Goal: Task Accomplishment & Management: Manage account settings

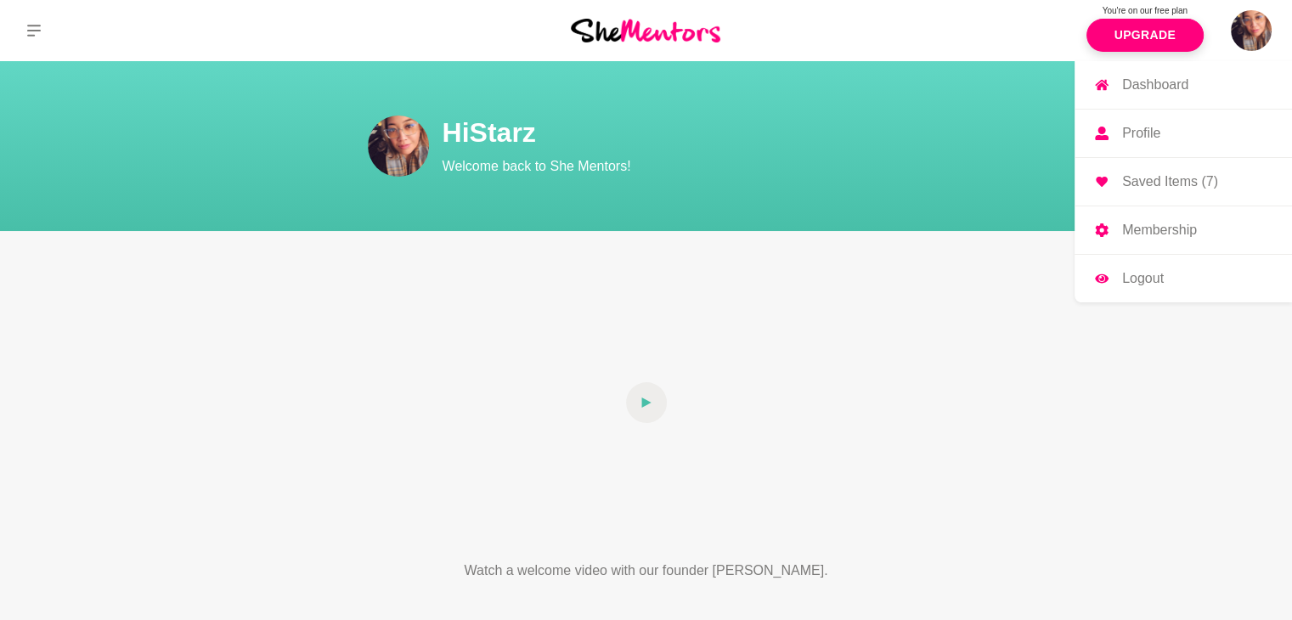
click at [1132, 133] on p "Profile" at bounding box center [1141, 134] width 38 height 14
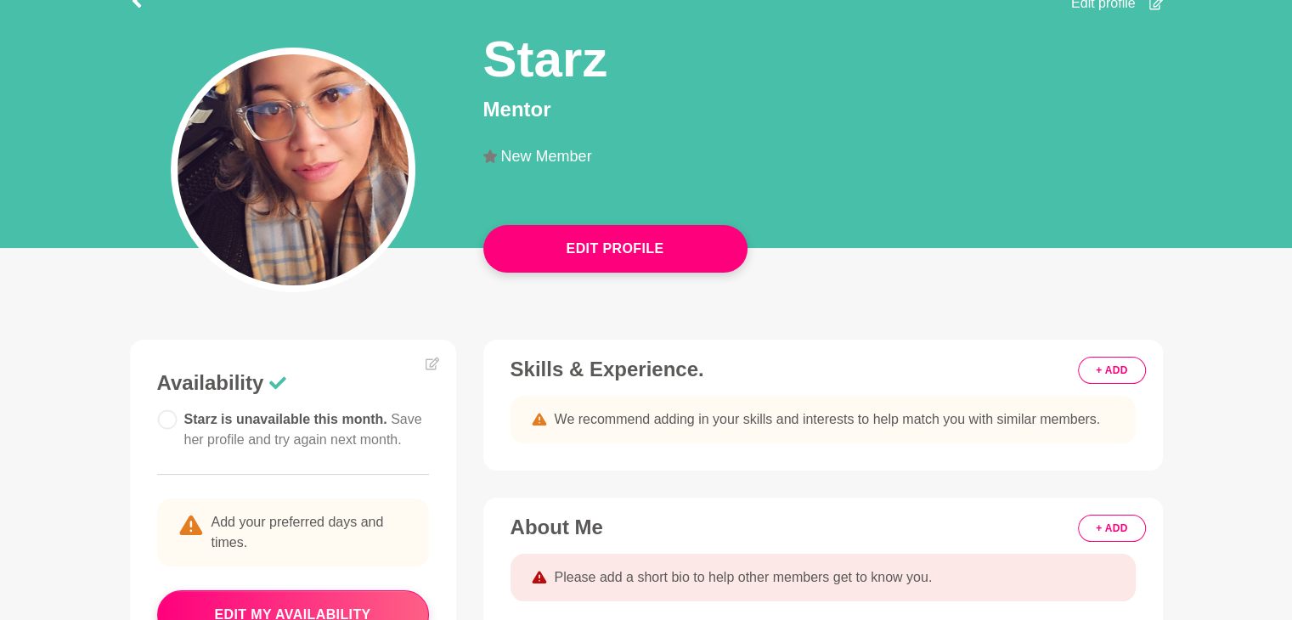
scroll to position [166, 0]
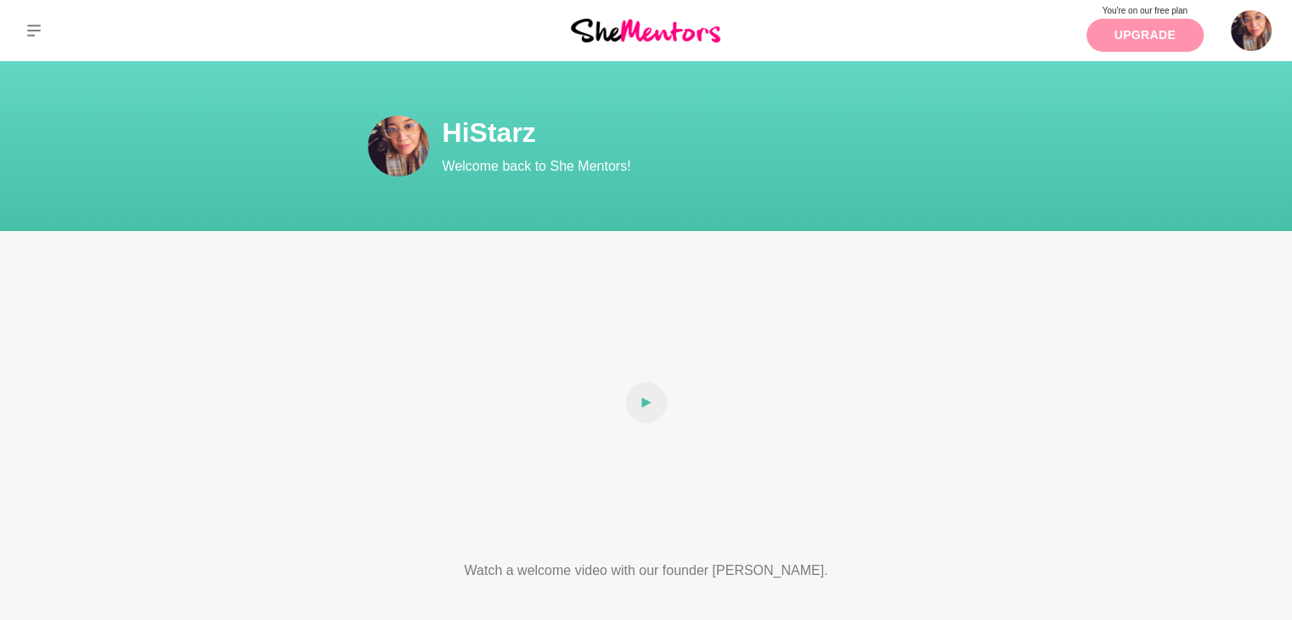
click at [1154, 38] on link "Upgrade" at bounding box center [1145, 35] width 117 height 33
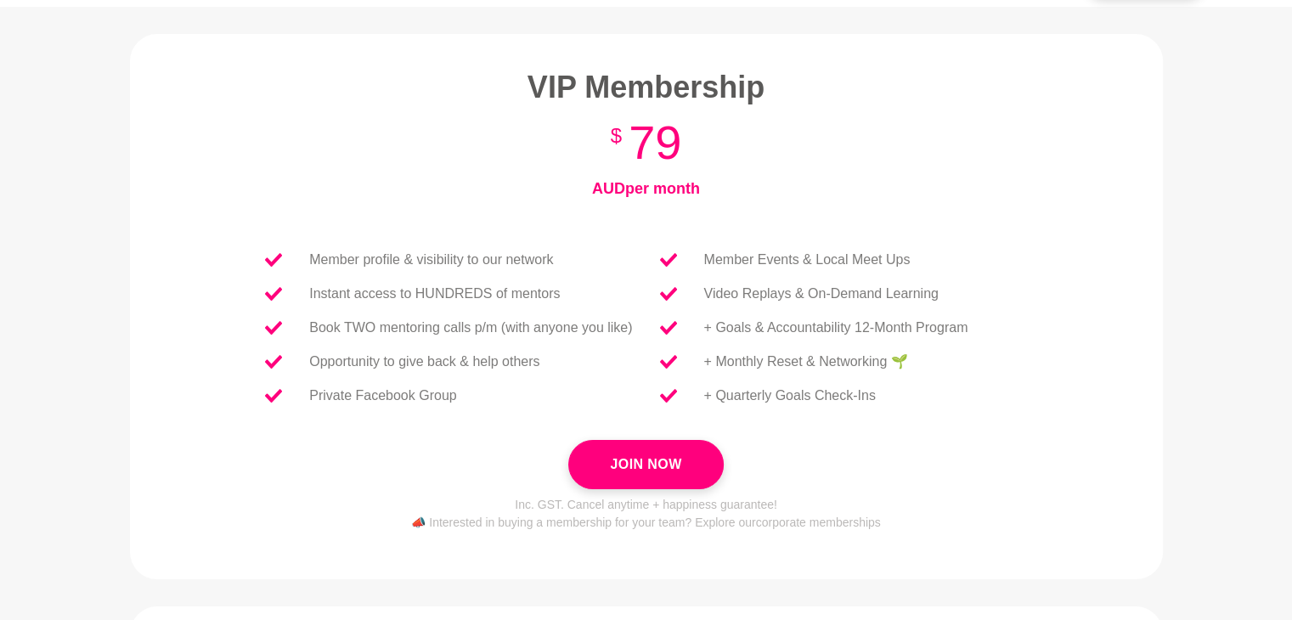
scroll to position [54, 0]
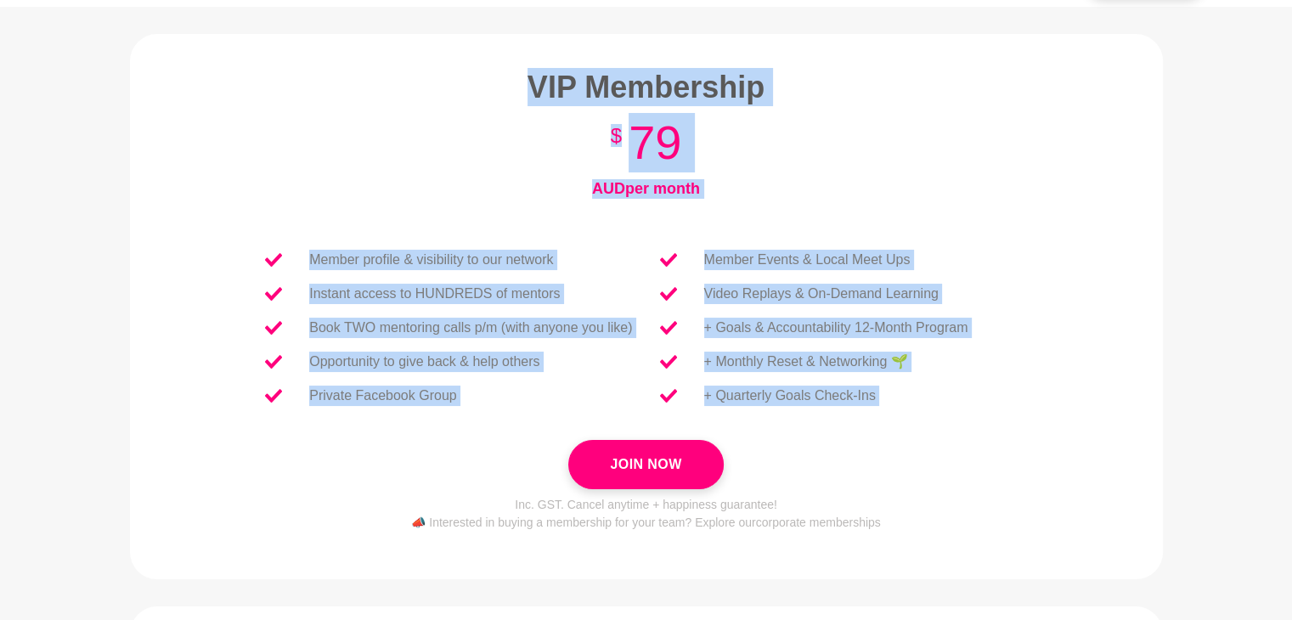
drag, startPoint x: 206, startPoint y: 52, endPoint x: 1014, endPoint y: 454, distance: 901.6
click at [1014, 454] on figure "VIP Membership VIP Membership $ 79 AUD per month Or get two months free with ou…" at bounding box center [646, 306] width 1033 height 545
click at [1060, 438] on section "VIP Membership VIP Membership $ 79 AUD per month Or get two months free with ou…" at bounding box center [647, 300] width 870 height 464
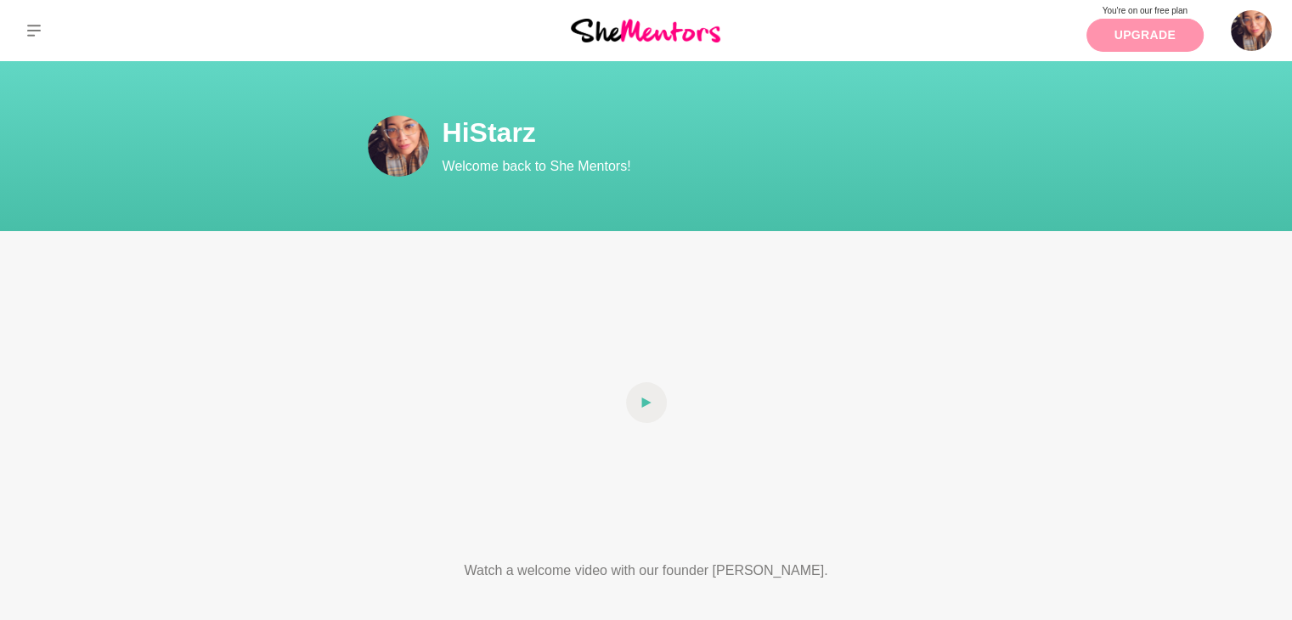
click at [1117, 31] on link "Upgrade" at bounding box center [1145, 35] width 117 height 33
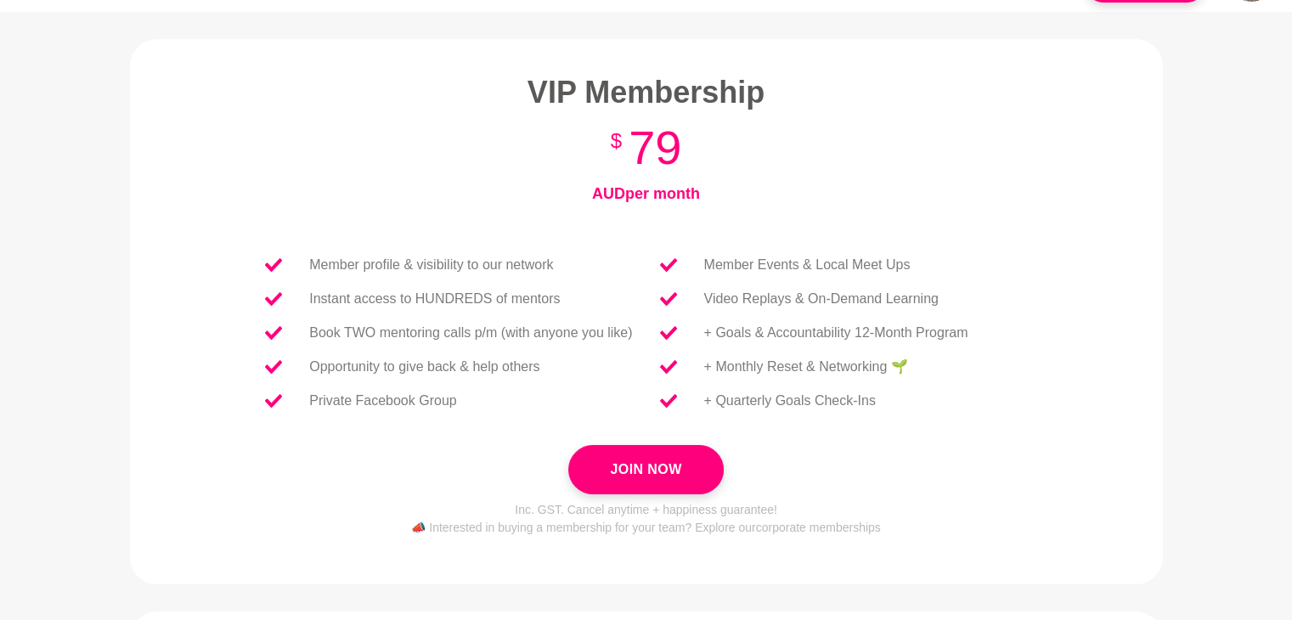
scroll to position [51, 0]
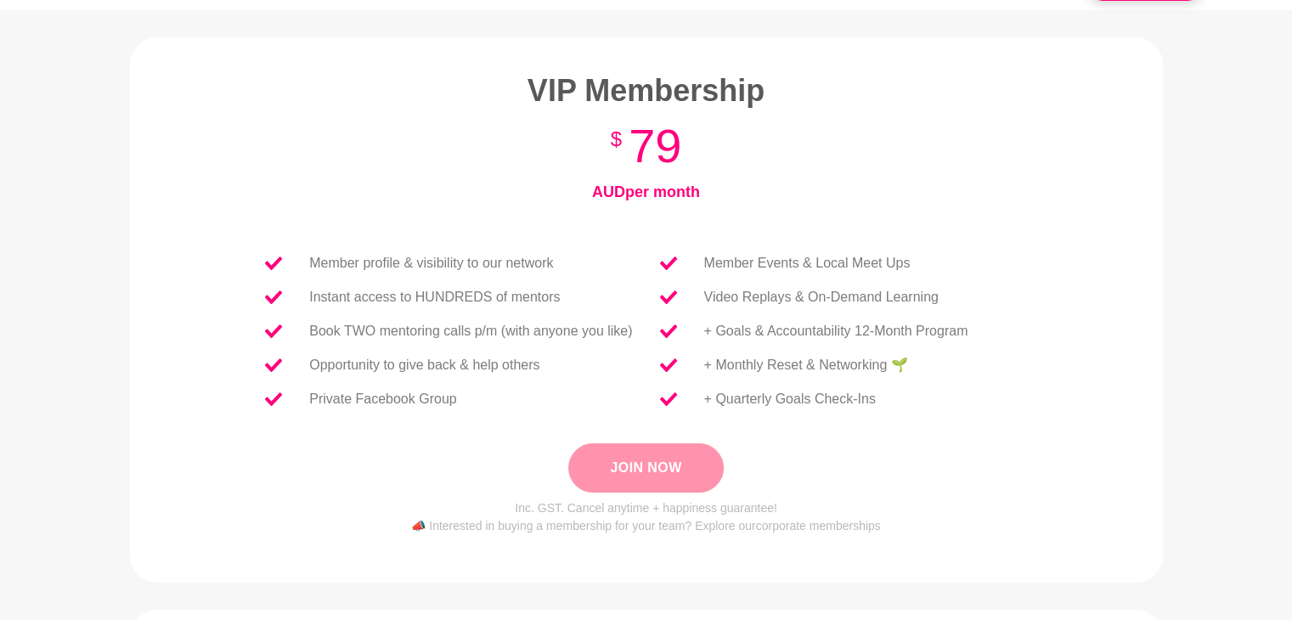
click at [663, 460] on button "Join Now" at bounding box center [645, 467] width 155 height 49
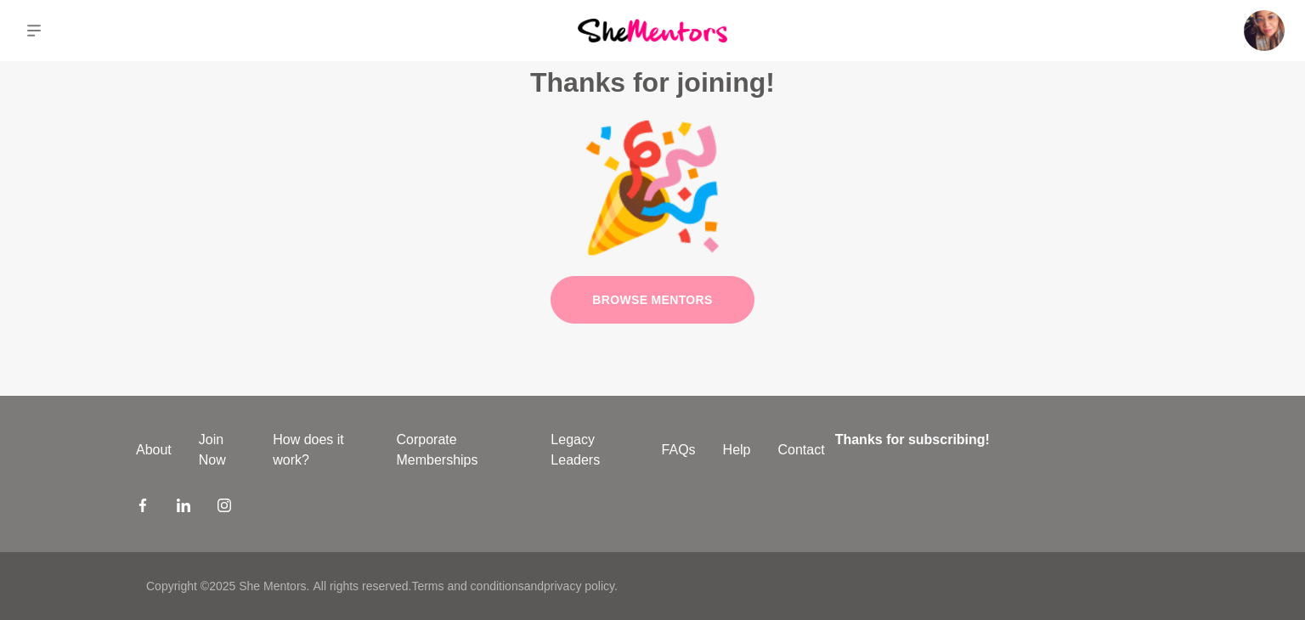
click at [704, 297] on link "Browse Mentors" at bounding box center [653, 300] width 204 height 48
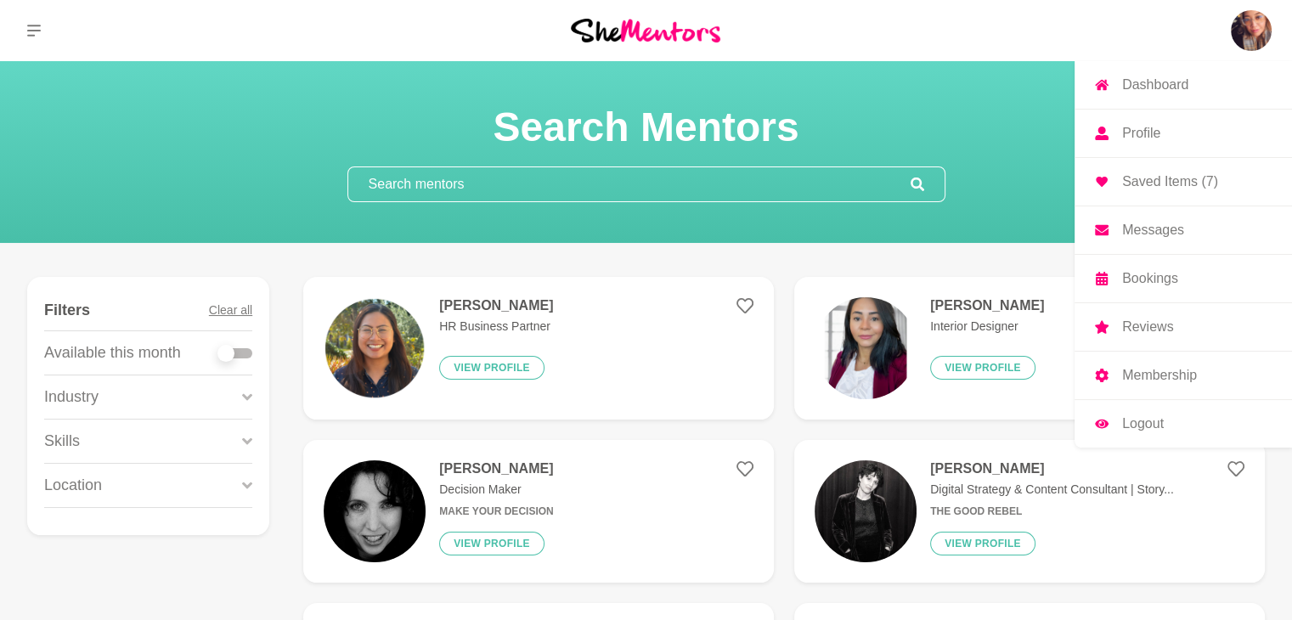
click at [1237, 31] on img at bounding box center [1251, 30] width 41 height 41
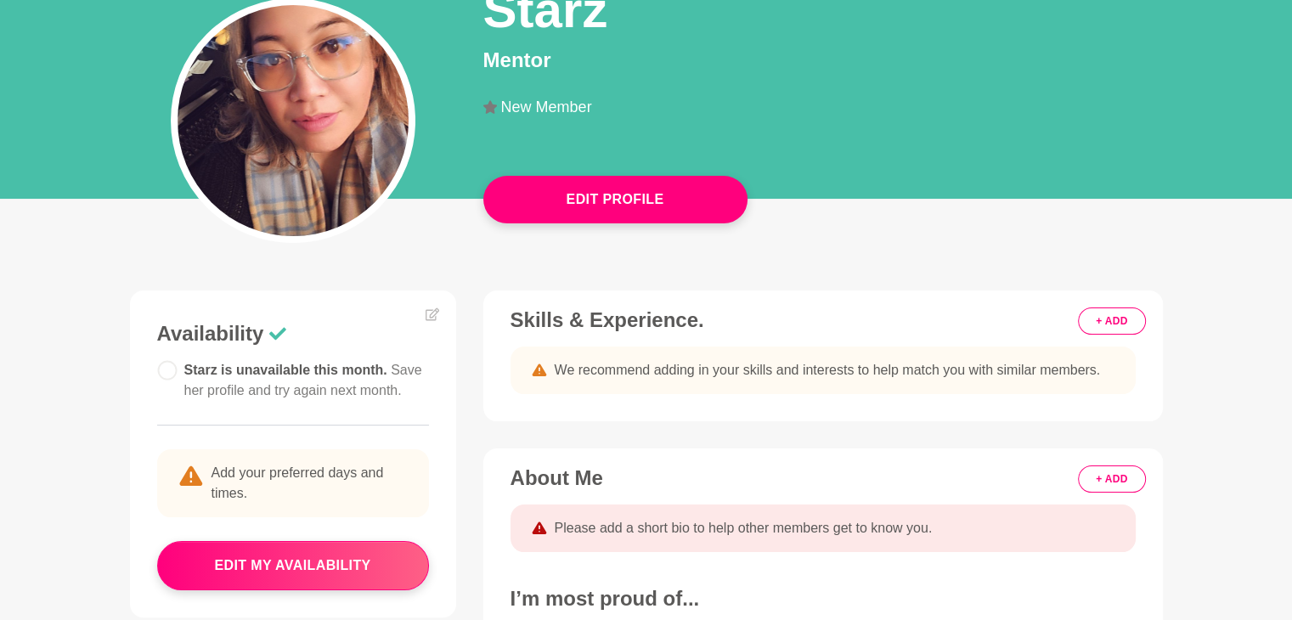
scroll to position [214, 0]
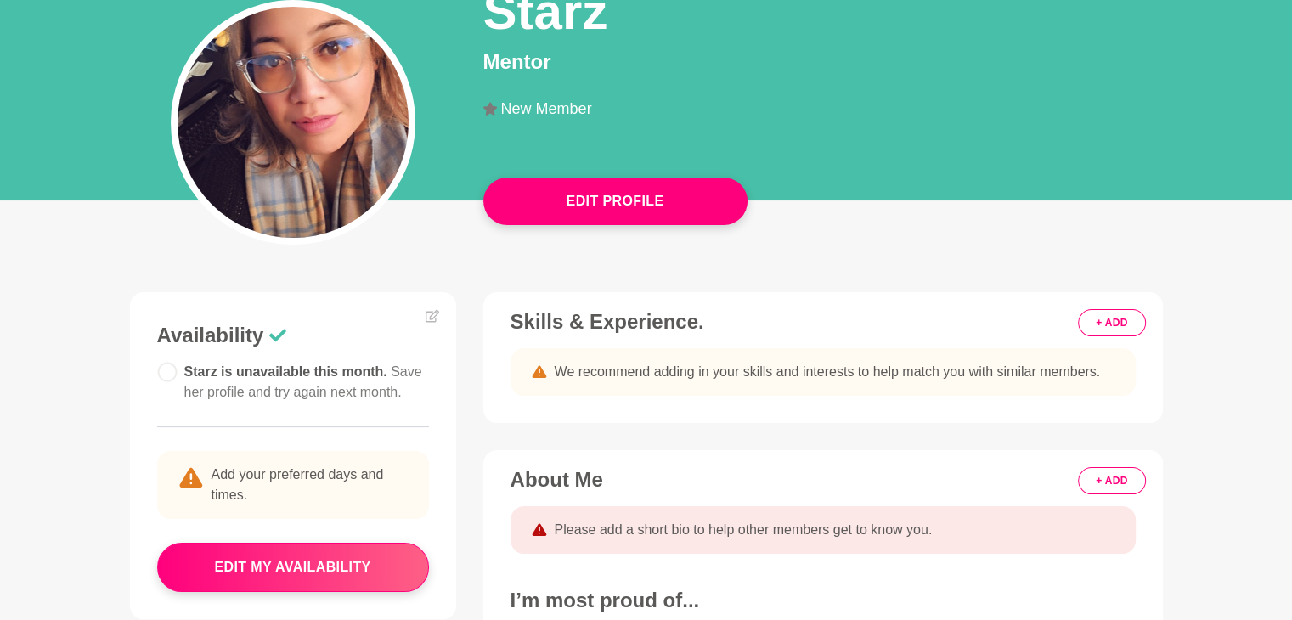
click at [1095, 325] on button "+ ADD" at bounding box center [1111, 322] width 67 height 27
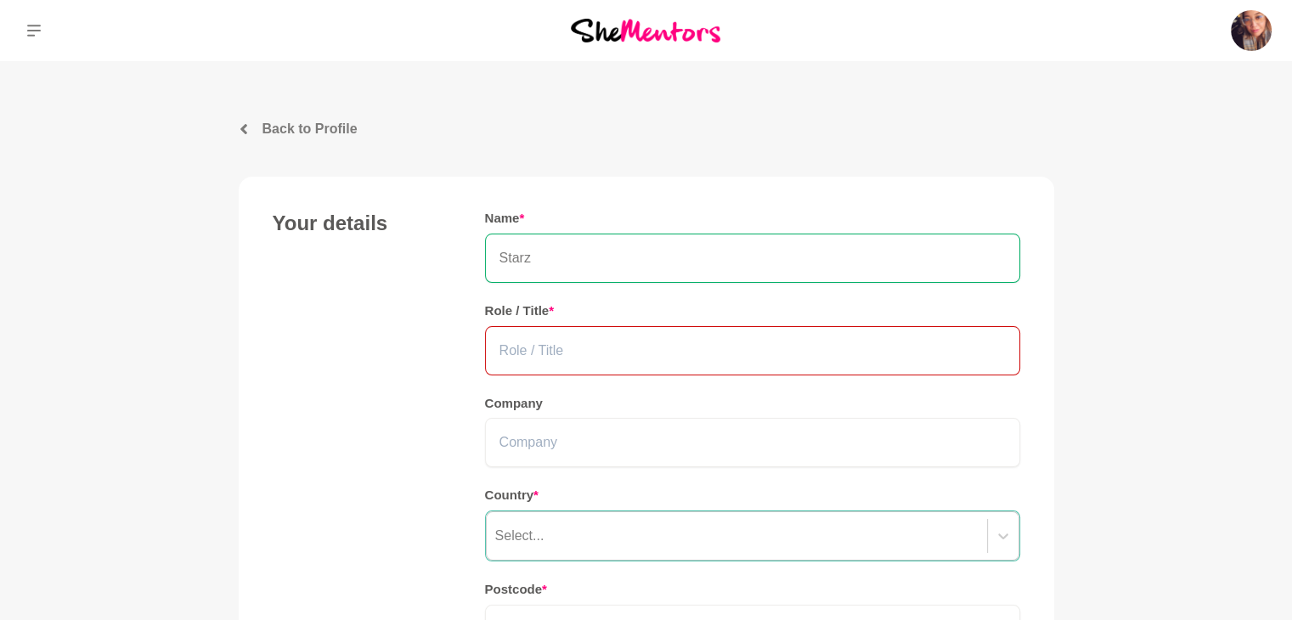
click at [879, 354] on input "text" at bounding box center [752, 350] width 535 height 49
type input "Certified Holistic Life Coach & Mind-Body Practitioner"
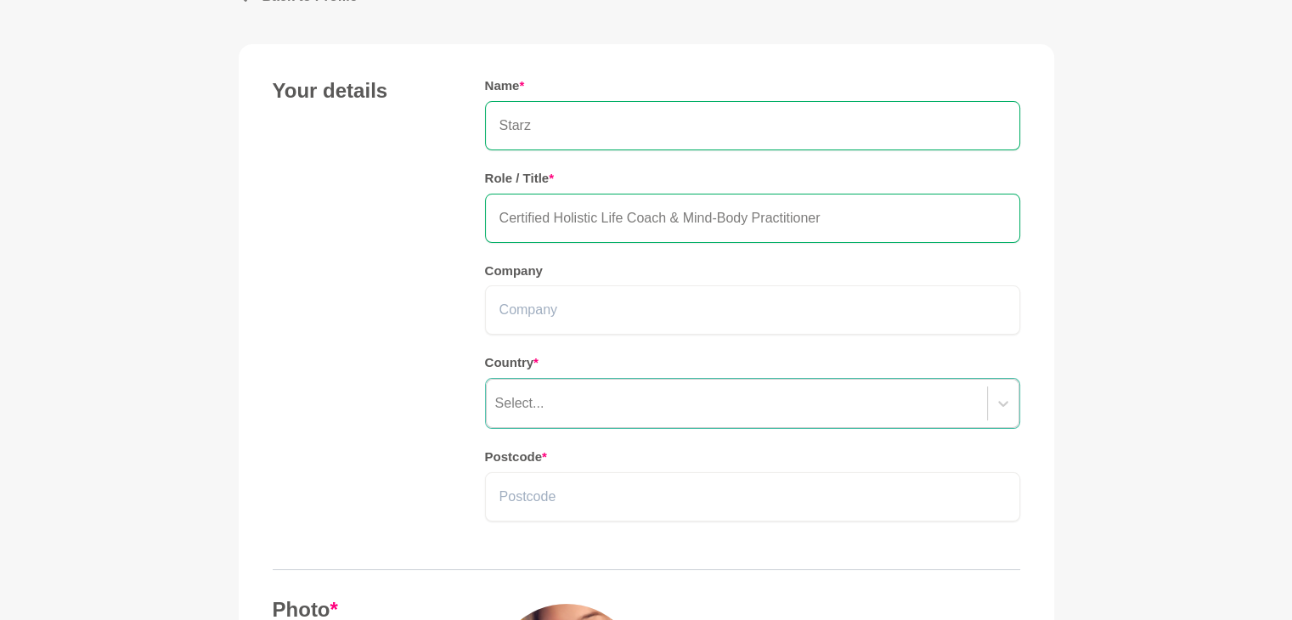
scroll to position [135, 0]
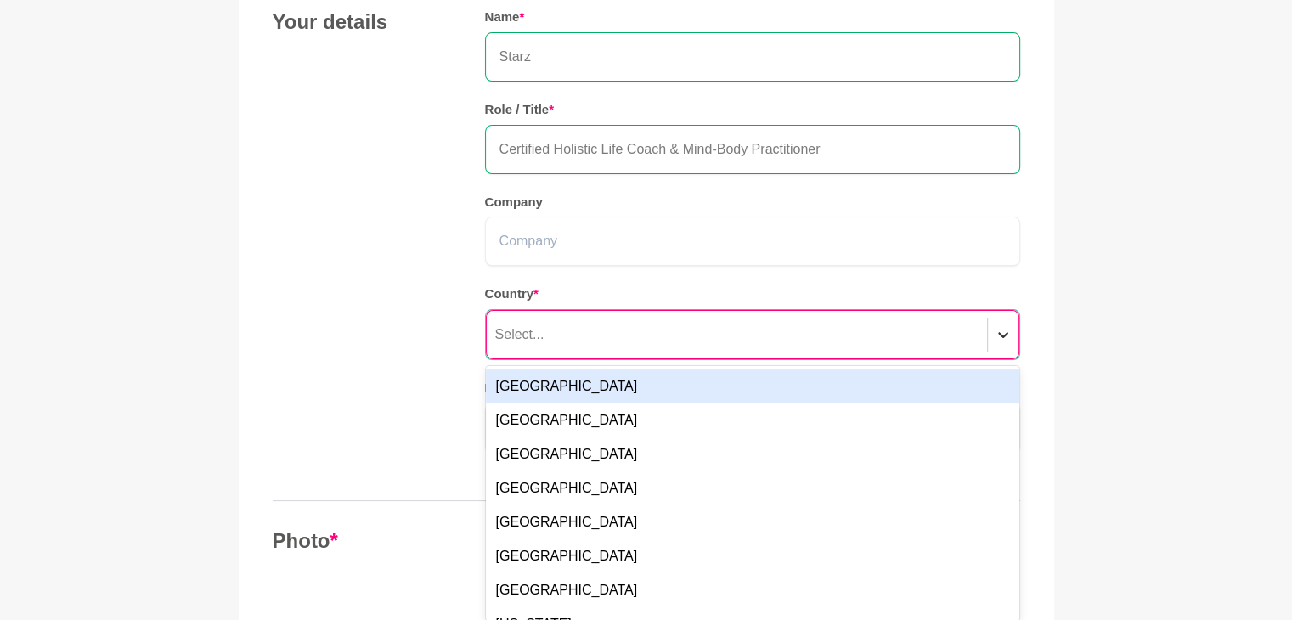
click at [1011, 360] on div "option Australia focused, 1 of 249. 249 results available. Use Up and Down to c…" at bounding box center [752, 334] width 535 height 51
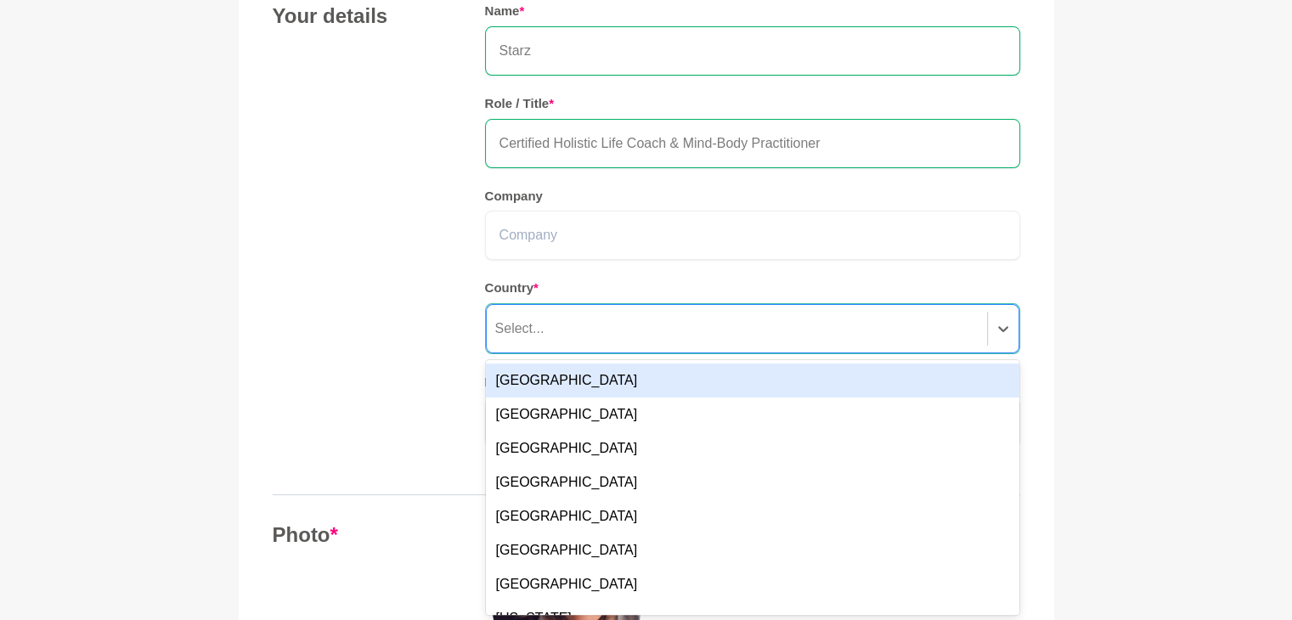
click at [947, 375] on div "Australia" at bounding box center [753, 381] width 534 height 34
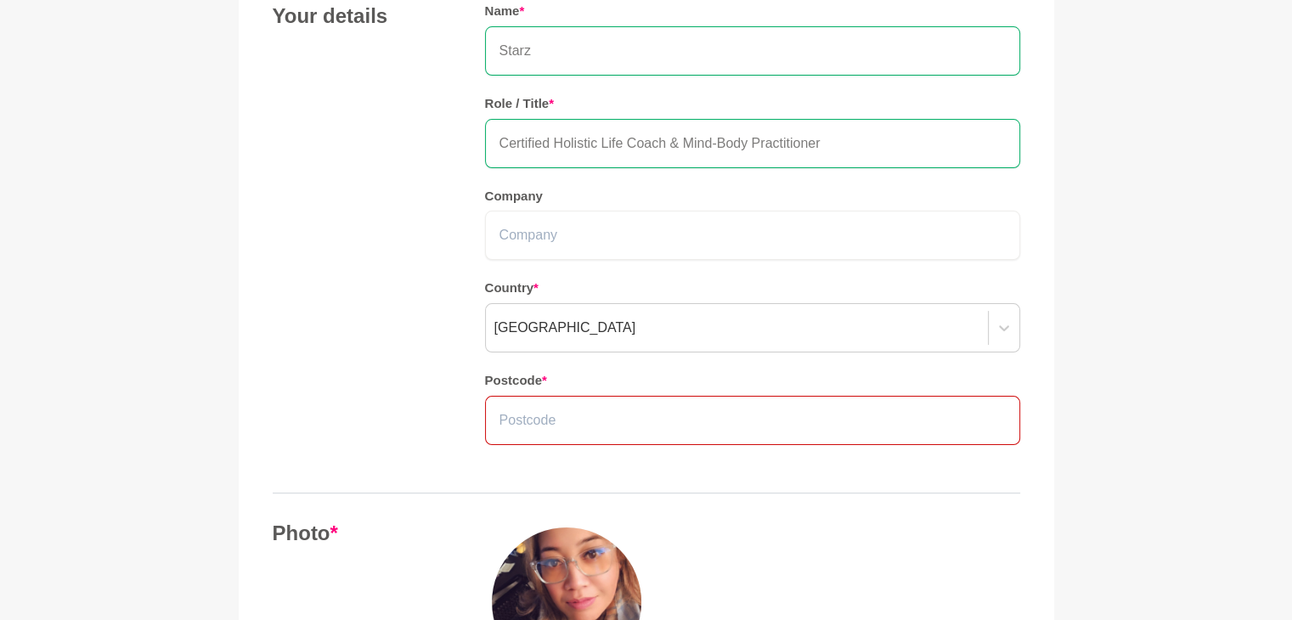
click at [836, 409] on input "text" at bounding box center [752, 420] width 535 height 49
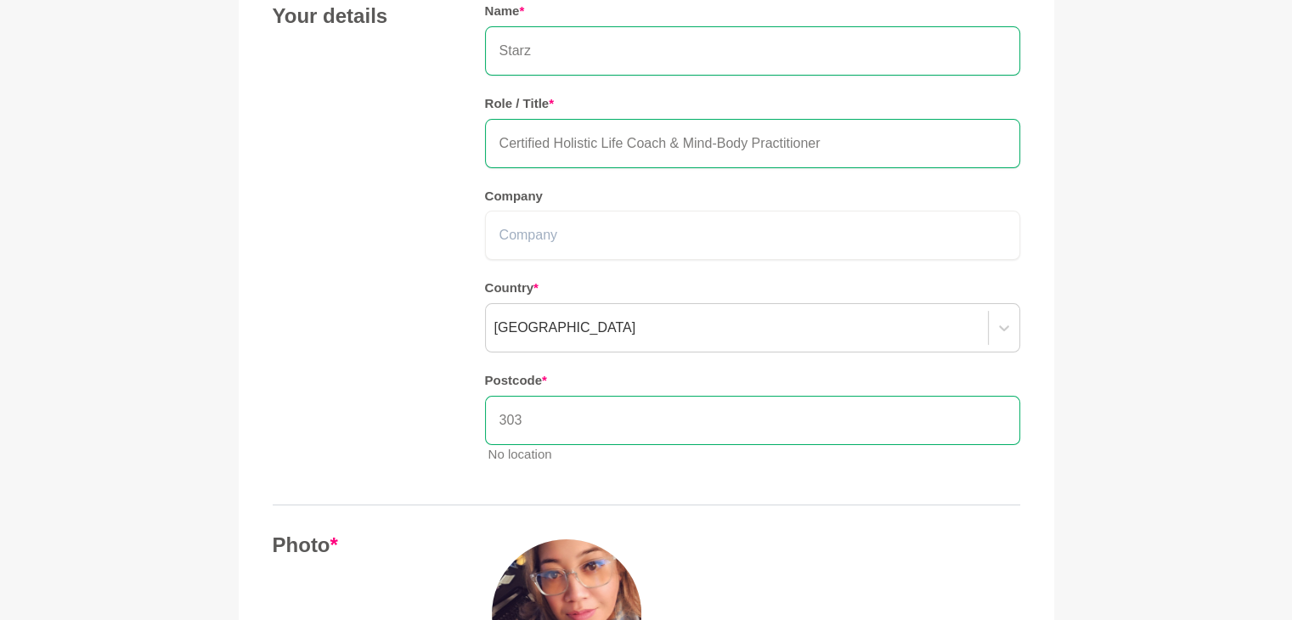
type input "3030"
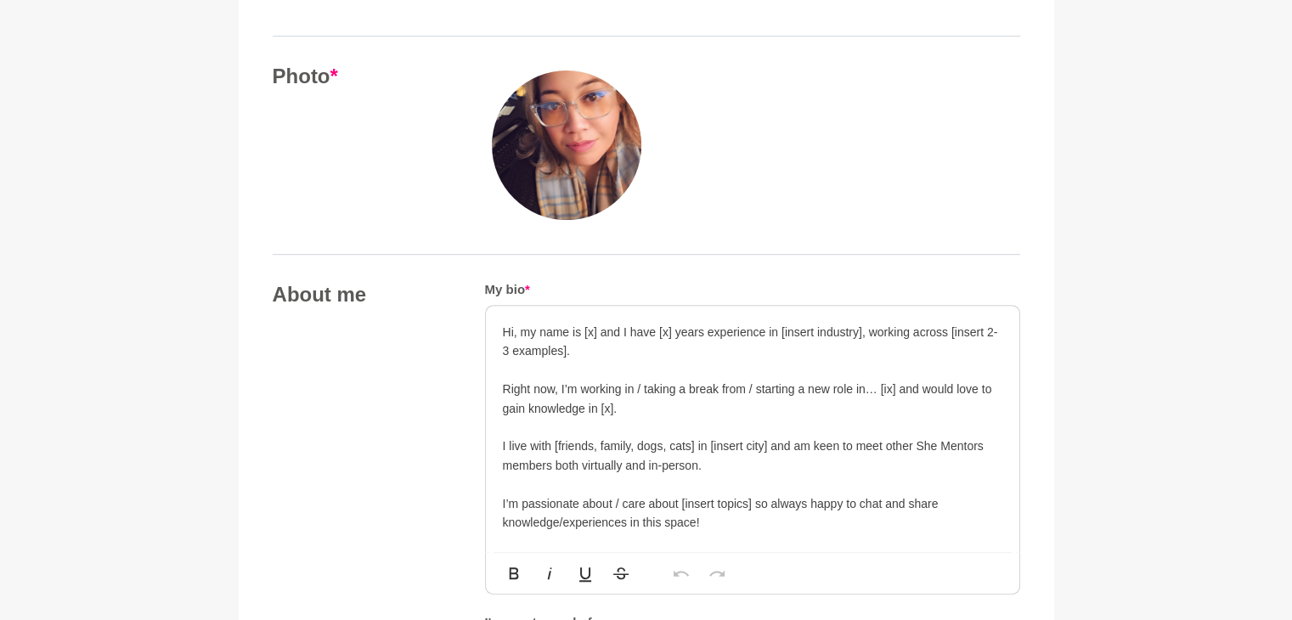
scroll to position [709, 0]
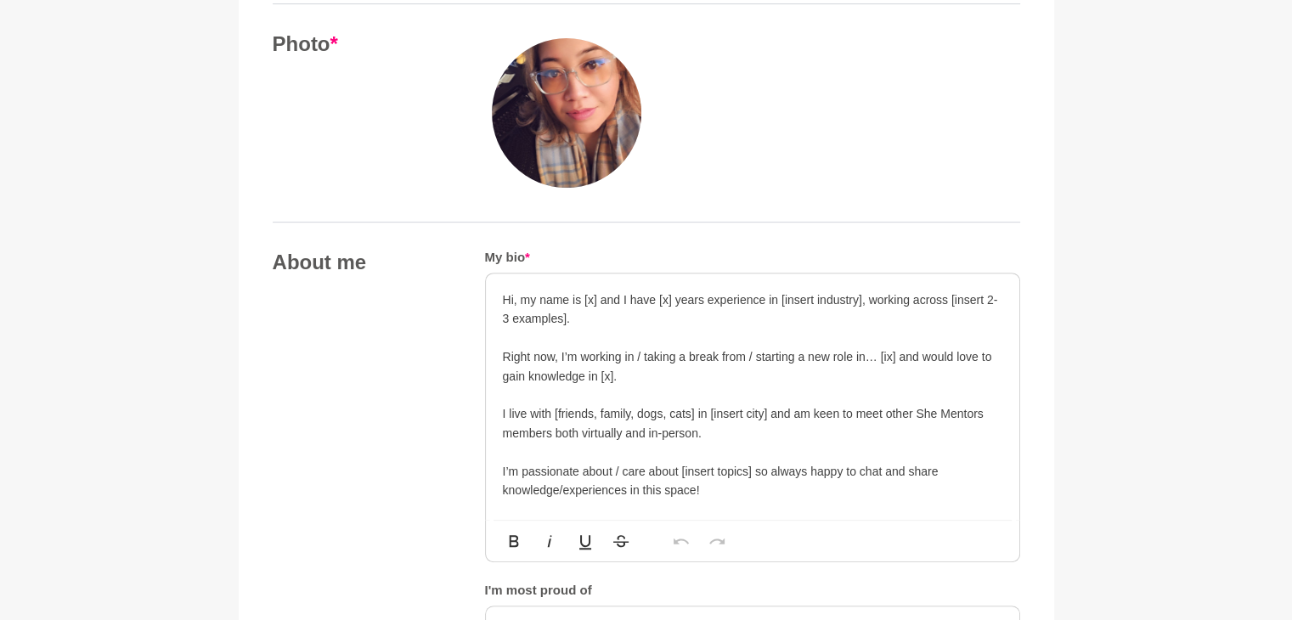
click at [503, 298] on p "Hi, my name is [x] and I have [x] years experience in [insert industry], workin…" at bounding box center [753, 310] width 500 height 38
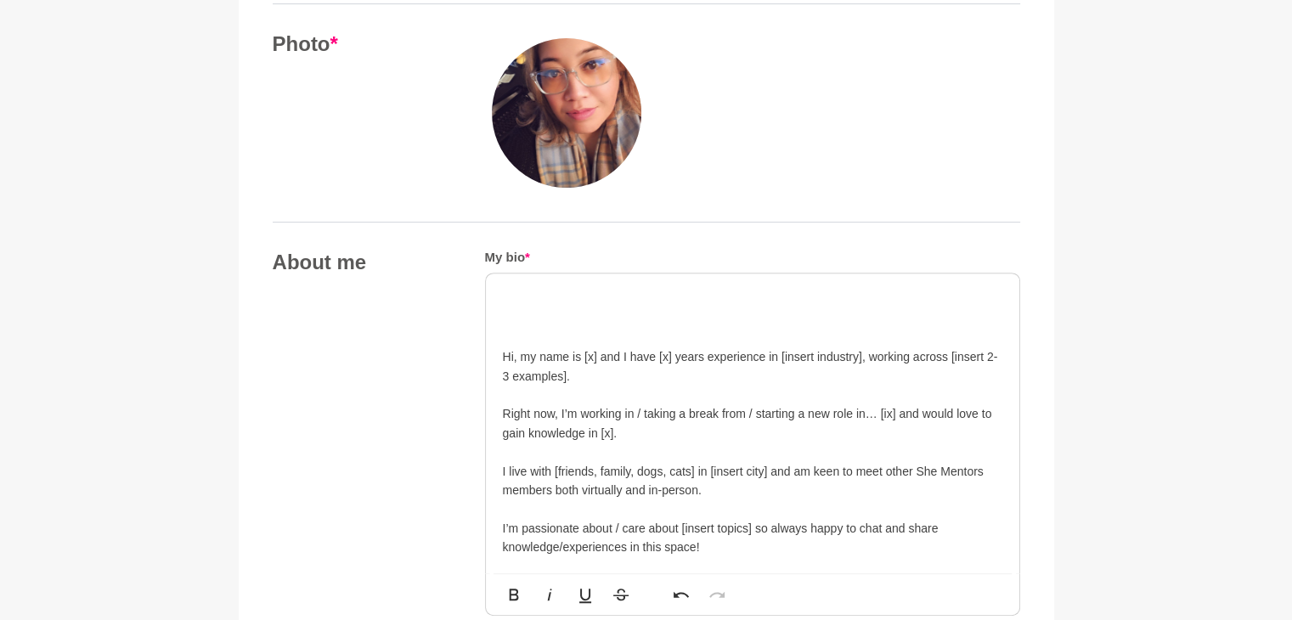
click at [500, 292] on div "Hi, my name is [x] and I have [x] years experience in [insert industry], workin…" at bounding box center [753, 424] width 534 height 300
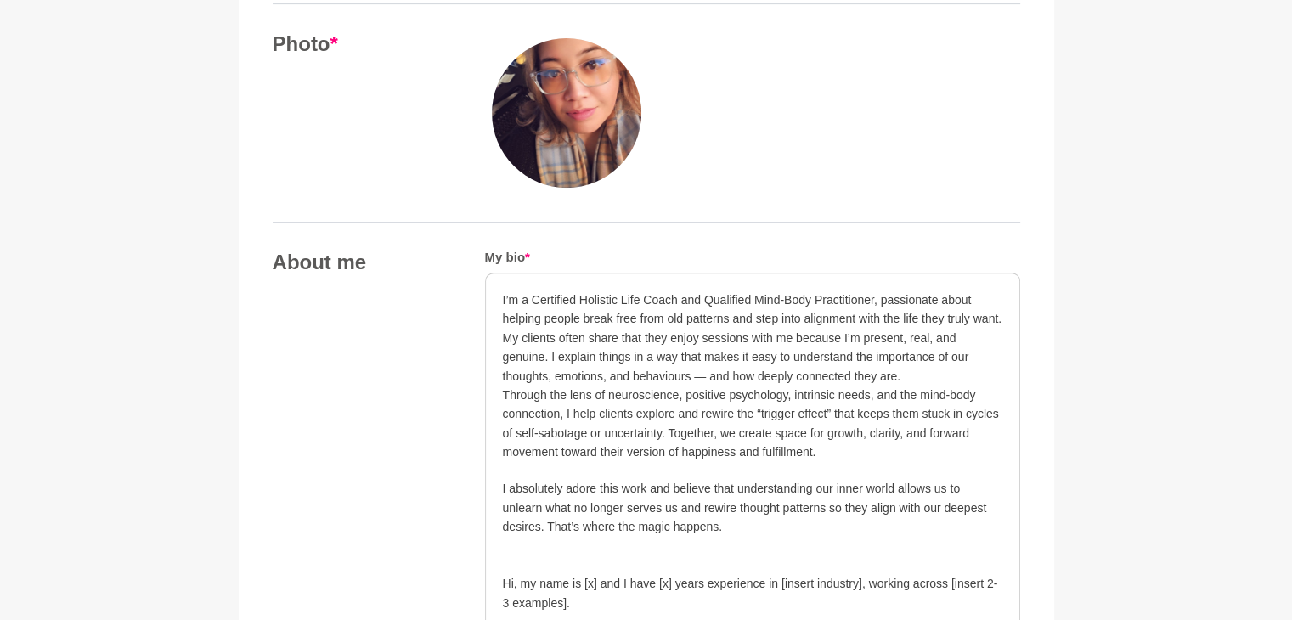
click at [505, 296] on p "I’m a Certified Holistic Life Coach and Qualified Mind-Body Practitioner, passi…" at bounding box center [753, 310] width 500 height 38
click at [501, 296] on div "I’m a Certified Holistic Life Coach and Qualified Mind-Body Practitioner, passi…" at bounding box center [753, 538] width 534 height 528
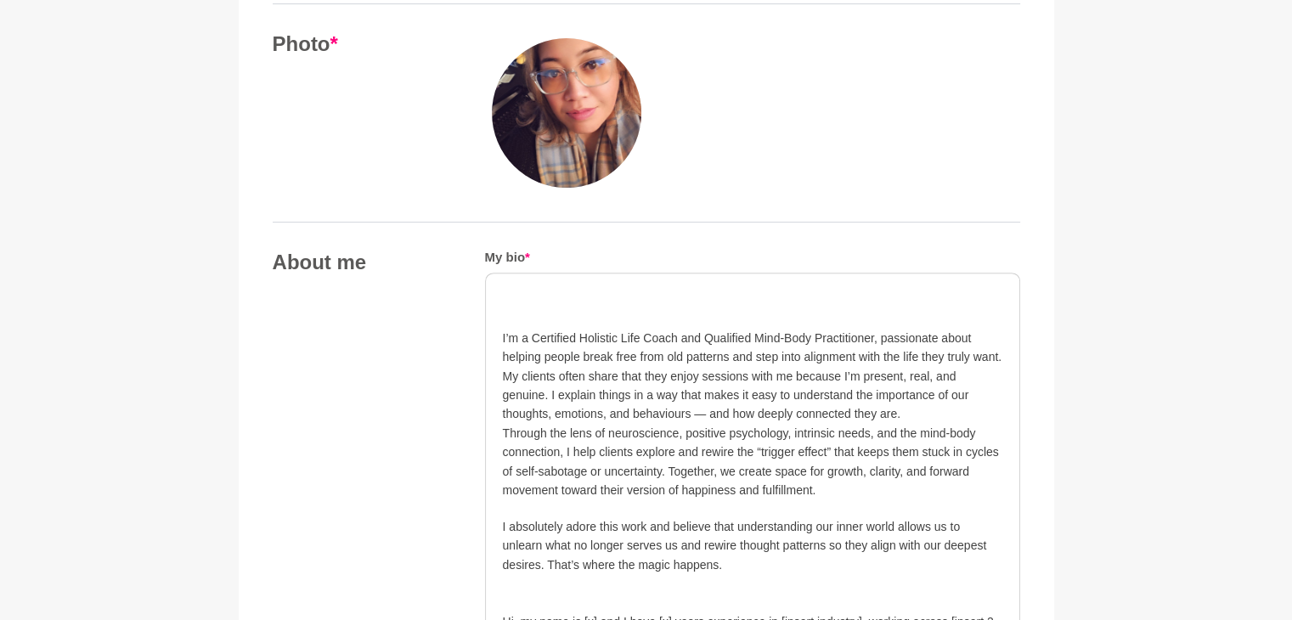
click at [516, 287] on div "I’m a Certified Holistic Life Coach and Qualified Mind-Body Practitioner, passi…" at bounding box center [753, 556] width 534 height 565
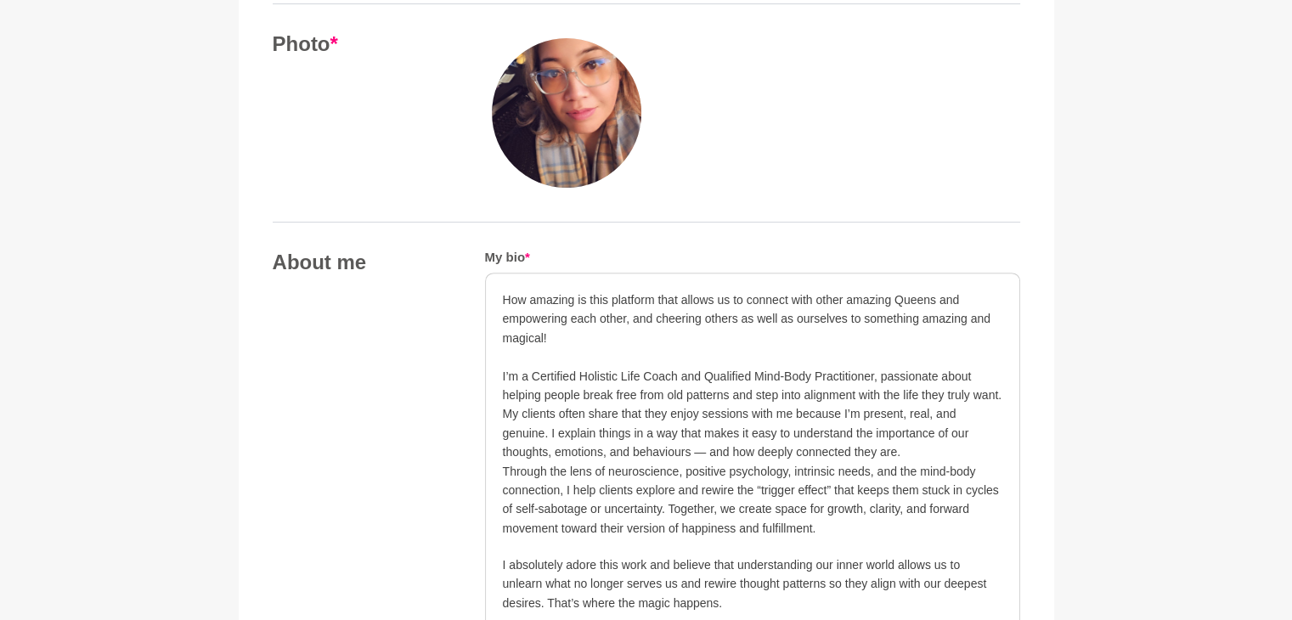
click at [652, 317] on p "How amazing is this platform that allows us to connect with other amazing Queen…" at bounding box center [753, 319] width 500 height 57
drag, startPoint x: 564, startPoint y: 344, endPoint x: 456, endPoint y: 274, distance: 128.9
copy p "How amazing is this platform that allows us to connect with other amazing Queen…"
click at [575, 339] on p "How amazing is this platform that allows us to connect with other amazing Queen…" at bounding box center [753, 319] width 500 height 57
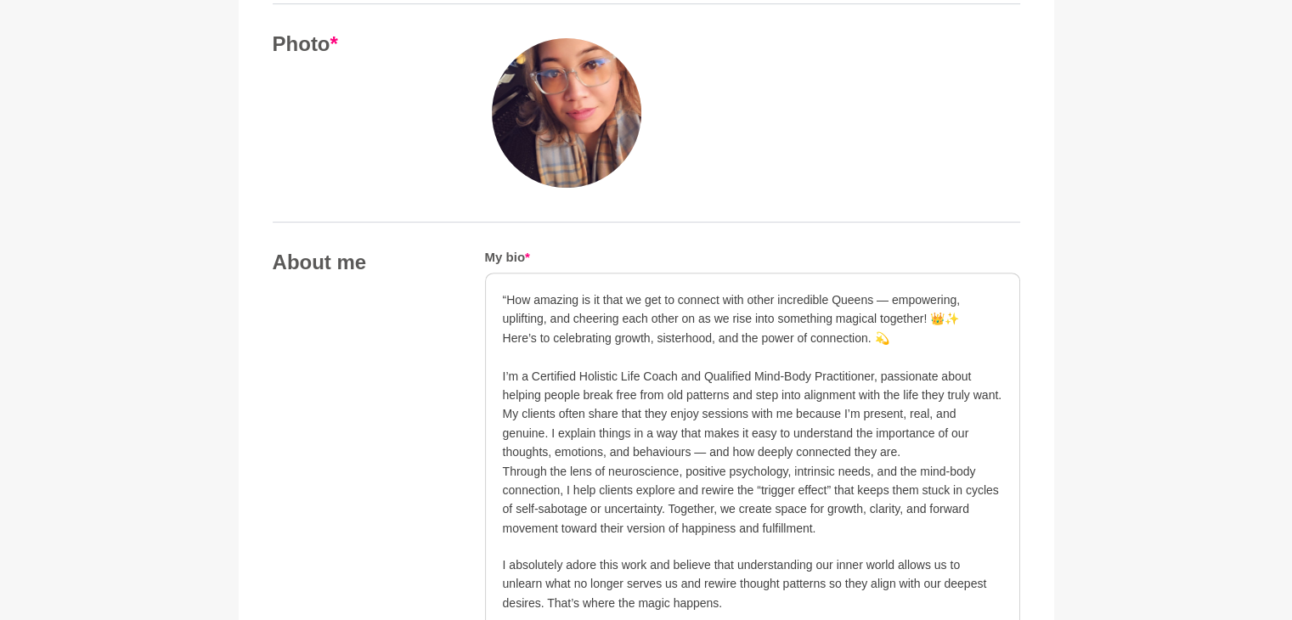
click at [506, 295] on p "“How amazing is it that we get to connect with other incredible Queens — empowe…" at bounding box center [753, 310] width 500 height 38
click at [968, 317] on p "How amazing is it that we get to connect with other incredible Queens — empower…" at bounding box center [753, 310] width 500 height 38
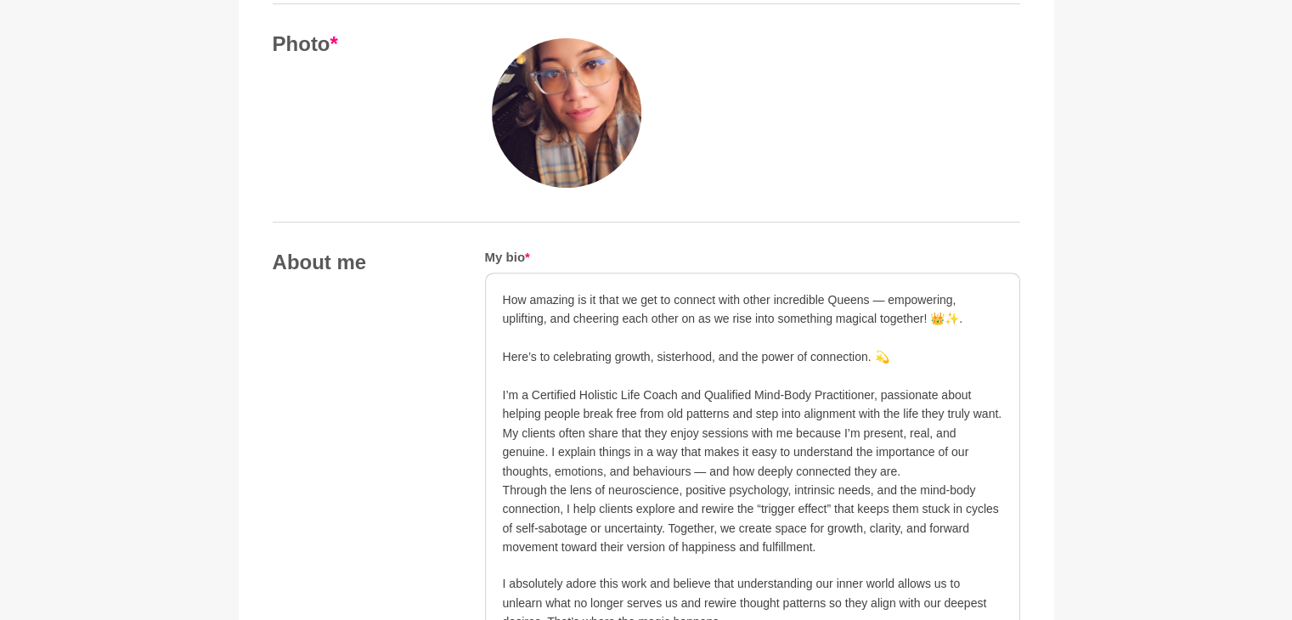
click at [958, 343] on p at bounding box center [753, 338] width 500 height 19
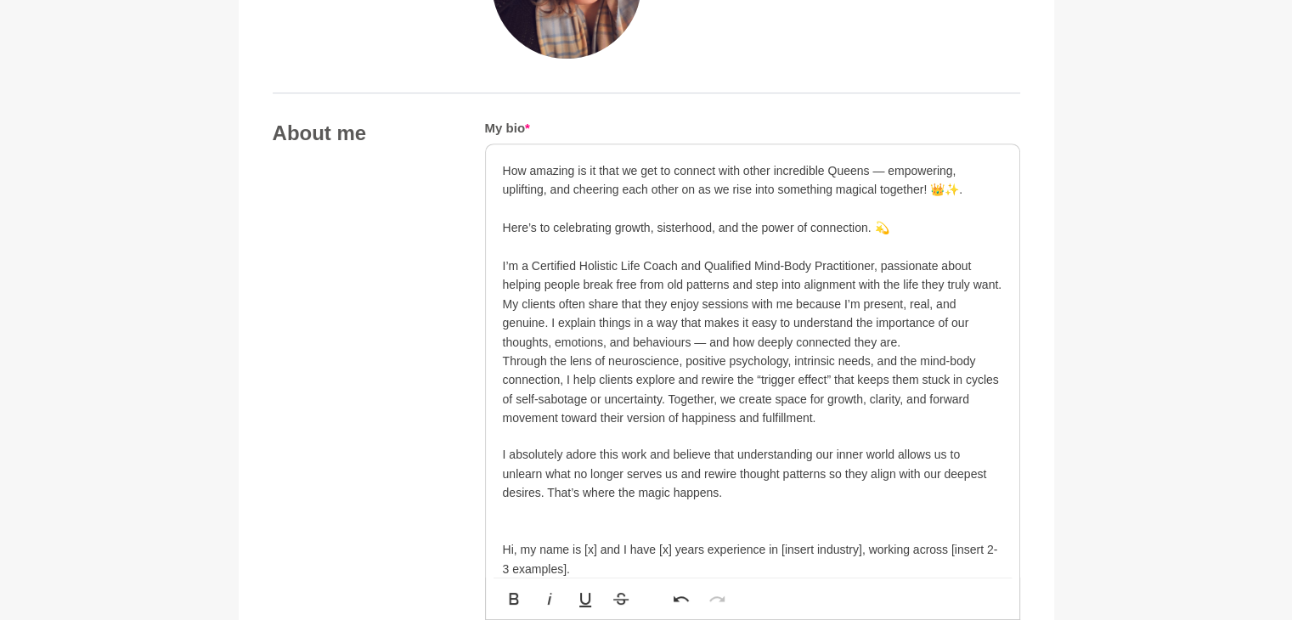
scroll to position [844, 0]
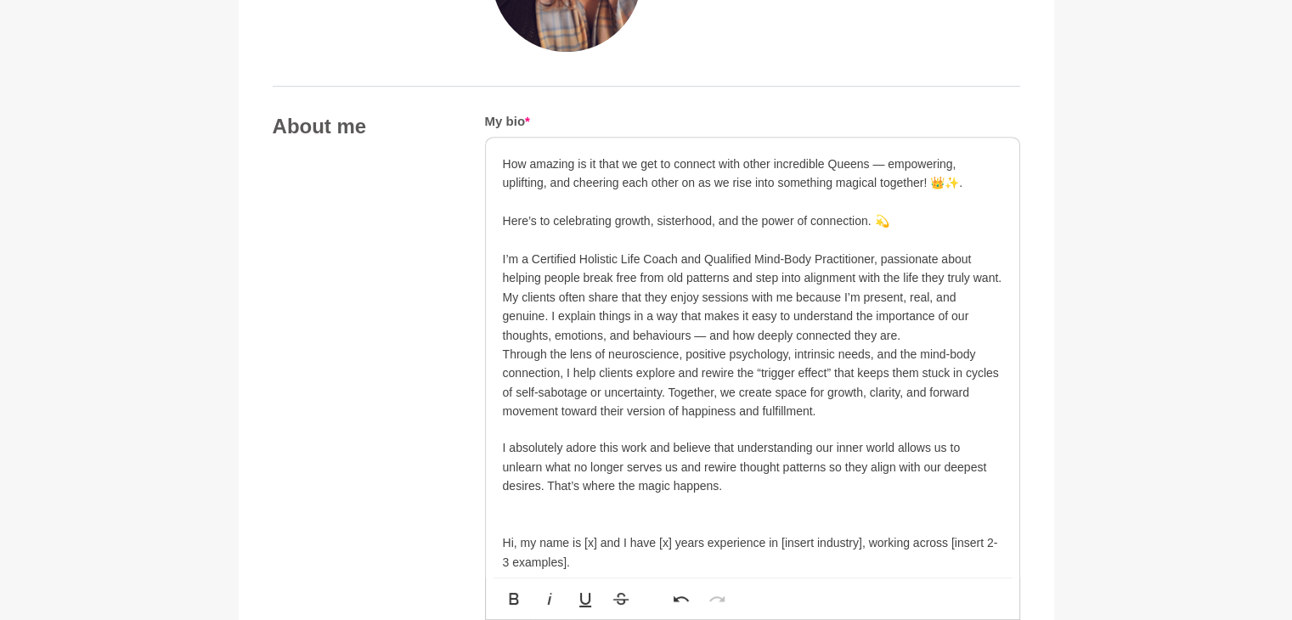
click at [663, 334] on p "My clients often share that they enjoy sessions with me because I’m present, re…" at bounding box center [753, 316] width 500 height 57
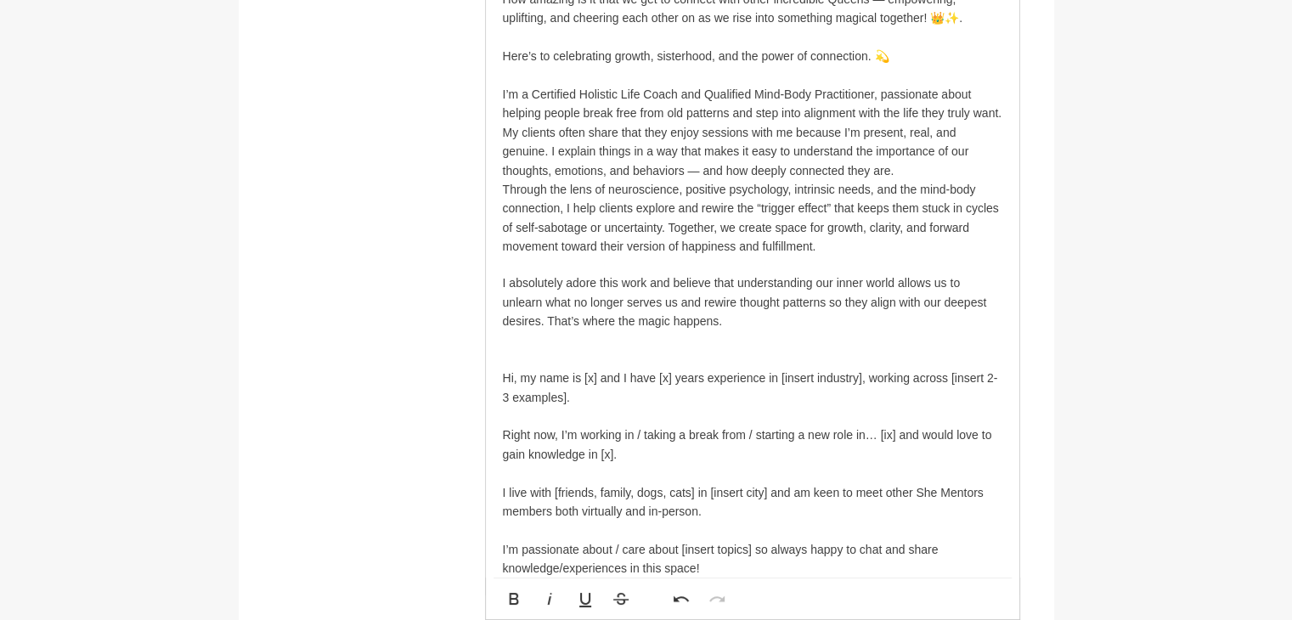
scroll to position [1011, 0]
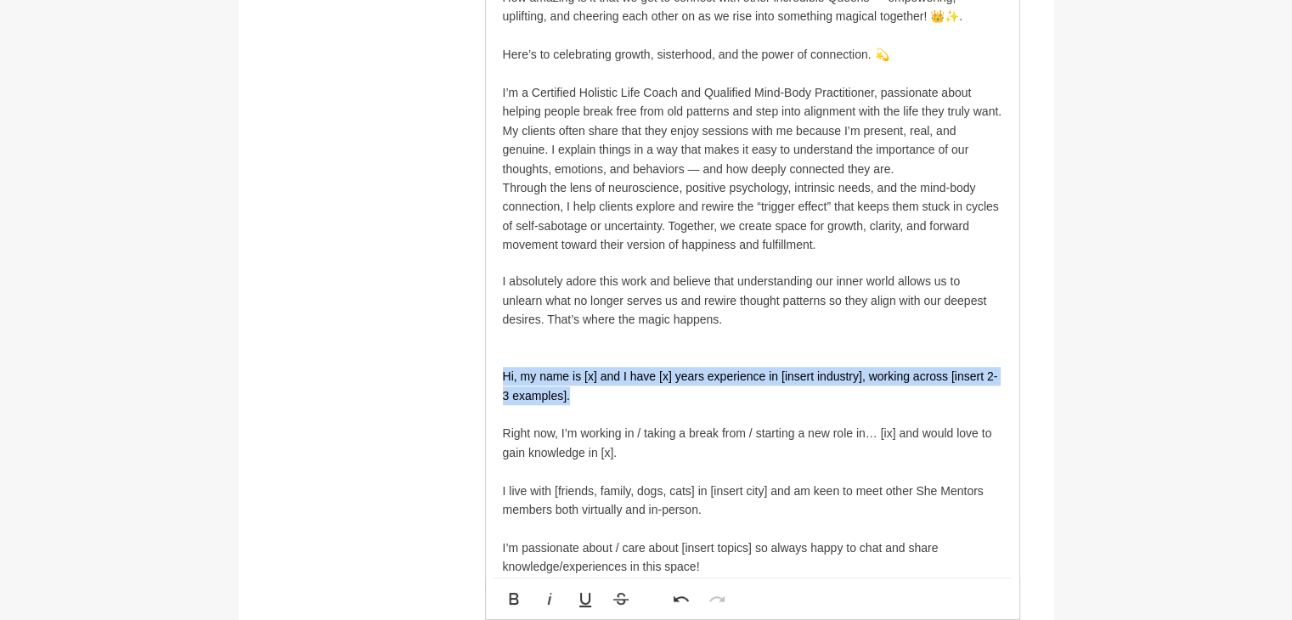
drag, startPoint x: 503, startPoint y: 373, endPoint x: 639, endPoint y: 393, distance: 137.5
click at [639, 393] on p "Hi, my name is [x] and I have [x] years experience in [insert industry], workin…" at bounding box center [753, 386] width 500 height 38
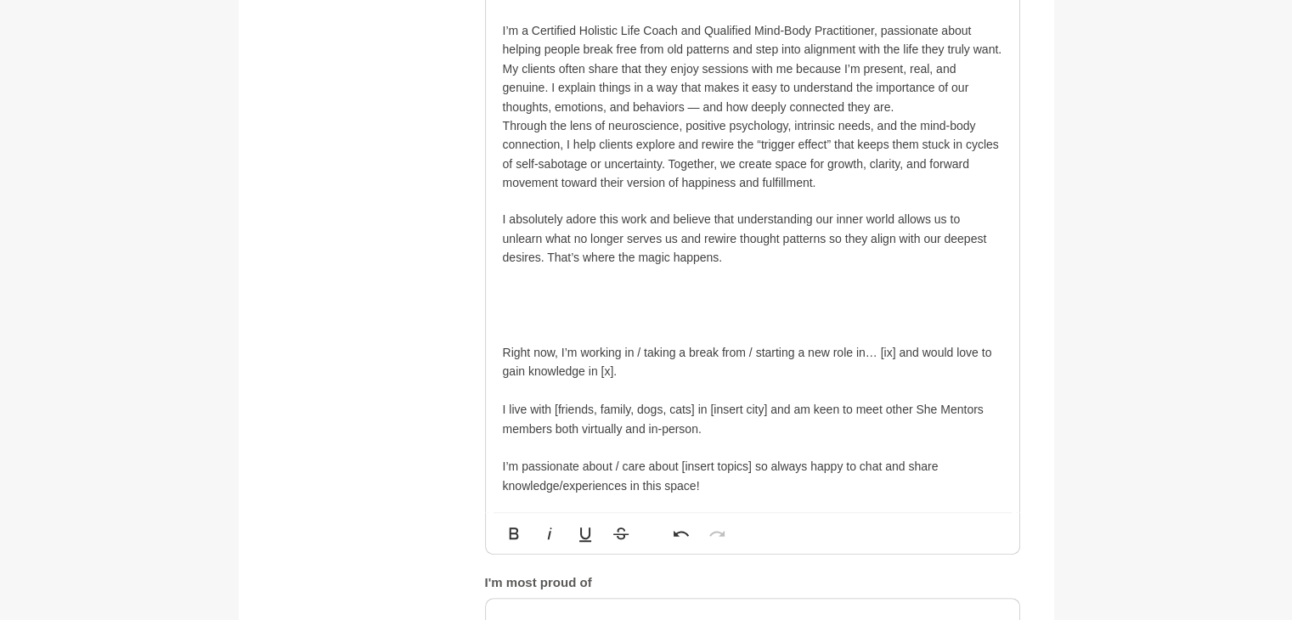
scroll to position [1081, 0]
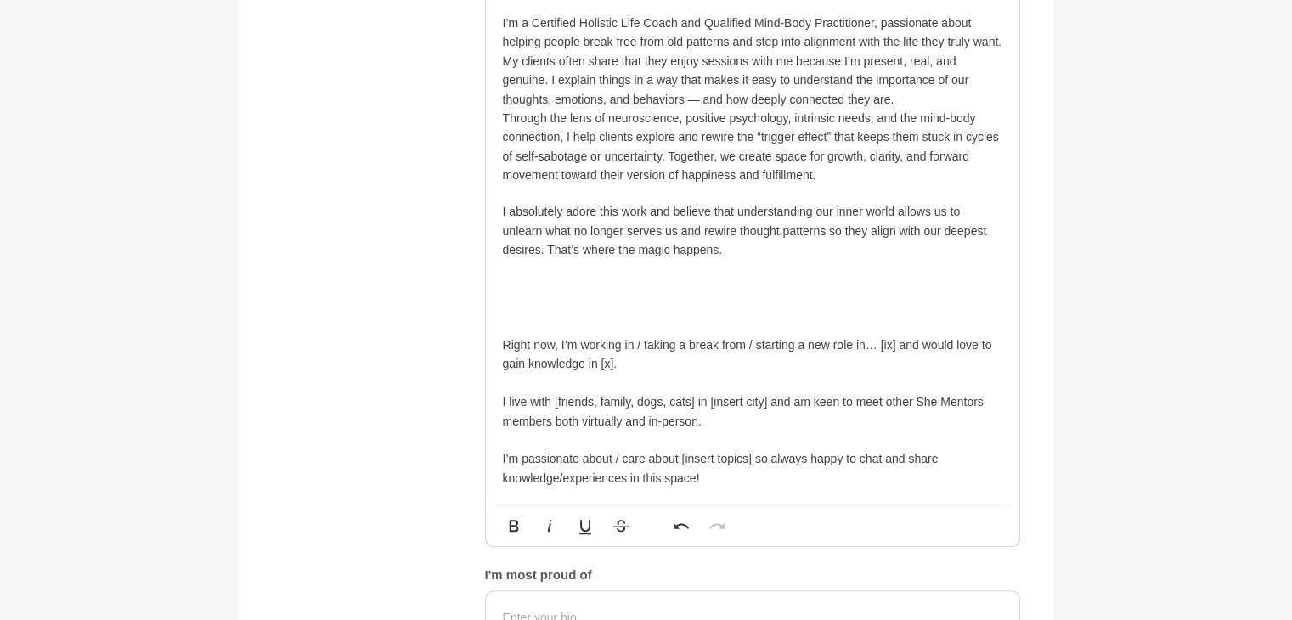
click at [500, 341] on div "How amazing is it that we get to connect with other incredible Queens — empower…" at bounding box center [753, 202] width 534 height 603
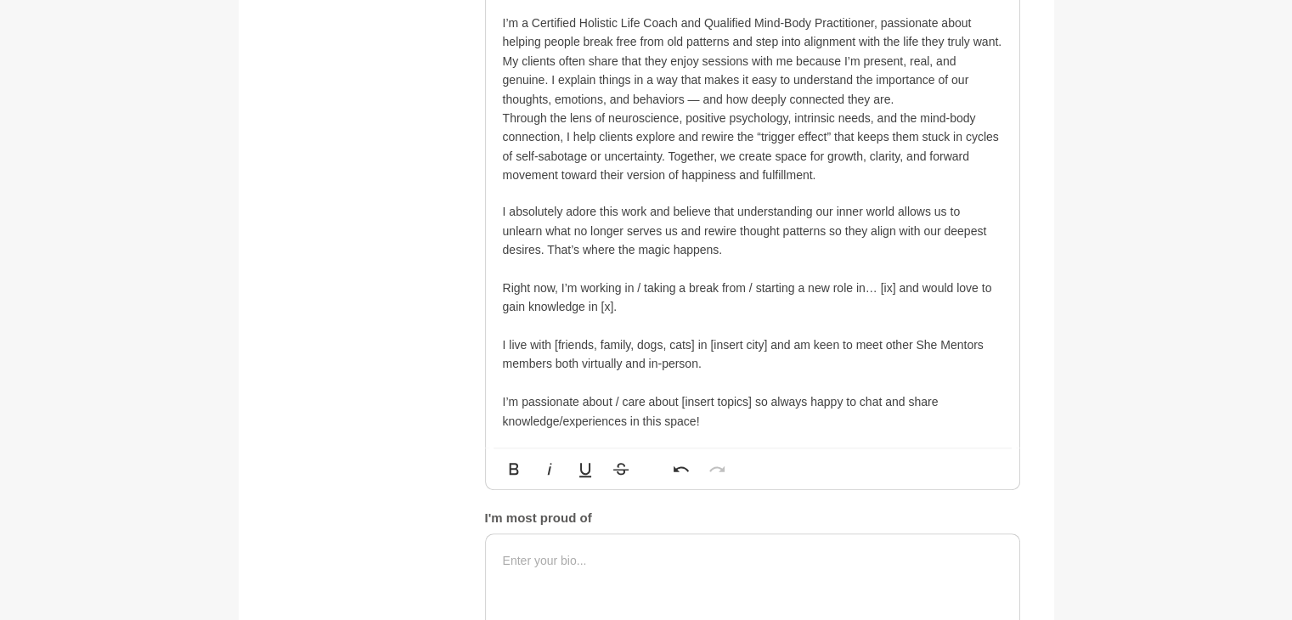
click at [743, 250] on p "I absolutely adore this work and believe that understanding our inner world all…" at bounding box center [753, 230] width 500 height 57
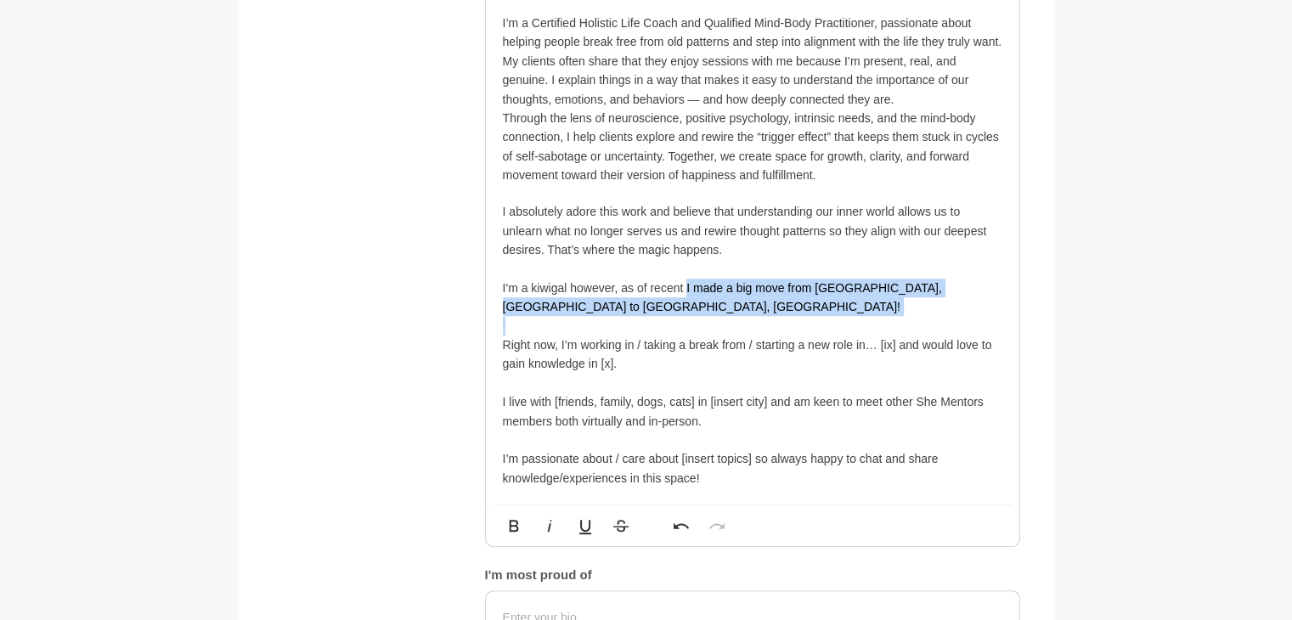
drag, startPoint x: 686, startPoint y: 283, endPoint x: 785, endPoint y: 315, distance: 104.5
click at [785, 315] on div "How amazing is it that we get to connect with other incredible Queens — empower…" at bounding box center [753, 202] width 534 height 603
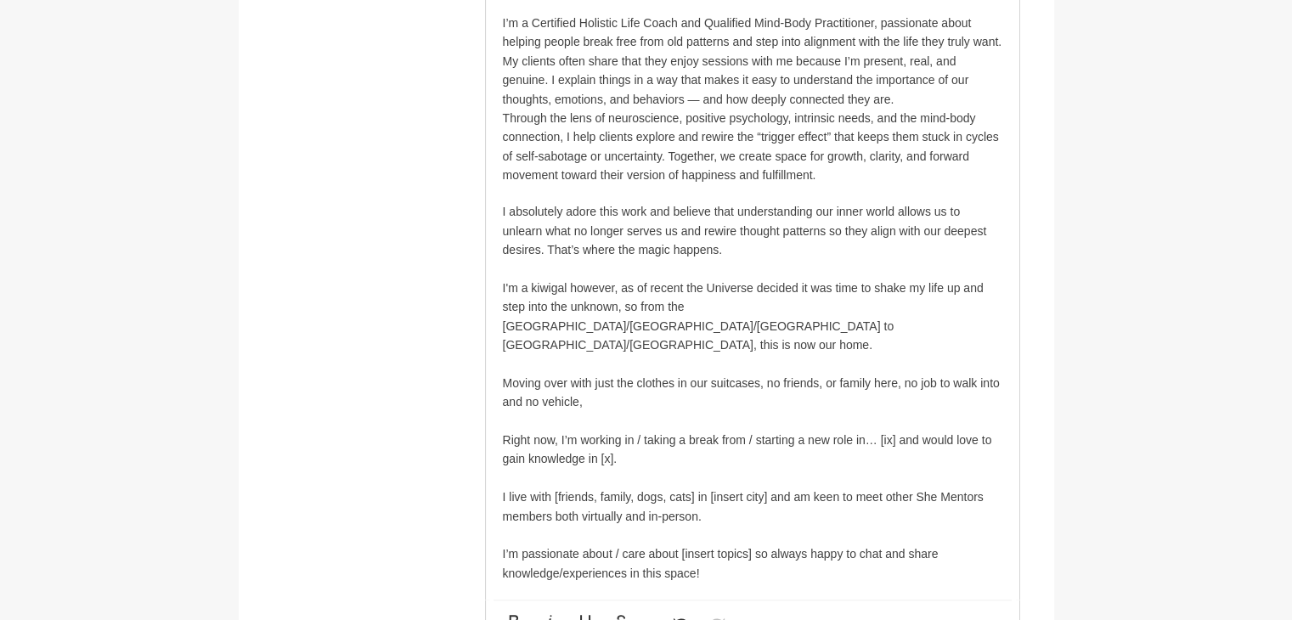
click at [779, 374] on p "Moving over with just the clothes in our suitcases, no friends, or family here,…" at bounding box center [753, 393] width 500 height 38
click at [545, 381] on p "Moving over with just the clothes in our suitcases, not knowing anyone here, no…" at bounding box center [753, 393] width 500 height 38
click at [734, 381] on p "Moving over with just the clothes in our suitcases, not knowing anyone here, no…" at bounding box center [753, 393] width 500 height 38
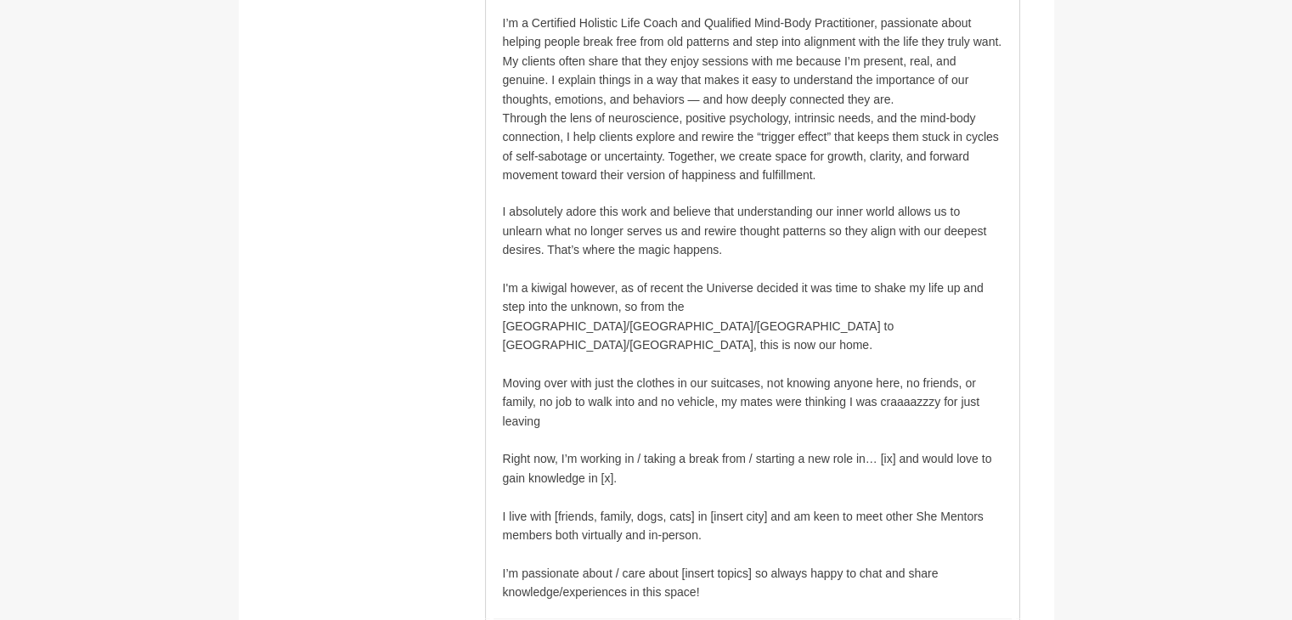
click at [550, 285] on p "I'm a kiwigal however, as of recent the Universe decided it was time to shake m…" at bounding box center [753, 317] width 500 height 76
click at [658, 331] on p "I'm a Kiwigal however, as of recent the Universe decided it was time to shake m…" at bounding box center [753, 317] width 500 height 76
click at [642, 354] on p at bounding box center [753, 363] width 500 height 19
click at [637, 326] on p "I'm a Kiwigal however, as of recent the Universe decided it was time to shake m…" at bounding box center [753, 317] width 500 height 76
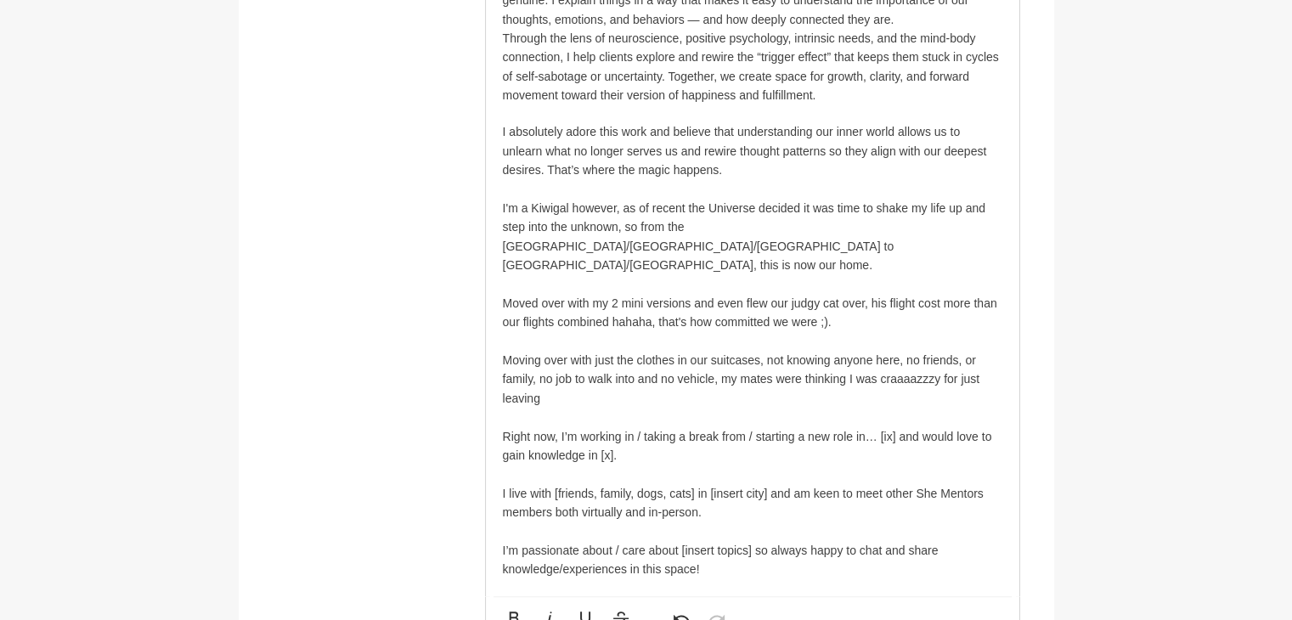
scroll to position [1161, 0]
drag, startPoint x: 596, startPoint y: 369, endPoint x: 483, endPoint y: 344, distance: 116.5
click at [483, 344] on div "About me My bio * How amazing is it that we get to connect with other incredibl…" at bounding box center [647, 357] width 748 height 1121
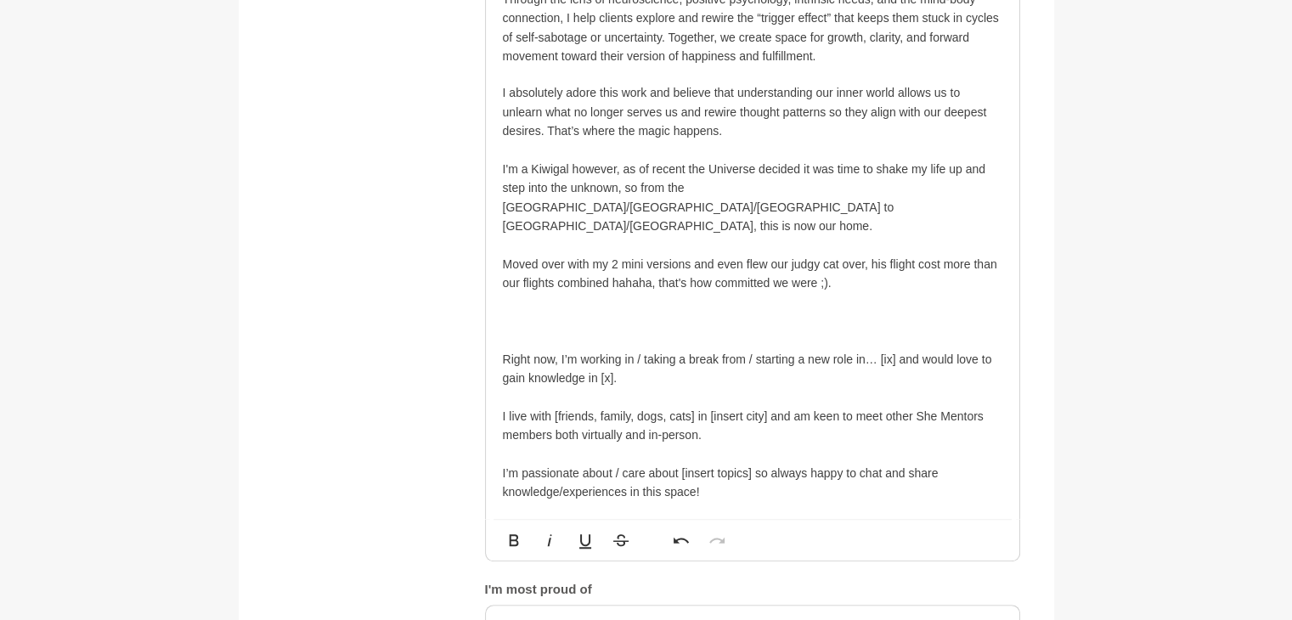
scroll to position [1201, 0]
click at [603, 310] on p at bounding box center [753, 319] width 500 height 19
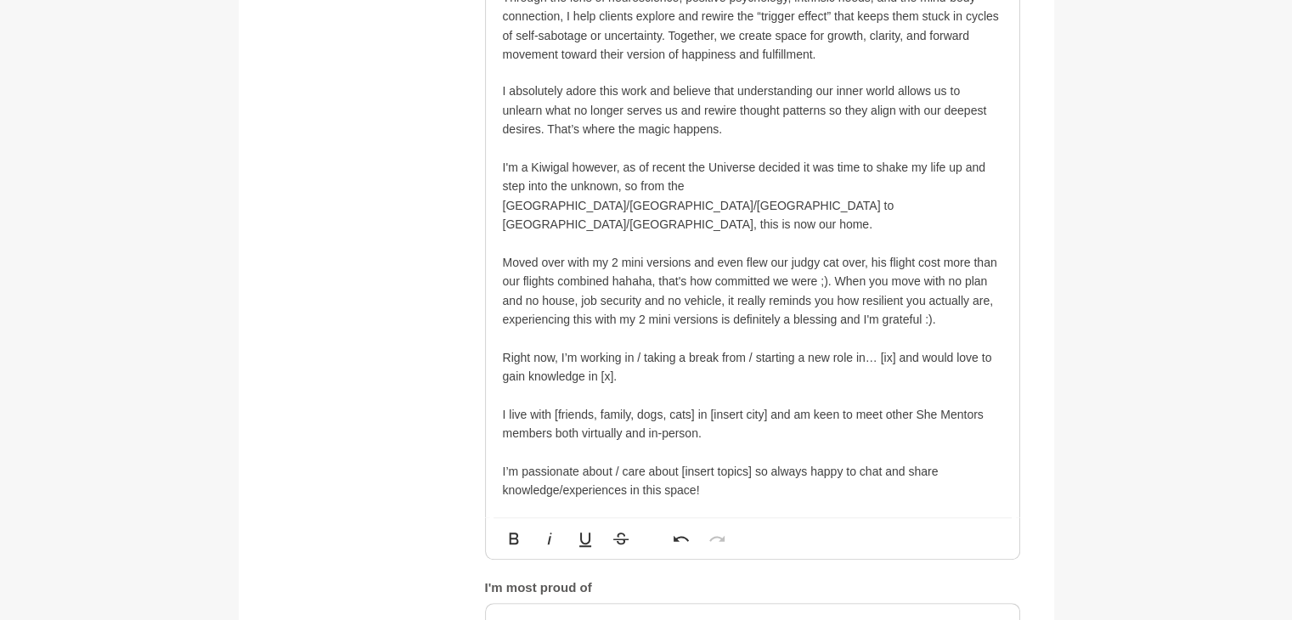
click at [627, 354] on p "Right now, I’m working in / taking a break from / starting a new role in… [ix] …" at bounding box center [753, 367] width 500 height 38
click at [630, 351] on p "Right now, I’m working in / taking a break from / starting a new role in… [ix] …" at bounding box center [753, 367] width 500 height 38
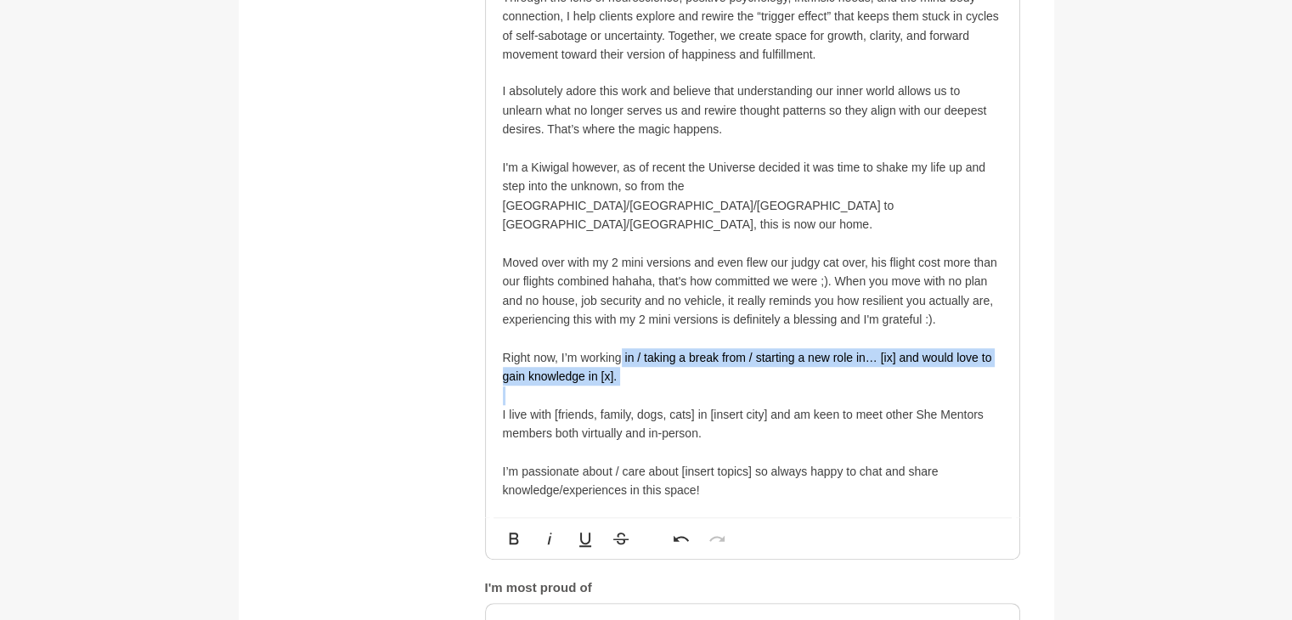
drag, startPoint x: 622, startPoint y: 333, endPoint x: 690, endPoint y: 367, distance: 76.0
click at [690, 367] on div "How amazing is it that we get to connect with other incredible Queens — empower…" at bounding box center [753, 149] width 534 height 737
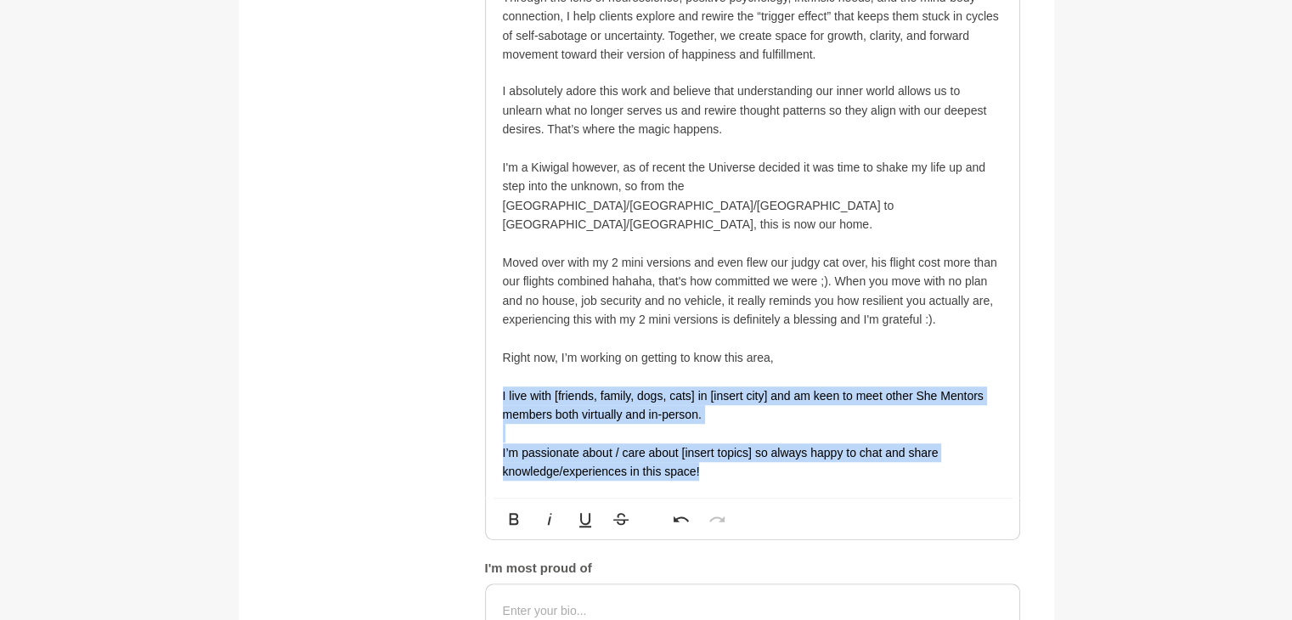
drag, startPoint x: 750, startPoint y: 457, endPoint x: 448, endPoint y: 373, distance: 313.9
click at [448, 373] on div "About me My bio * How amazing is it that we get to connect with other incredibl…" at bounding box center [647, 289] width 748 height 1064
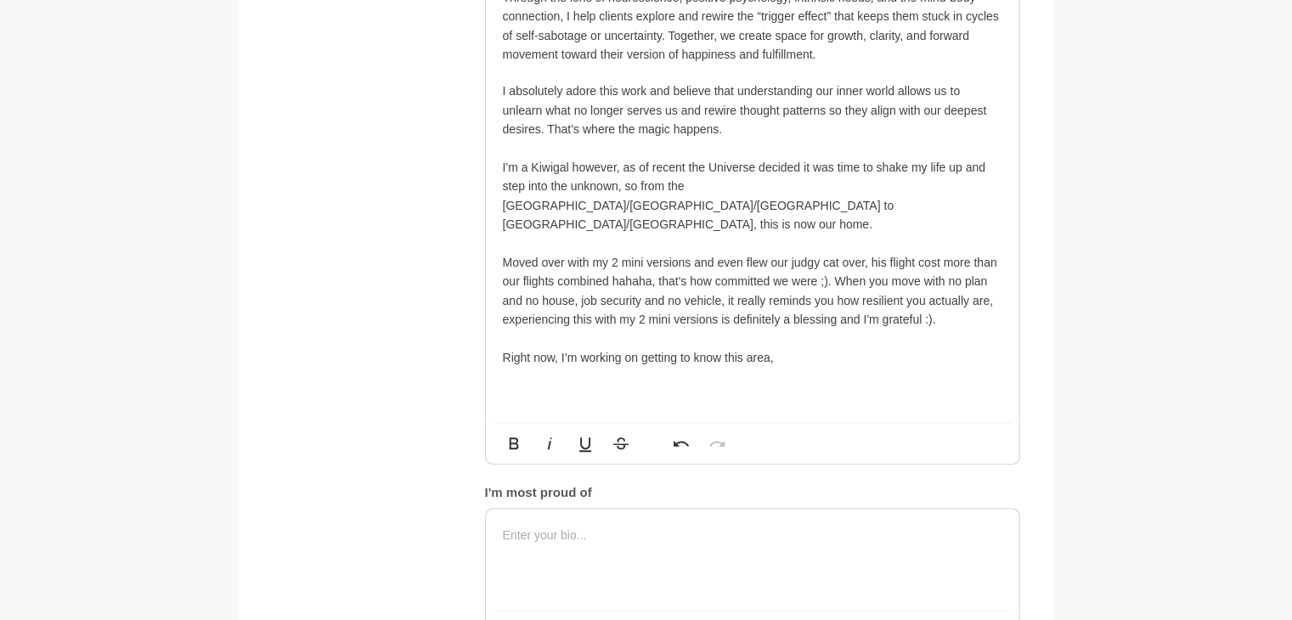
click at [790, 348] on p "Right now, I’m working on getting to know this area," at bounding box center [753, 357] width 500 height 19
drag, startPoint x: 790, startPoint y: 326, endPoint x: 648, endPoint y: 342, distance: 142.8
click at [648, 342] on div "How amazing is it that we get to connect with other incredible Queens — empower…" at bounding box center [753, 101] width 534 height 641
click at [783, 348] on p "Right now, I’m working on getting to know this area," at bounding box center [753, 357] width 500 height 19
drag, startPoint x: 783, startPoint y: 337, endPoint x: 564, endPoint y: 335, distance: 219.2
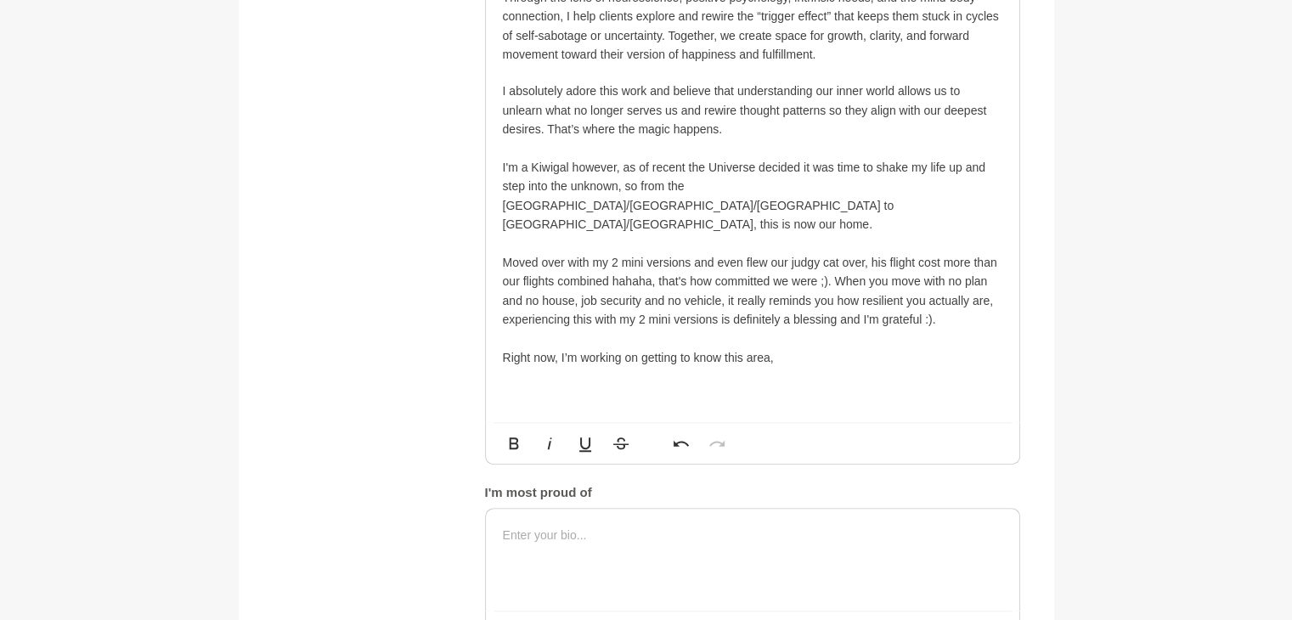
click at [564, 348] on p "Right now, I’m working on getting to know this area," at bounding box center [753, 357] width 500 height 19
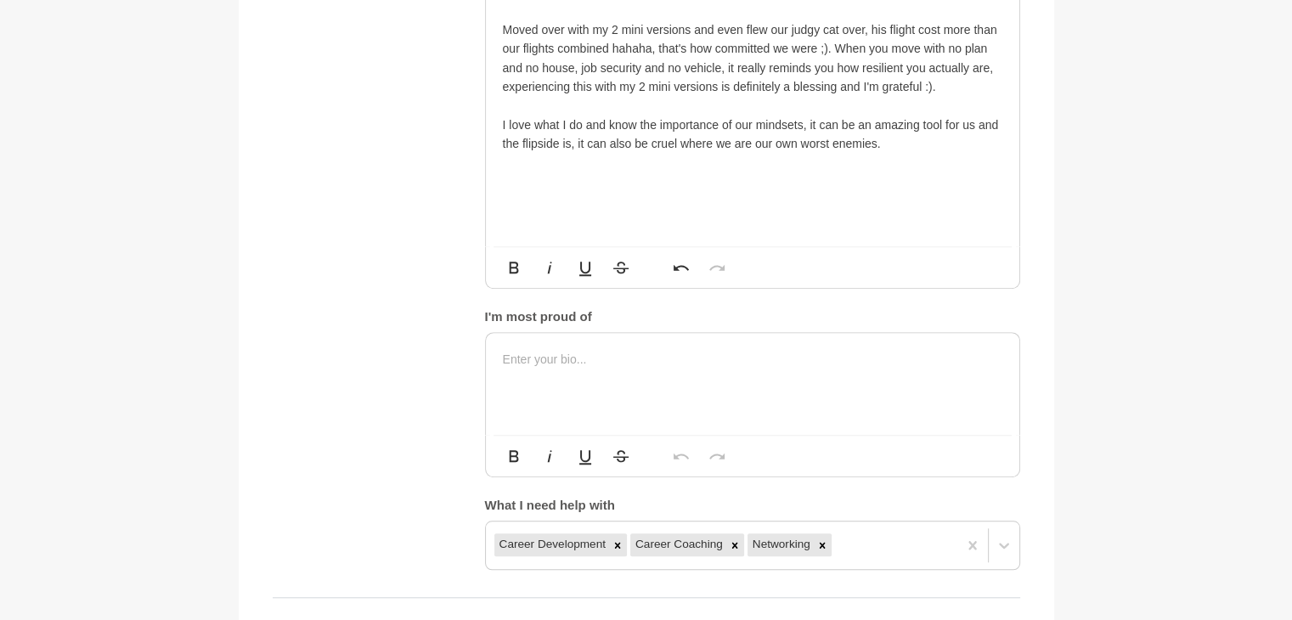
scroll to position [1512, 0]
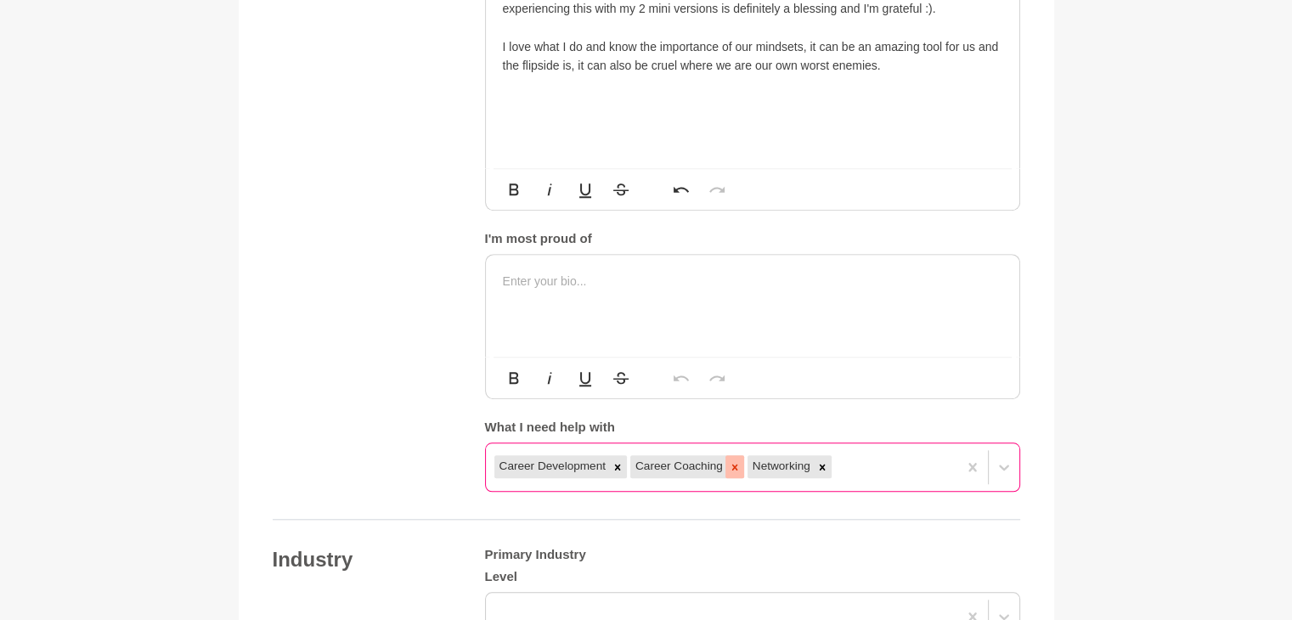
click at [737, 461] on icon at bounding box center [735, 467] width 12 height 12
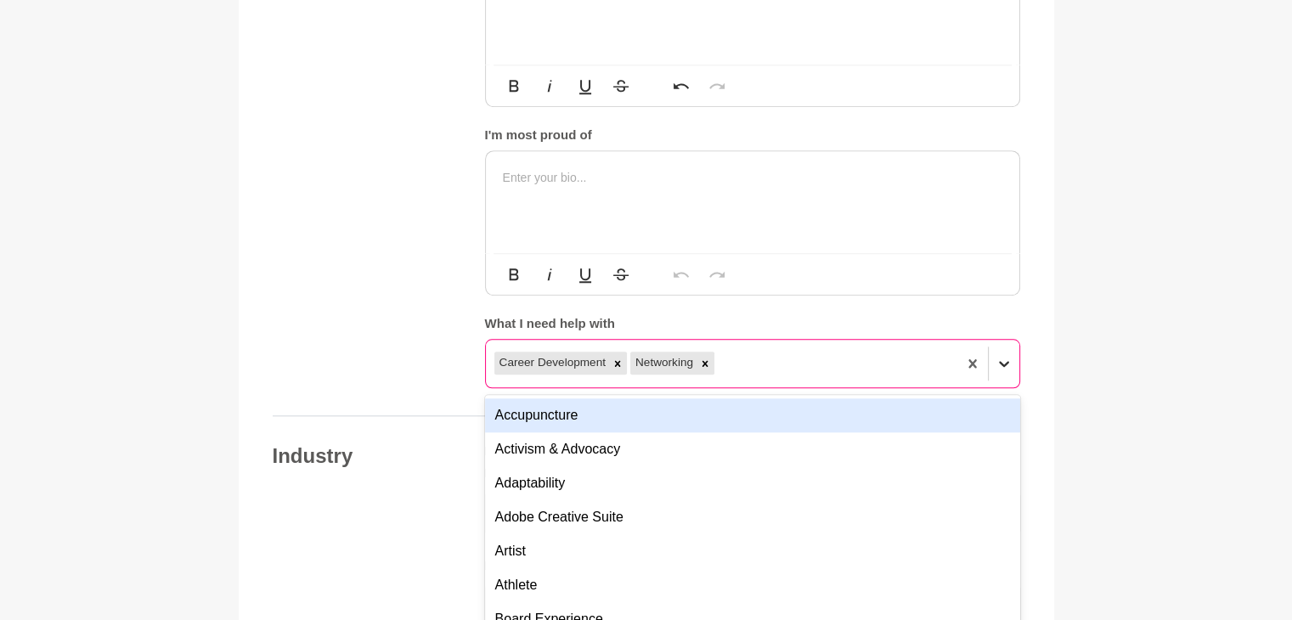
click at [1008, 388] on div "option Career Coaching, deselected. option Accupuncture focused, 1 of 201. 199 …" at bounding box center [752, 363] width 535 height 49
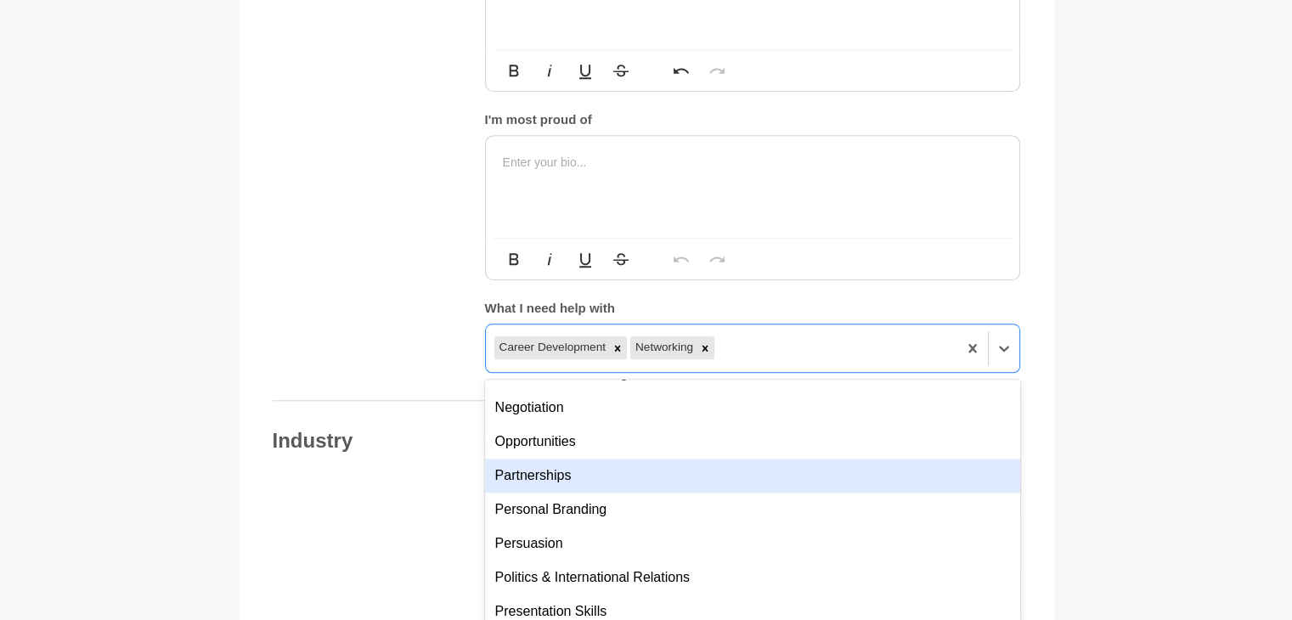
scroll to position [1013, 0]
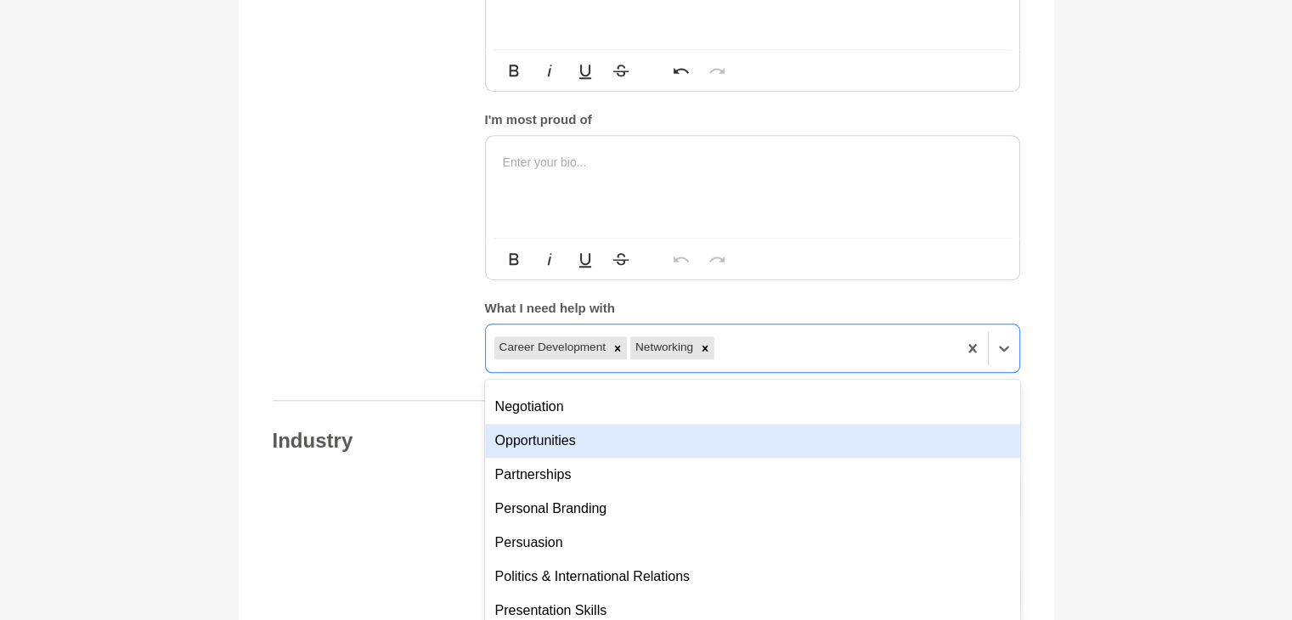
click at [737, 424] on div "Opportunities" at bounding box center [752, 441] width 535 height 34
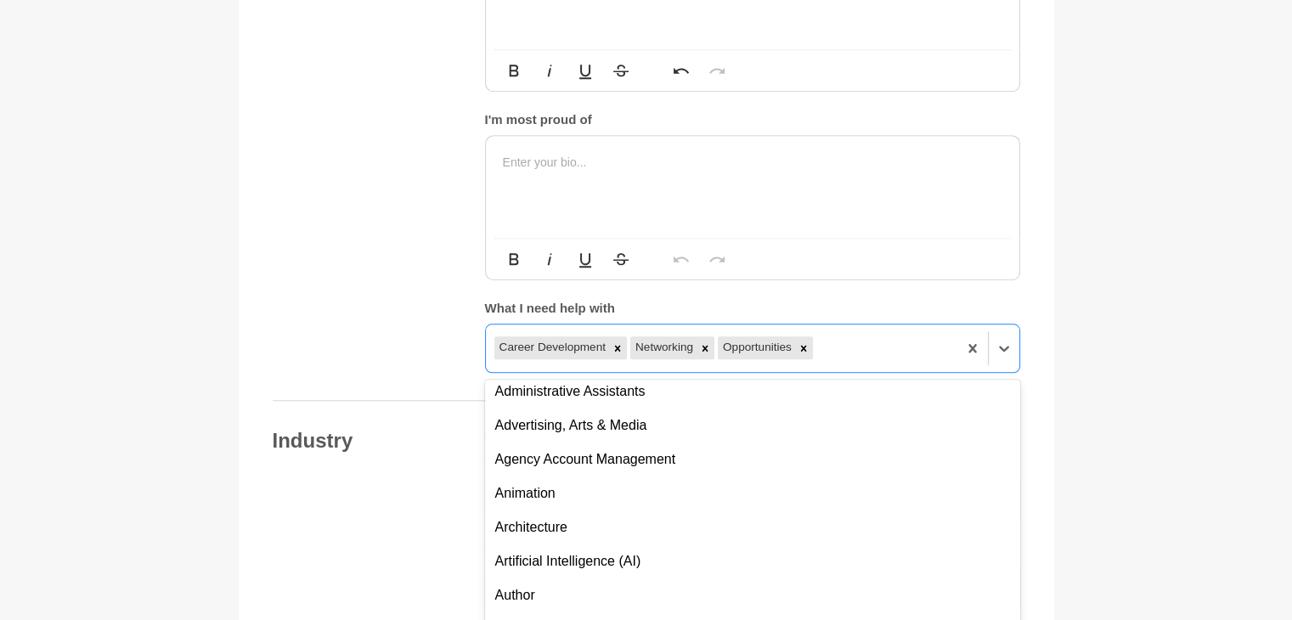
scroll to position [1912, 0]
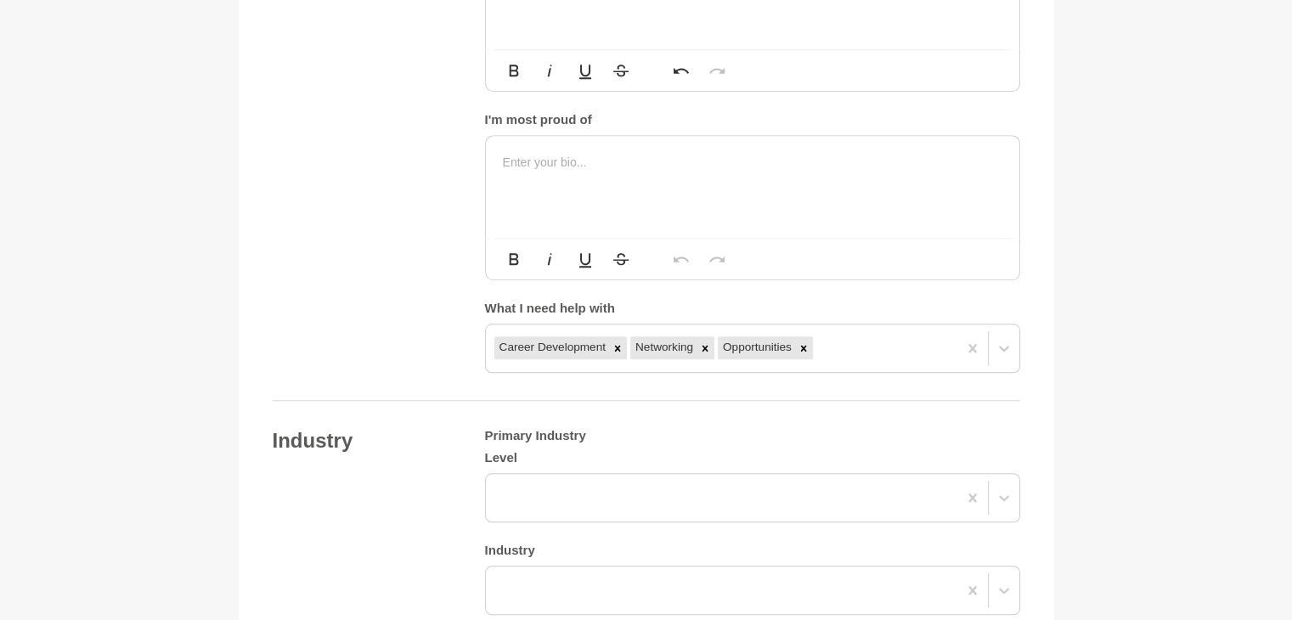
click at [1098, 231] on main "Back to Profile Your details Starz Certified Holistic Life Coach & Mind-Body Pr…" at bounding box center [646, 121] width 1292 height 3383
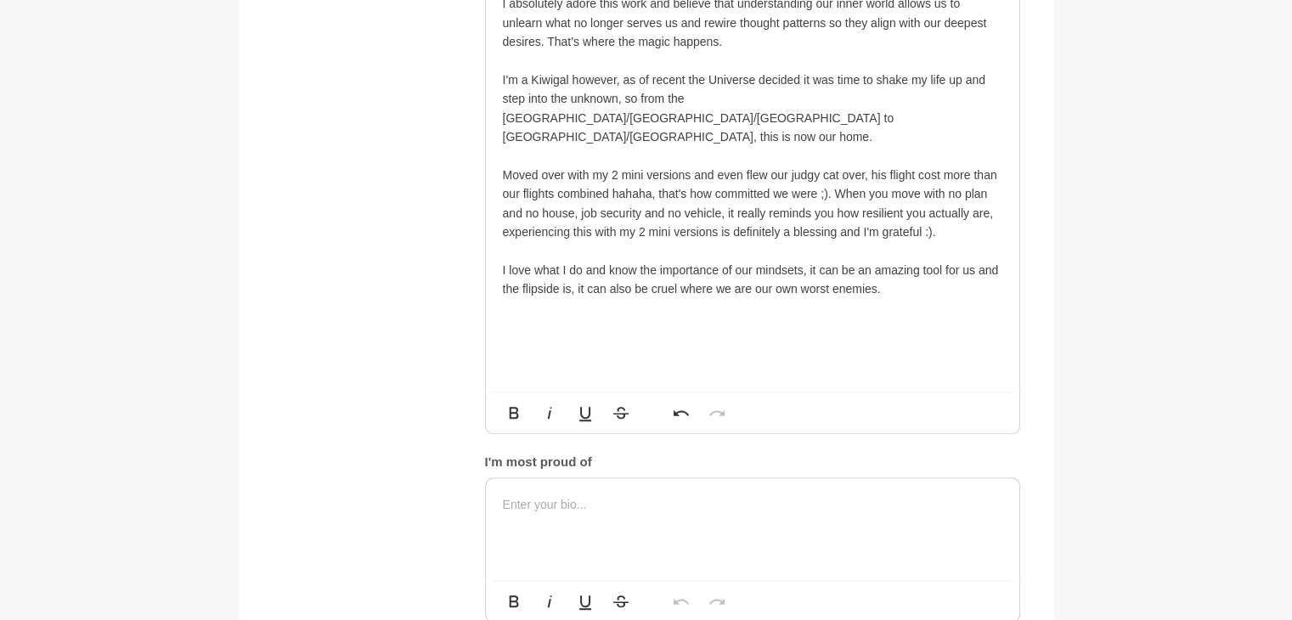
scroll to position [1285, 0]
click at [924, 276] on p "​I love what I do and know the importance of our mindsets, it can be an amazing…" at bounding box center [753, 283] width 500 height 38
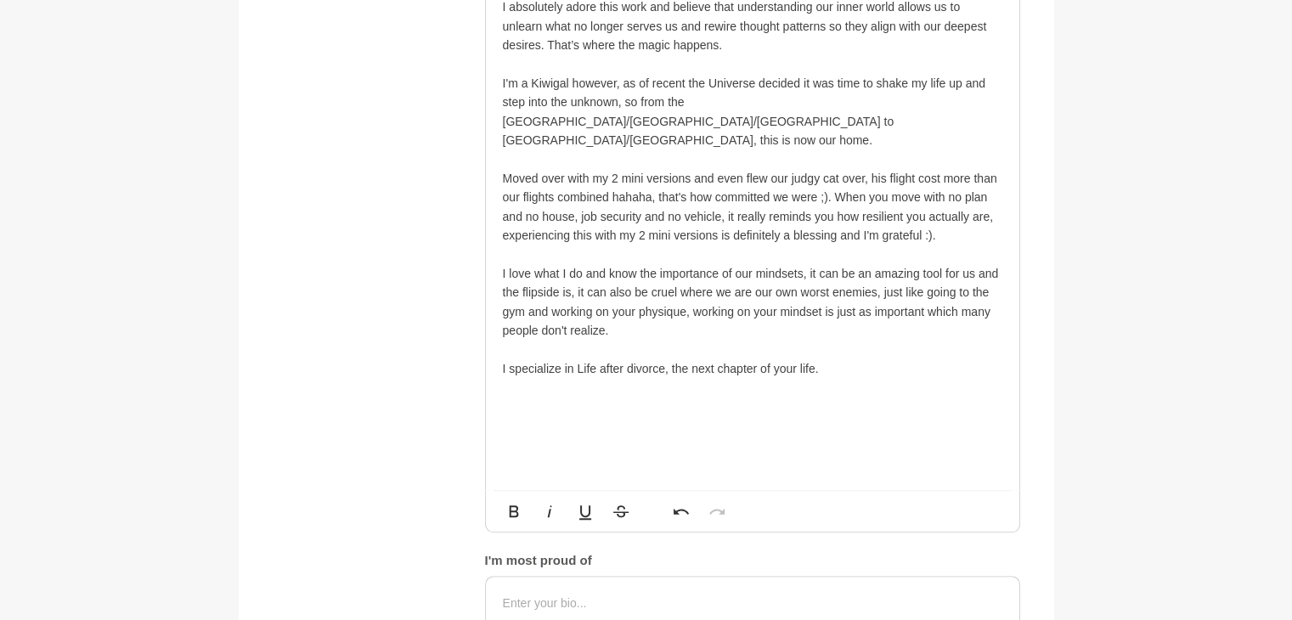
click at [573, 359] on p "I specialize in Life after divorce, the next chapter of your life." at bounding box center [753, 368] width 500 height 19
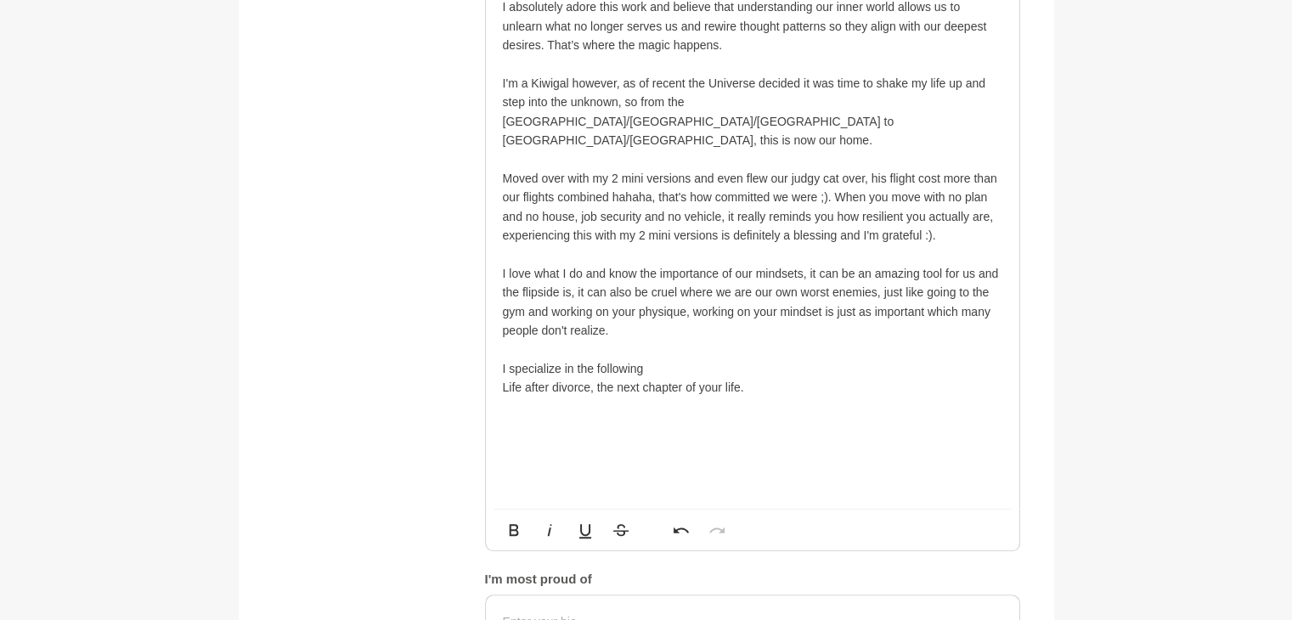
click at [663, 359] on p "I specialize in the following" at bounding box center [753, 368] width 500 height 19
click at [754, 378] on p "Life after divorce, the next chapter of your life." at bounding box center [753, 387] width 500 height 19
click at [505, 378] on p "Life after divorce, the next chapter of your life." at bounding box center [753, 387] width 500 height 19
click at [771, 378] on p "Life after divorce, the next chapter of your life." at bounding box center [753, 387] width 500 height 19
click at [597, 378] on p "Life after divorce, the next chapter of your life." at bounding box center [753, 387] width 500 height 19
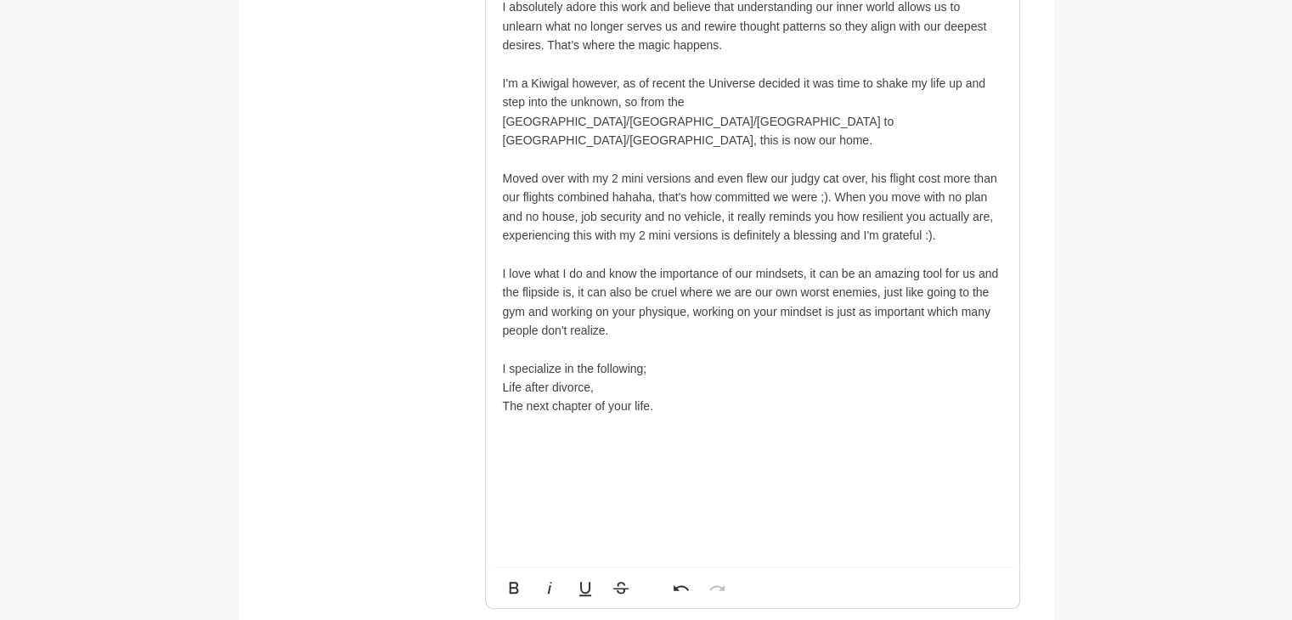
click at [669, 397] on p "The next chapter of your life." at bounding box center [753, 406] width 500 height 19
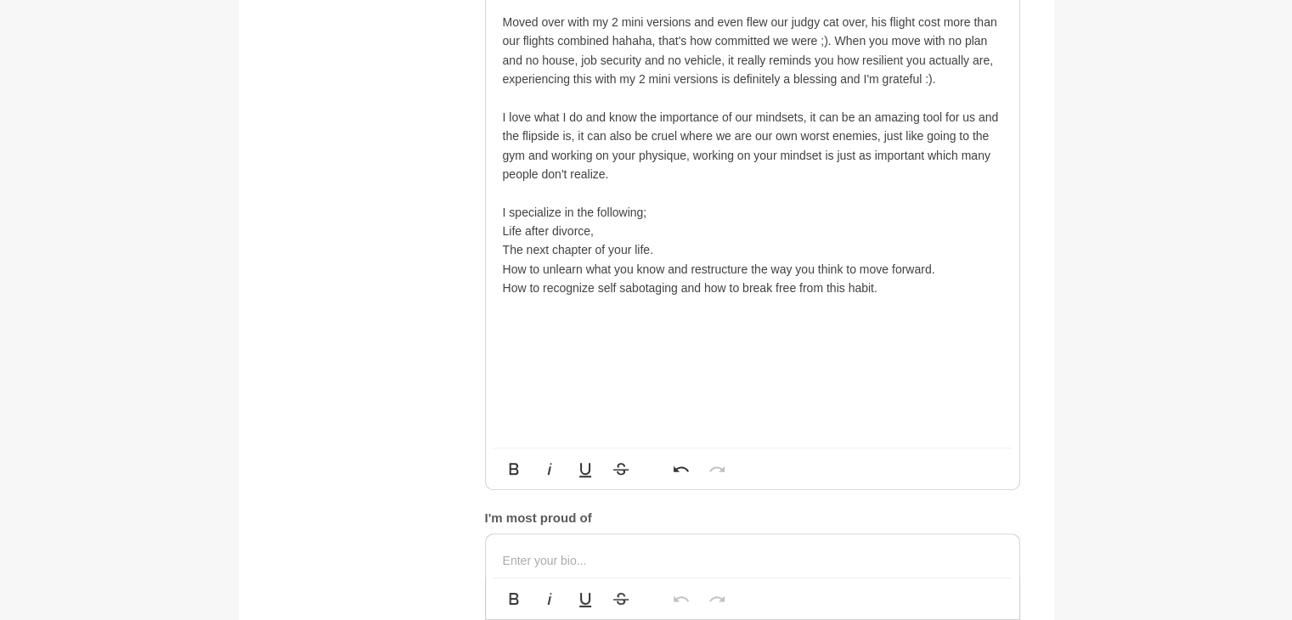
scroll to position [1443, 0]
click at [613, 221] on p "Life after divorce," at bounding box center [753, 230] width 500 height 19
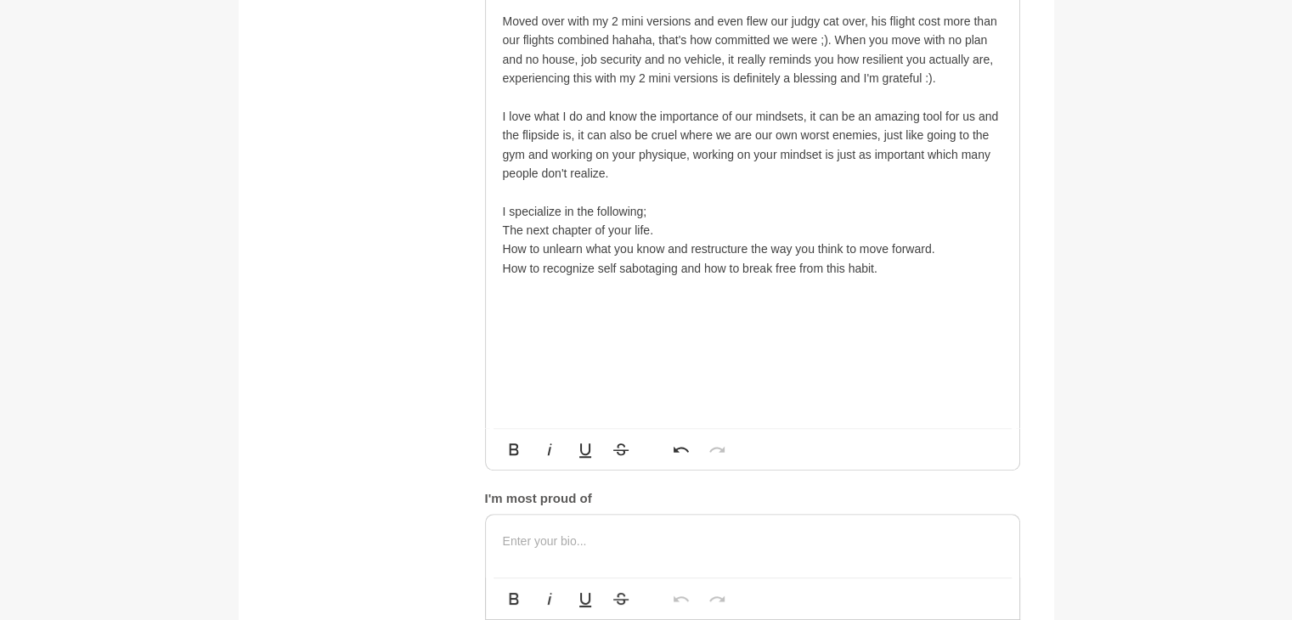
click at [907, 259] on p "How to recognize self sabotaging and how to break free from this habit." at bounding box center [753, 268] width 500 height 19
click at [1168, 224] on main "Back to Profile Your details Starz Certified Holistic Life Coach & Mind-Body Pr…" at bounding box center [646, 415] width 1292 height 3592
click at [580, 297] on p "​" at bounding box center [753, 306] width 500 height 19
click at [573, 278] on p at bounding box center [753, 287] width 500 height 19
click at [683, 278] on p "​Meditation, Somatic therapy," at bounding box center [753, 287] width 500 height 19
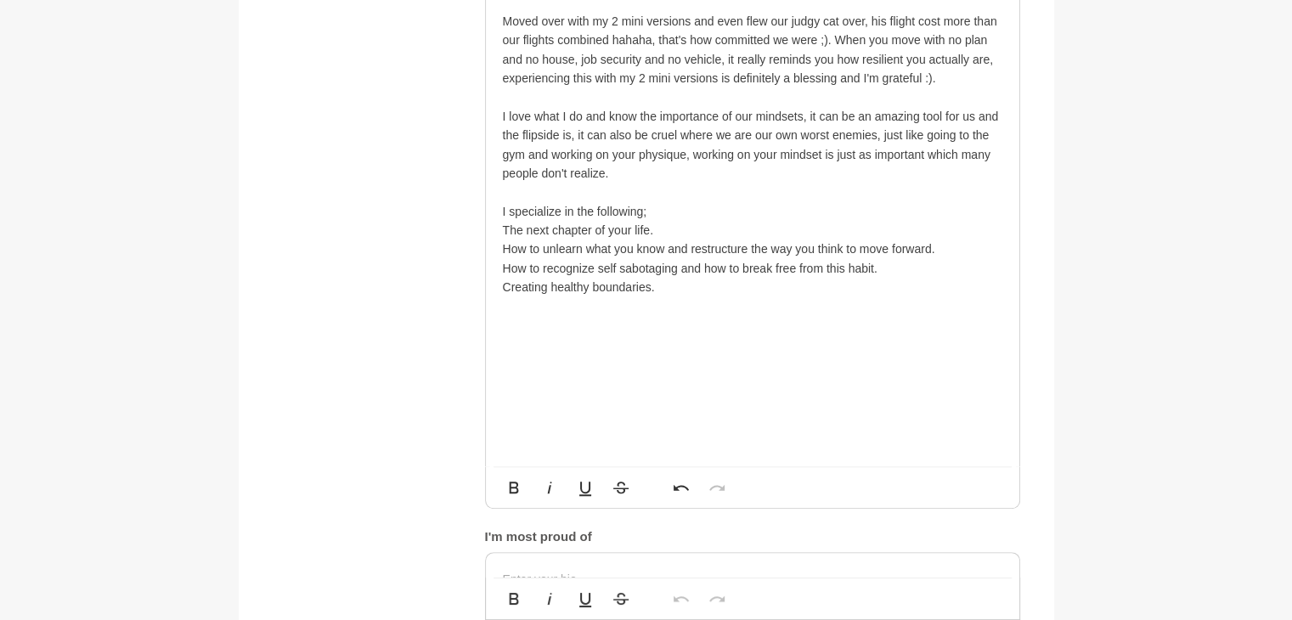
click at [659, 278] on p "​Creating healthy boundaries." at bounding box center [753, 287] width 500 height 19
click at [675, 259] on p "How to recognize self sabotaging and how to break free from this habit." at bounding box center [753, 268] width 500 height 19
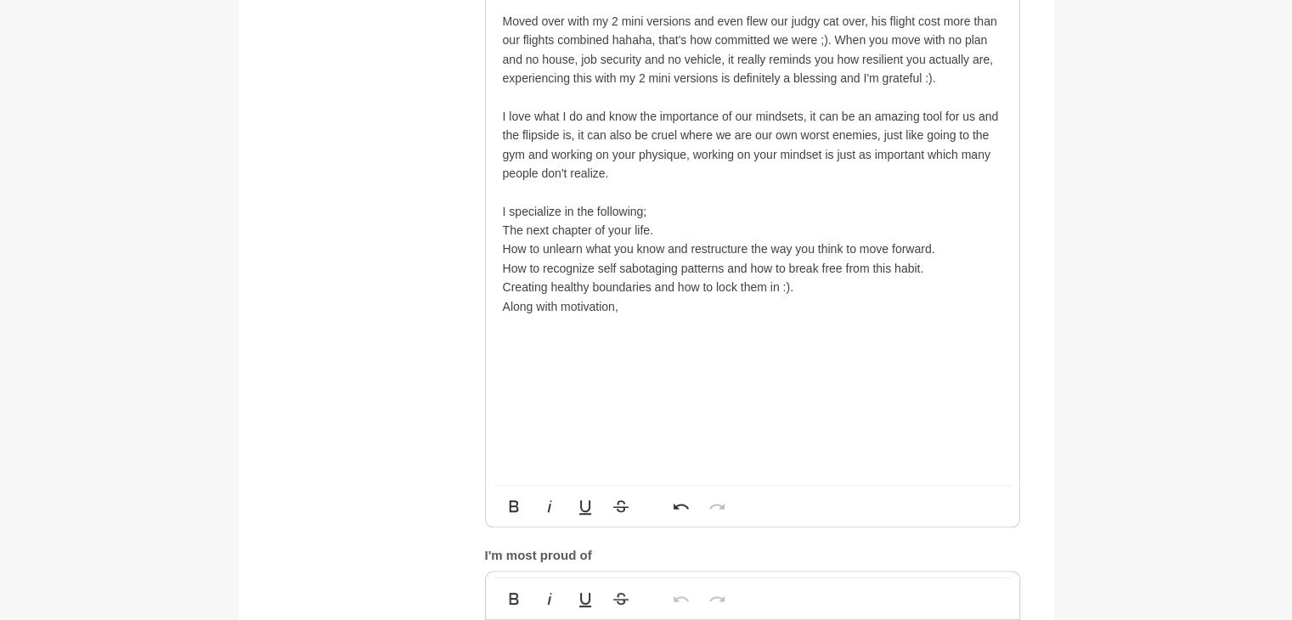
click at [867, 278] on p "Creating healthy boundaries and how to lock them in :)." at bounding box center [753, 287] width 500 height 19
click at [667, 297] on p "Along with motivation," at bounding box center [753, 306] width 500 height 19
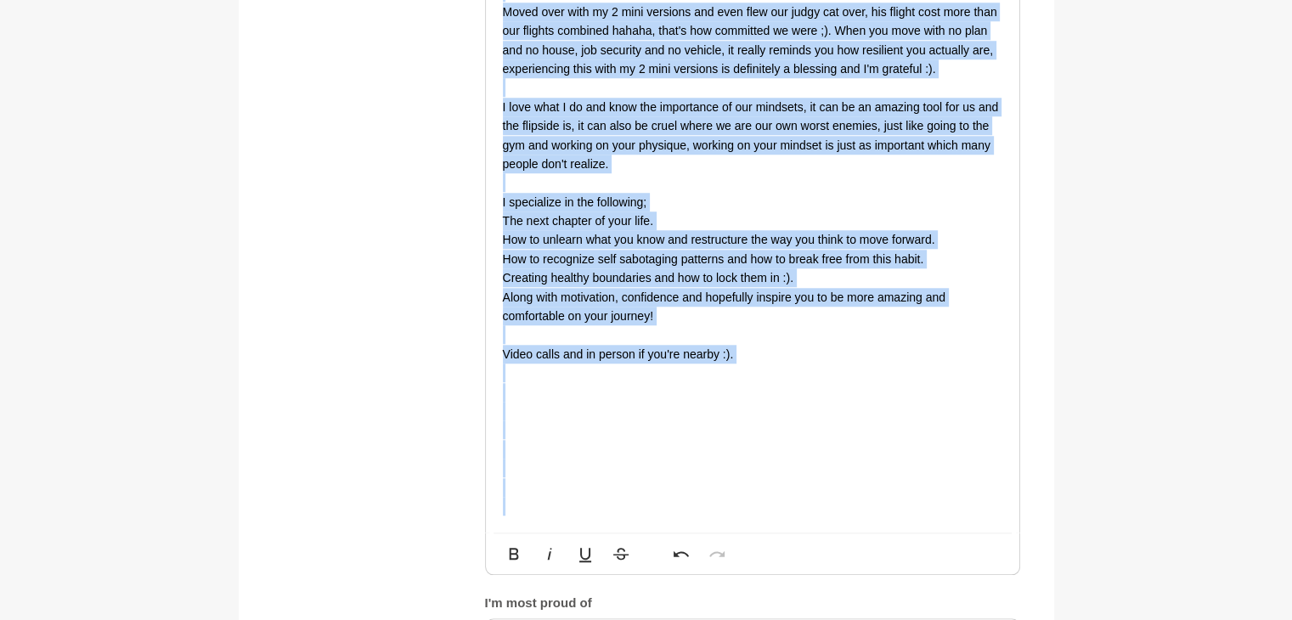
scroll to position [1662, 0]
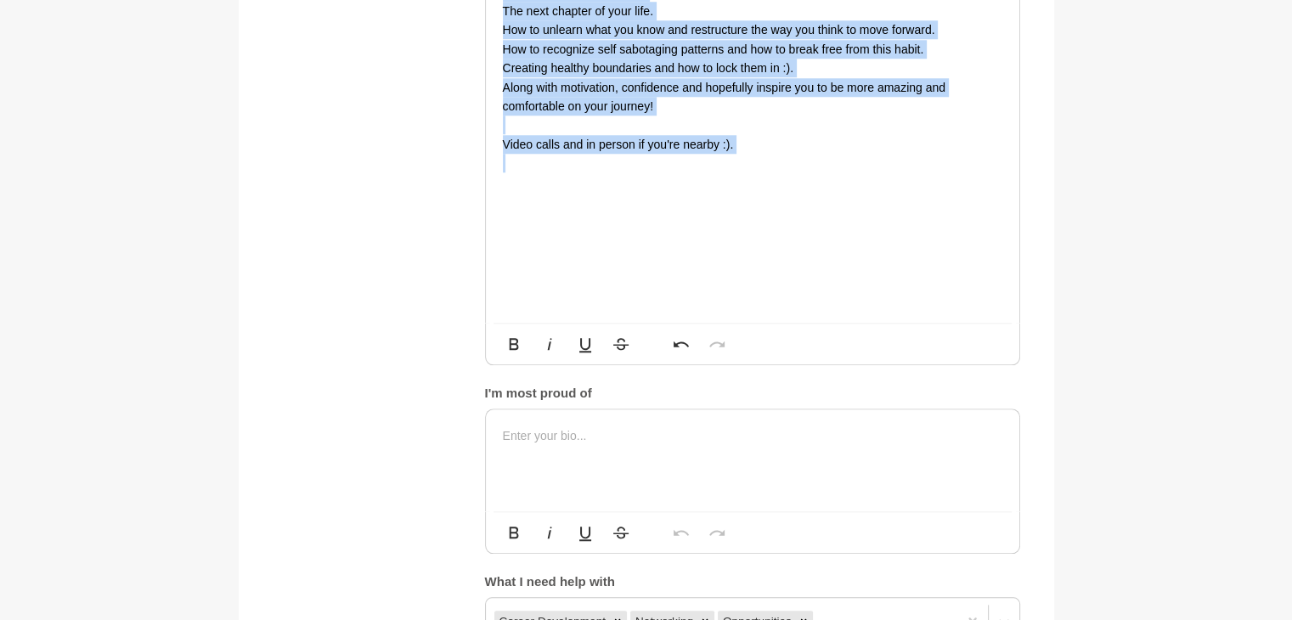
drag, startPoint x: 502, startPoint y: 130, endPoint x: 914, endPoint y: 149, distance: 412.5
copy div "How amazing is it that we get to connect with other incredible Queens — empower…"
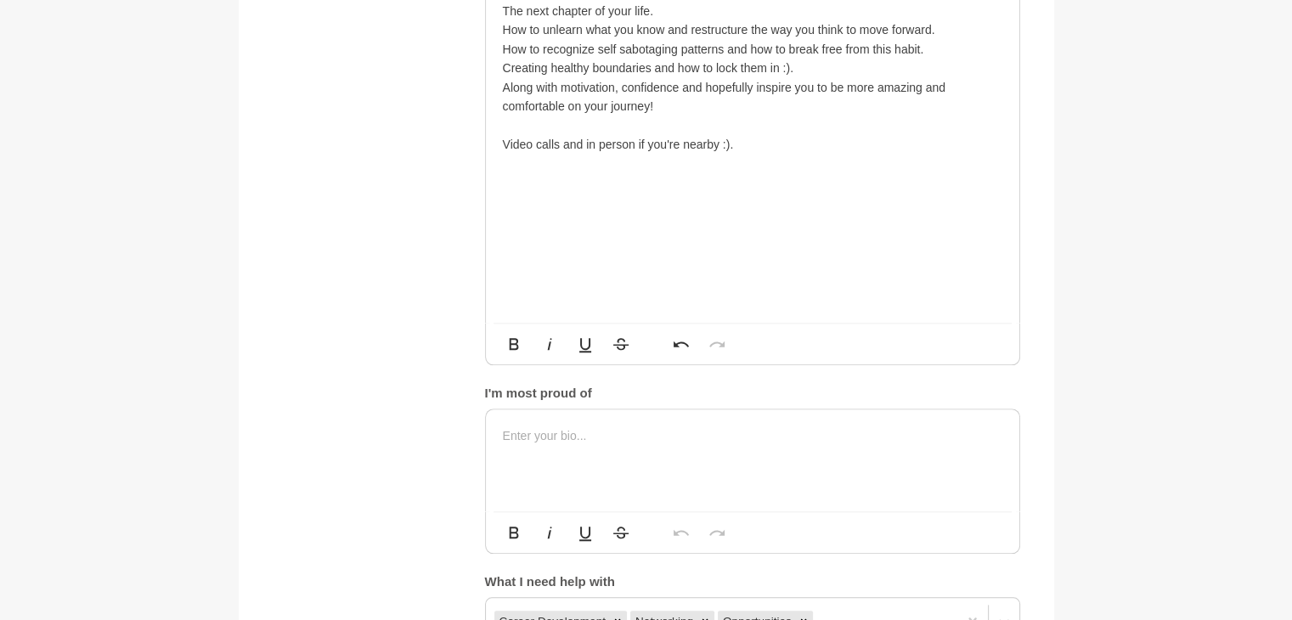
click at [1224, 161] on main "Back to Profile Your details Starz Certified Holistic Life Coach & Mind-Body Pr…" at bounding box center [646, 242] width 1292 height 3687
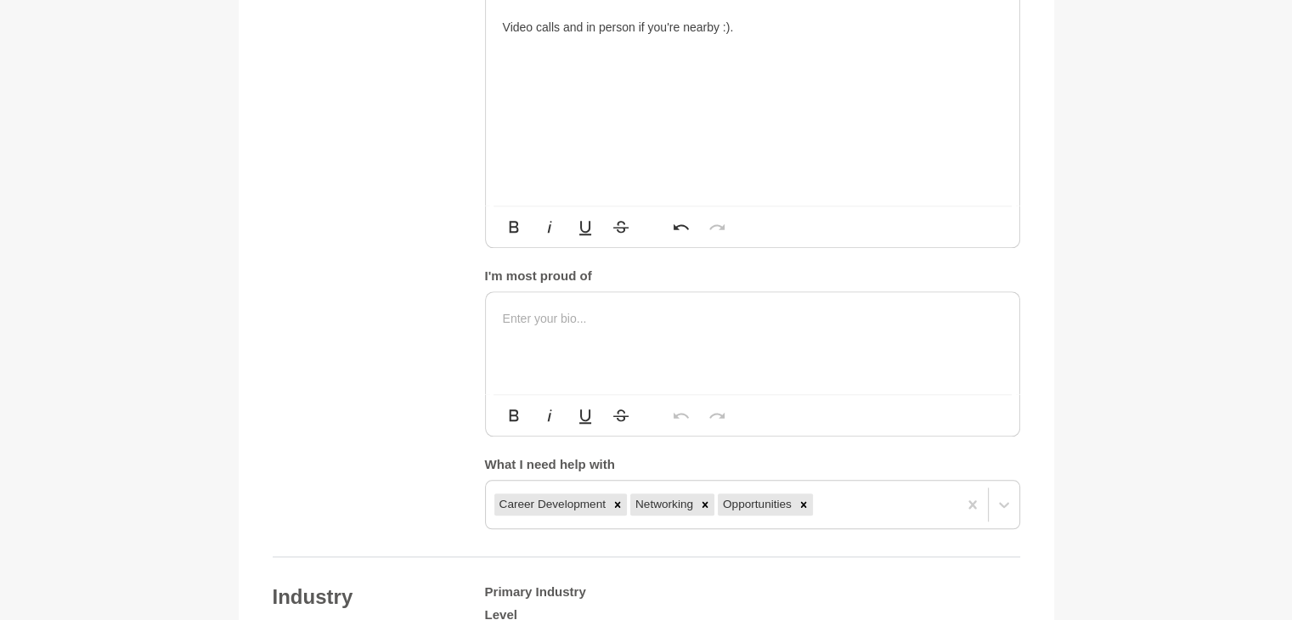
scroll to position [1780, 0]
click at [870, 325] on div at bounding box center [753, 342] width 534 height 102
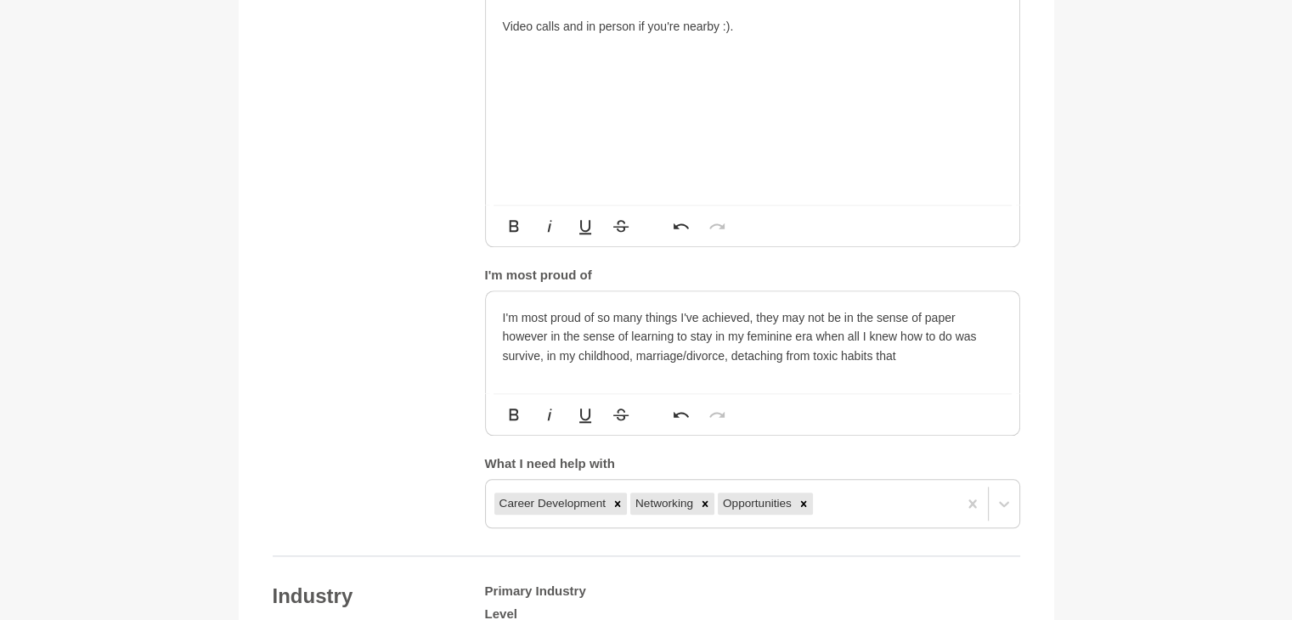
click at [628, 334] on p "I'm most proud of so many things I've achieved, they may not be in the sense of…" at bounding box center [753, 336] width 500 height 57
click at [962, 331] on p "I'm most proud of so many things I've achieved, they may not be in the sense of…" at bounding box center [753, 336] width 500 height 57
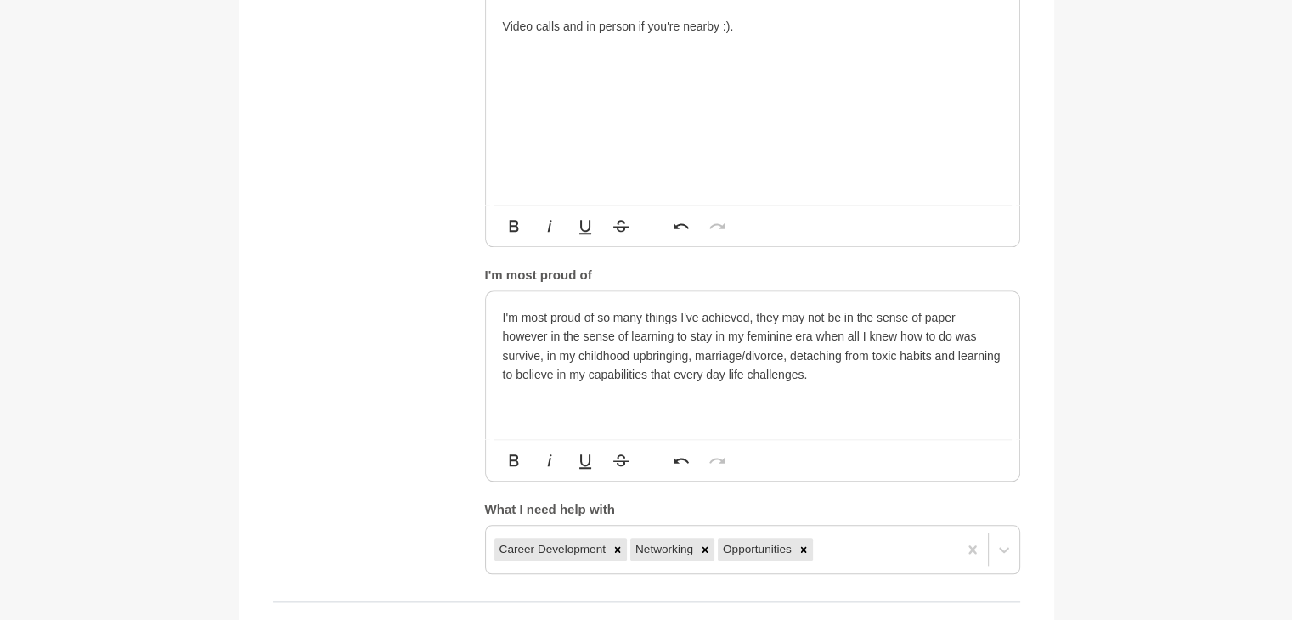
click at [558, 333] on p "I'm most proud of so many things I've achieved, they may not be in the sense of…" at bounding box center [753, 346] width 500 height 76
click at [839, 354] on p "I'm most proud of so many things I've achieved, they may not be in the sense of…" at bounding box center [753, 346] width 500 height 76
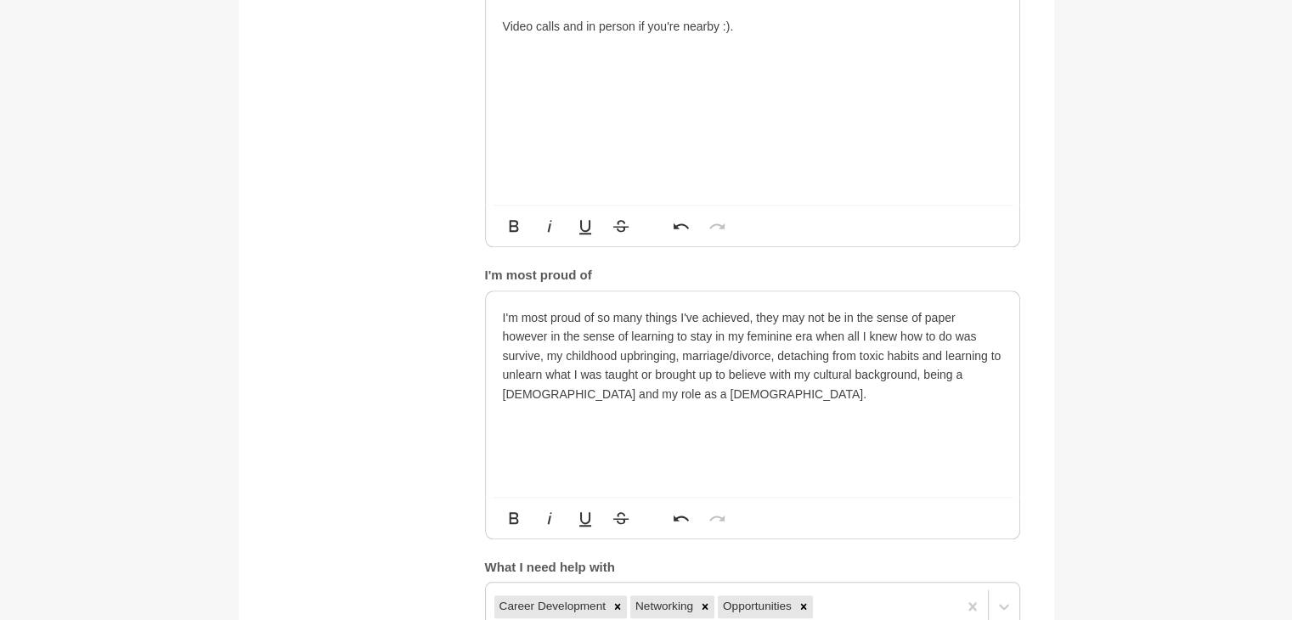
click at [779, 337] on p "I'm most proud of so many things I've achieved, they may not be in the sense of…" at bounding box center [753, 355] width 500 height 95
click at [584, 375] on p "I'm most proud of so many things I've achieved, they may not be in the sense of…" at bounding box center [753, 355] width 500 height 95
click at [625, 376] on p "I'm most proud of so many things I've achieved, they may not be in the sense of…" at bounding box center [753, 355] width 500 height 95
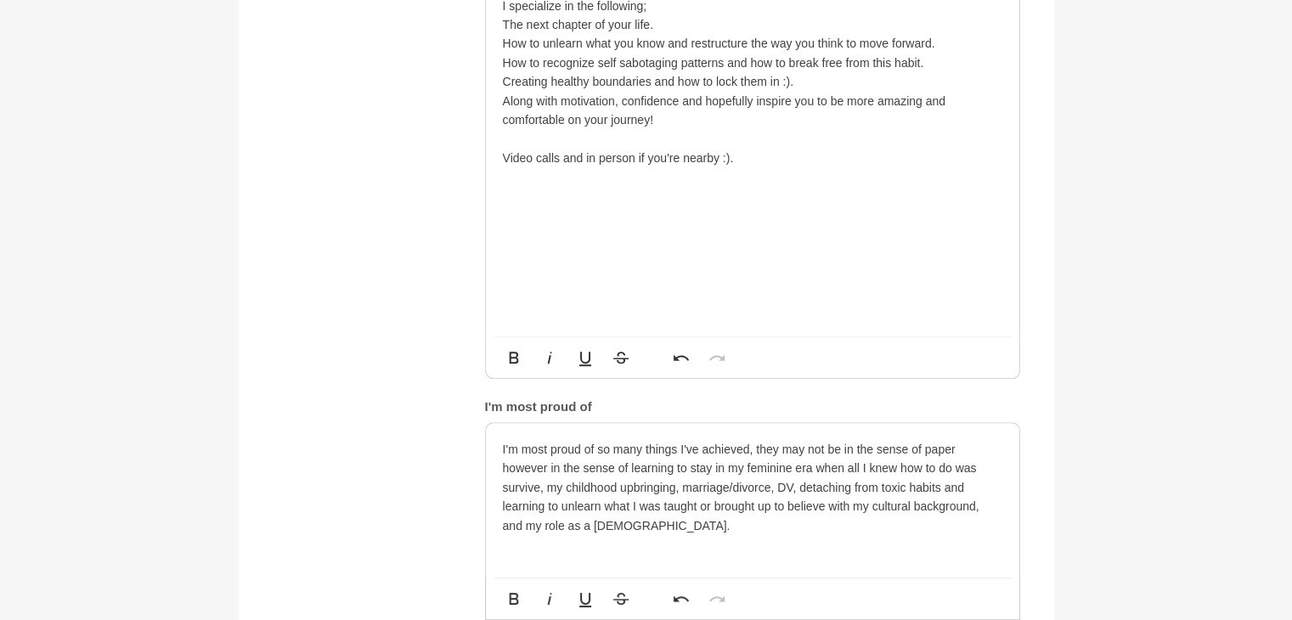
scroll to position [1651, 0]
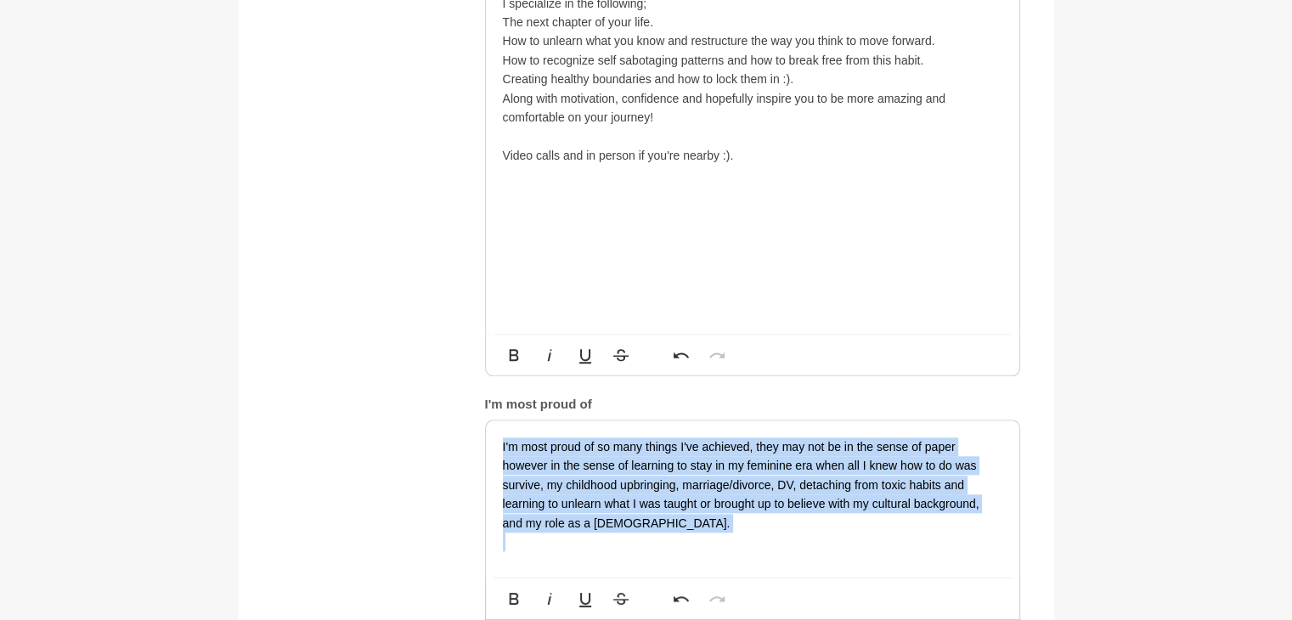
drag, startPoint x: 500, startPoint y: 429, endPoint x: 684, endPoint y: 528, distance: 208.7
click at [684, 528] on div "I'm most proud of so many things I've achieved, they may not be in the sense of…" at bounding box center [753, 542] width 534 height 243
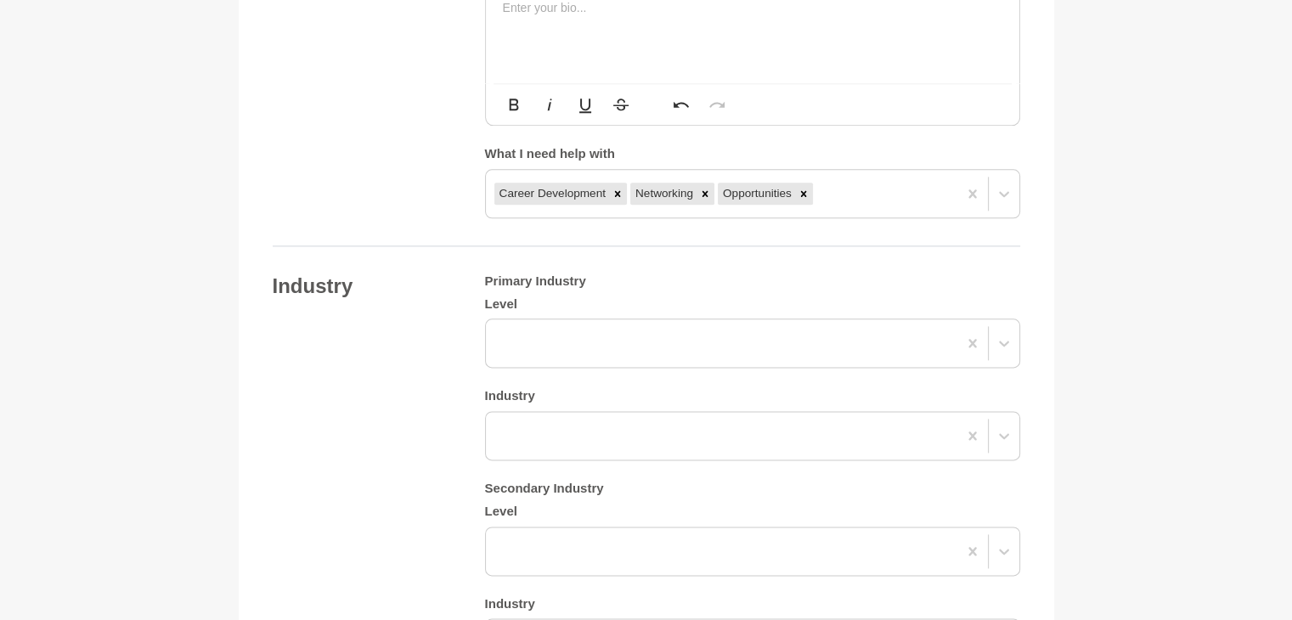
scroll to position [2092, 0]
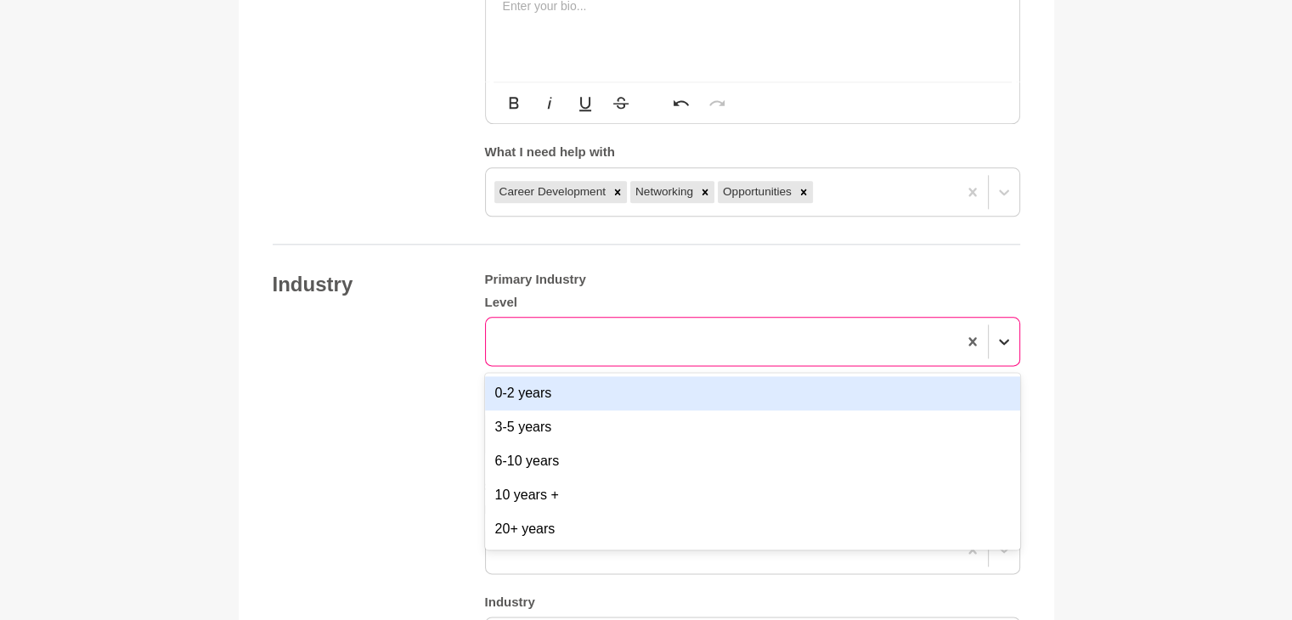
click at [1003, 333] on icon at bounding box center [1004, 341] width 17 height 17
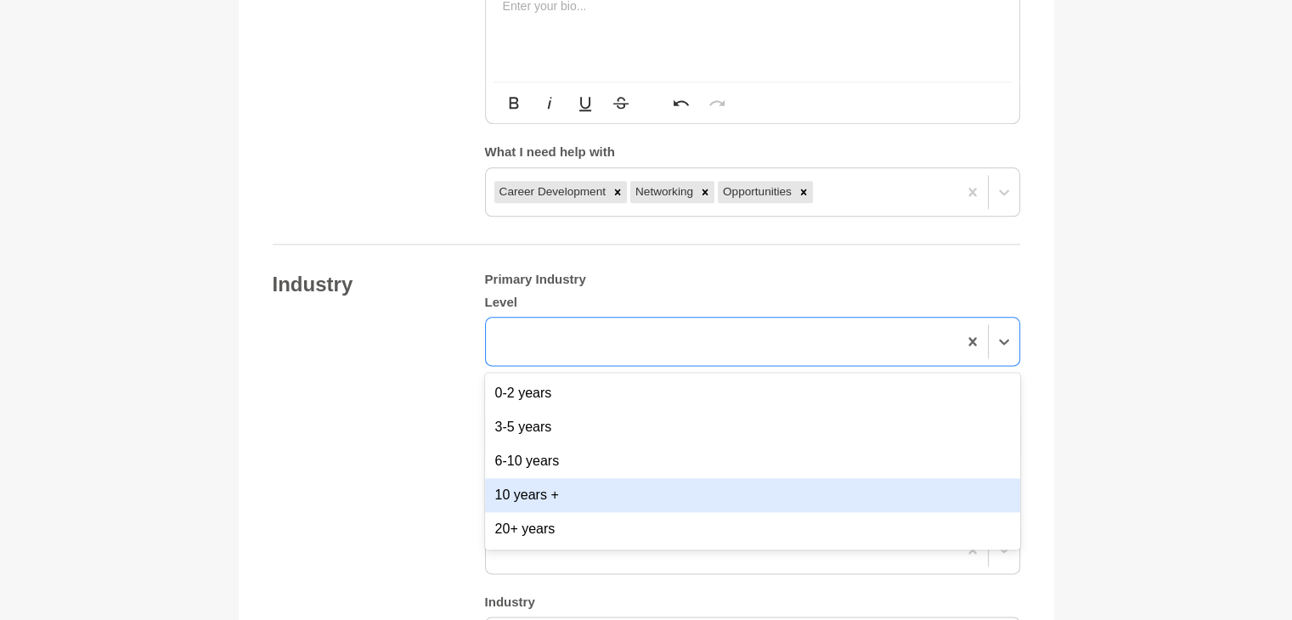
click at [850, 478] on div "10 years +" at bounding box center [752, 495] width 535 height 34
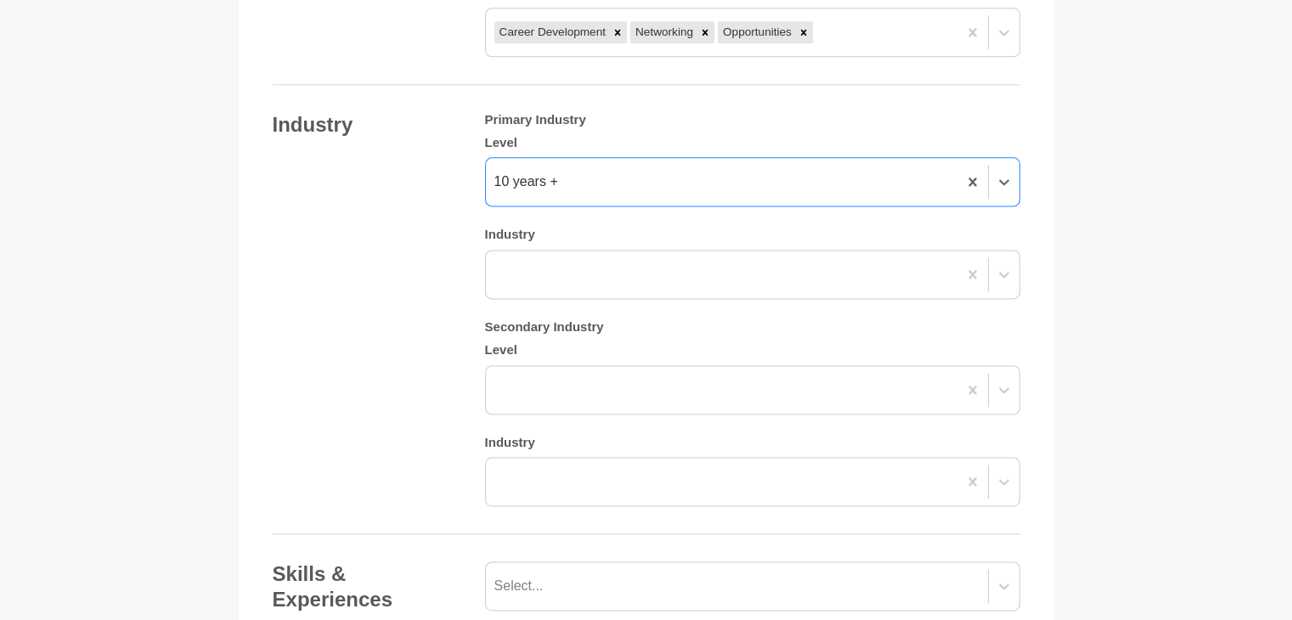
scroll to position [2252, 0]
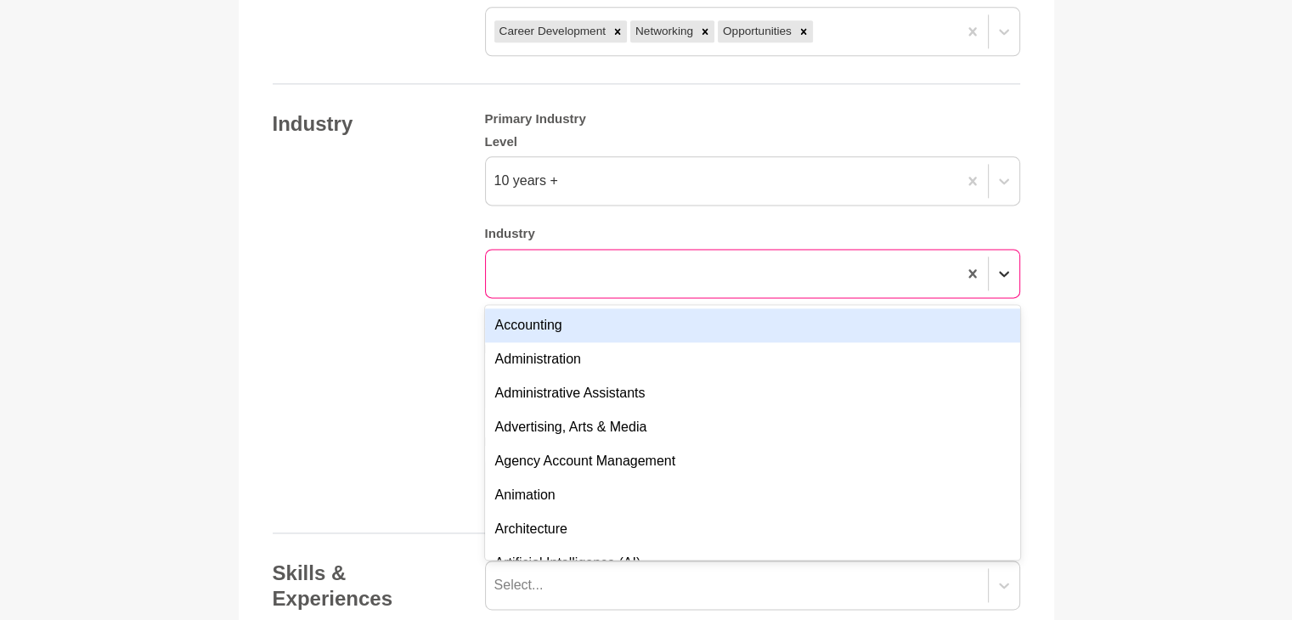
click at [1006, 258] on div at bounding box center [1004, 273] width 31 height 31
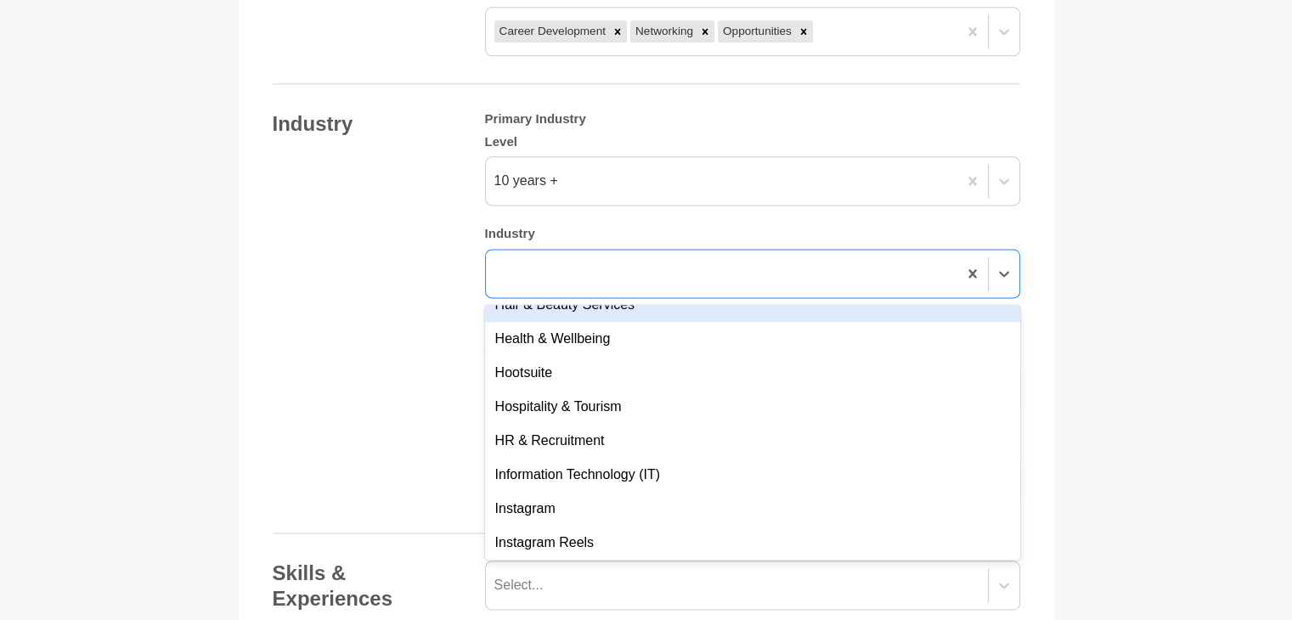
scroll to position [1821, 0]
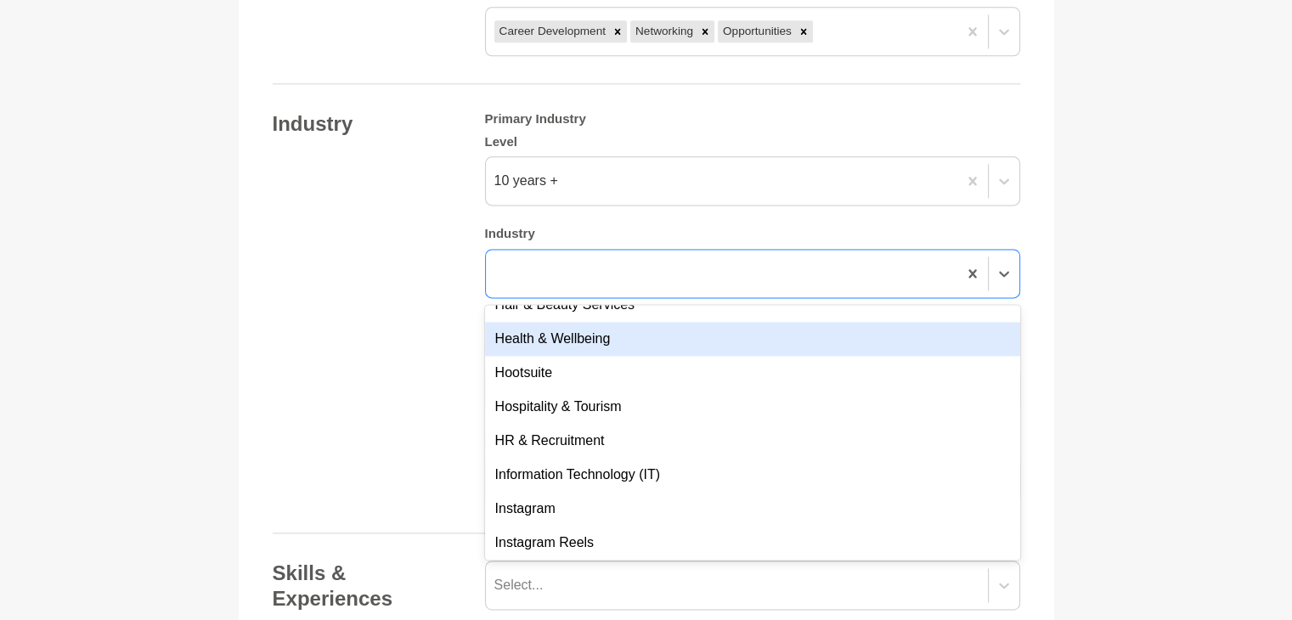
click at [857, 322] on div "Health & Wellbeing" at bounding box center [752, 339] width 535 height 34
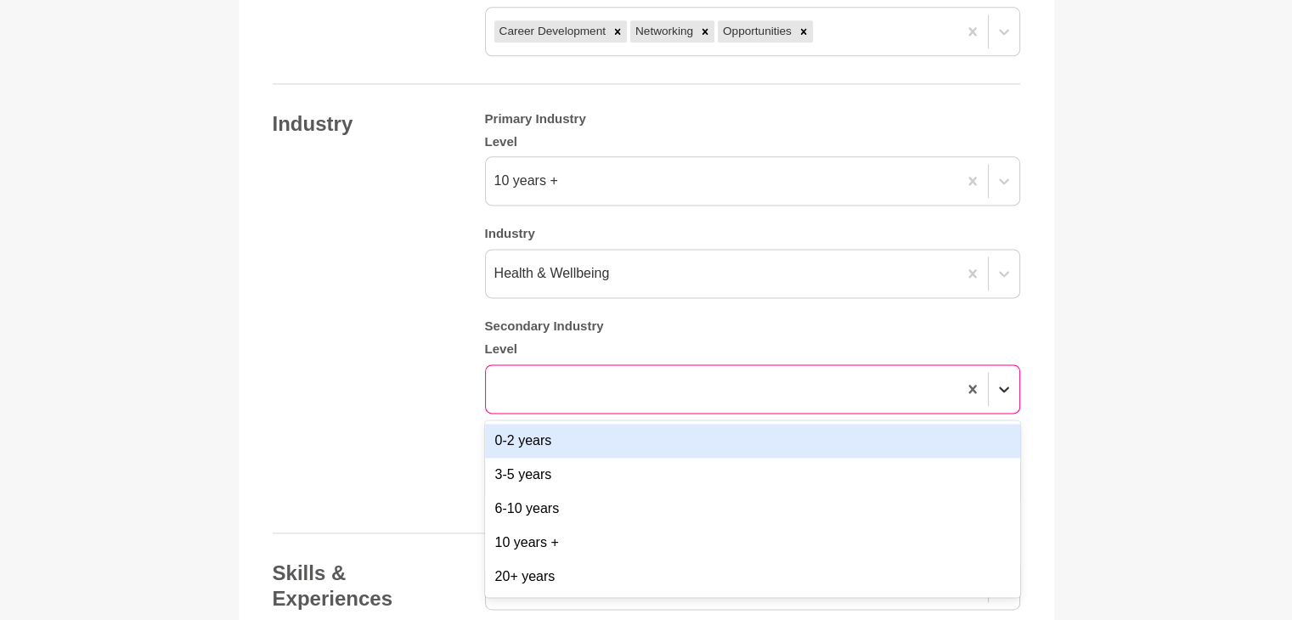
click at [1000, 381] on icon at bounding box center [1004, 389] width 17 height 17
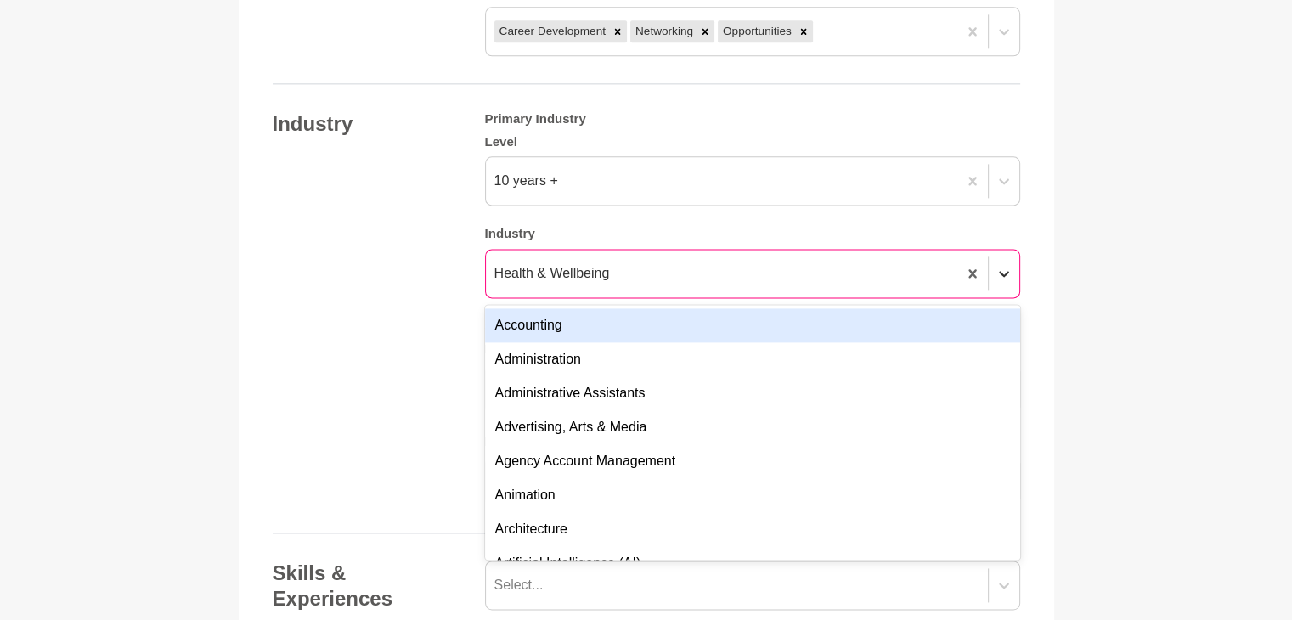
click at [1009, 265] on icon at bounding box center [1004, 273] width 17 height 17
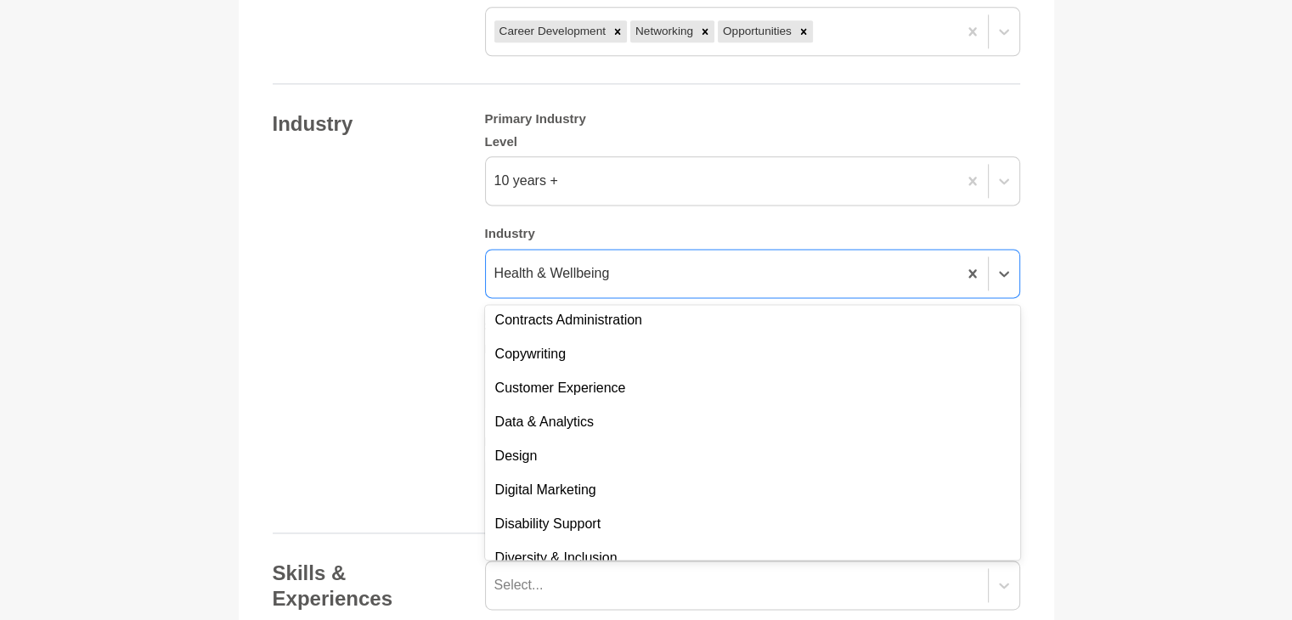
scroll to position [957, 0]
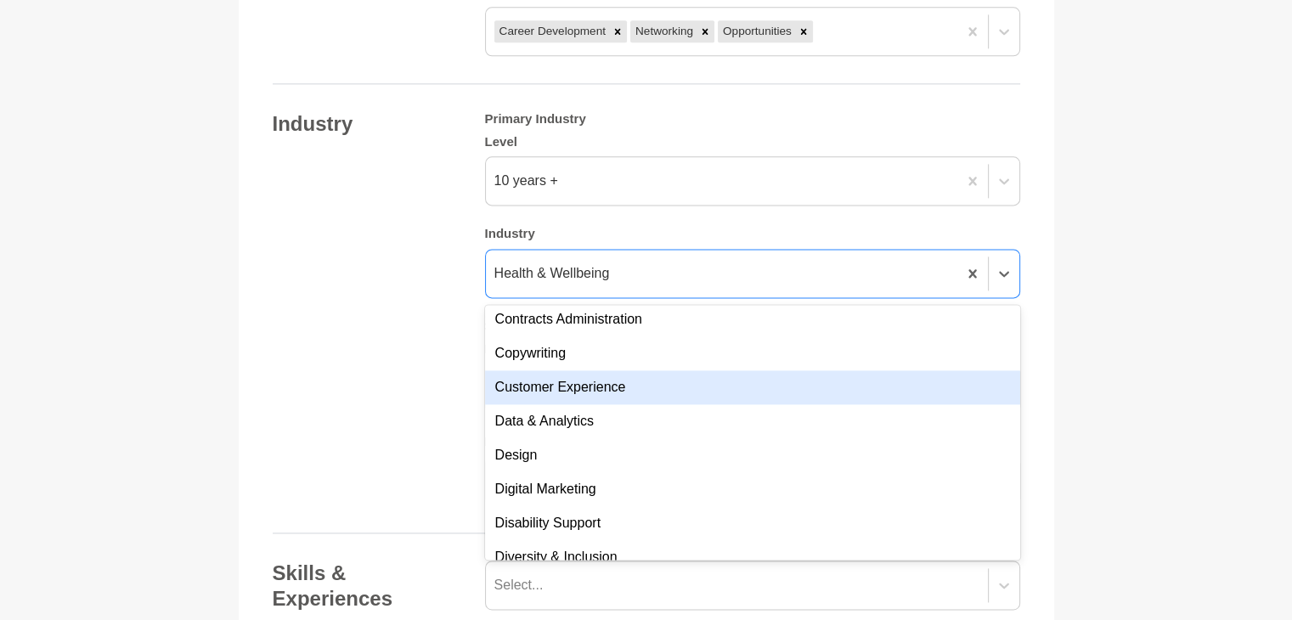
click at [857, 372] on div "Customer Experience" at bounding box center [752, 387] width 535 height 34
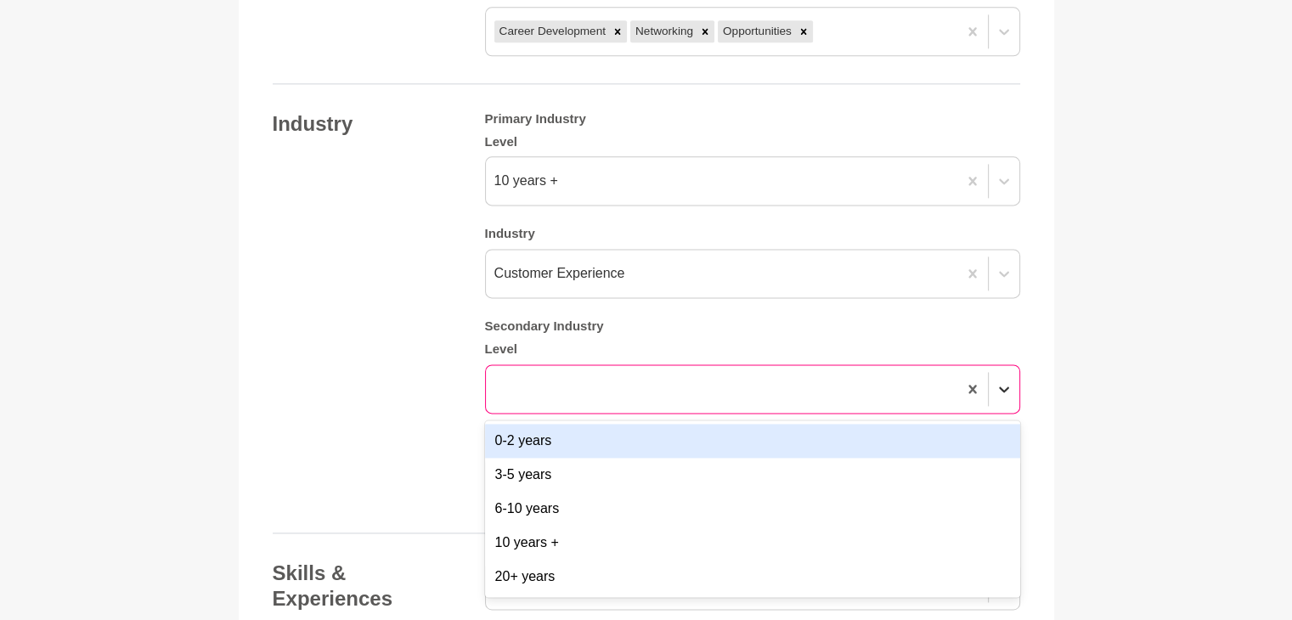
click at [1006, 381] on icon at bounding box center [1004, 389] width 17 height 17
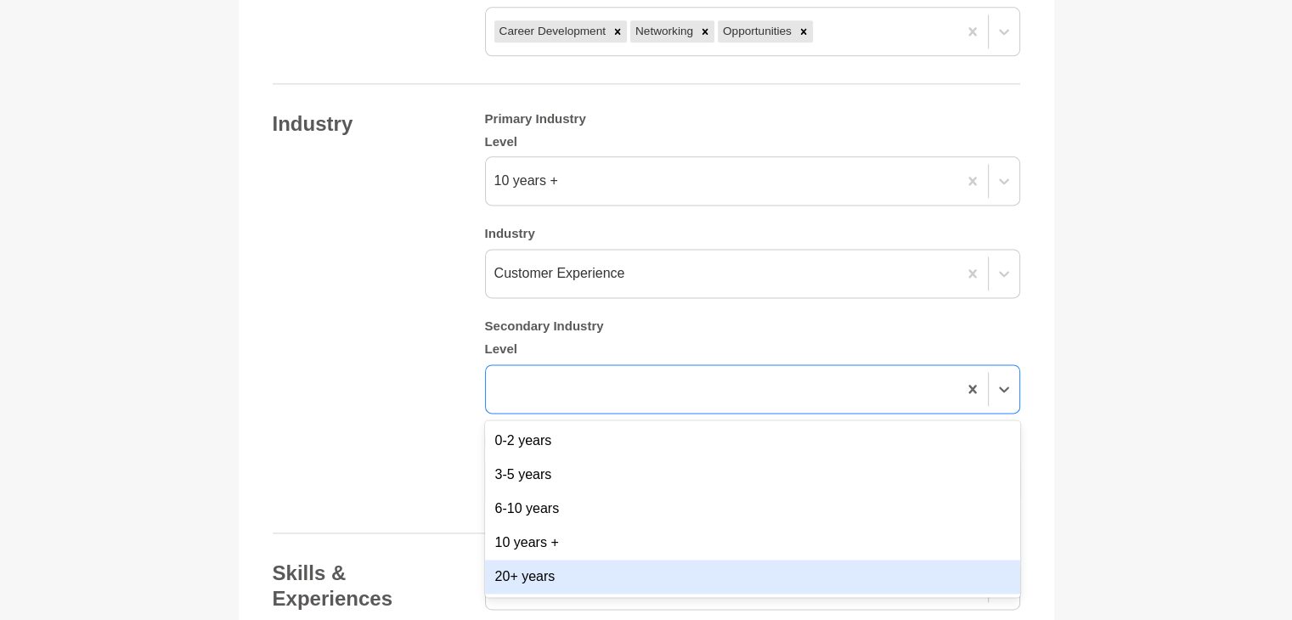
click at [841, 560] on div "20+ years" at bounding box center [752, 577] width 535 height 34
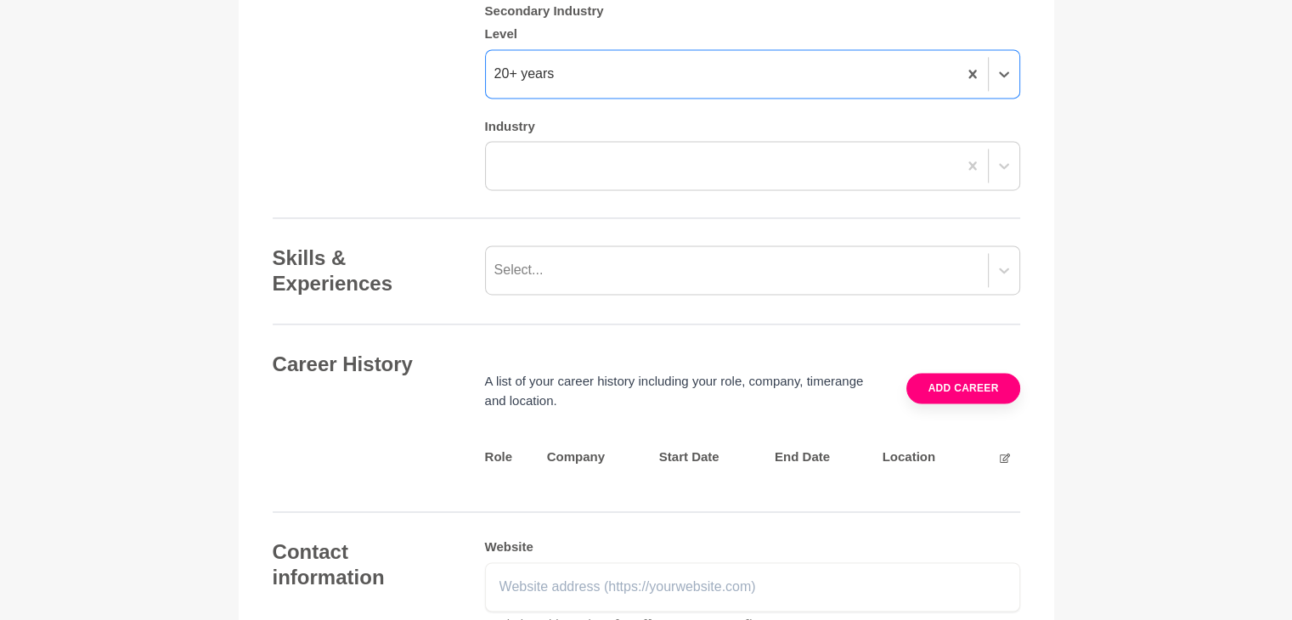
scroll to position [2569, 0]
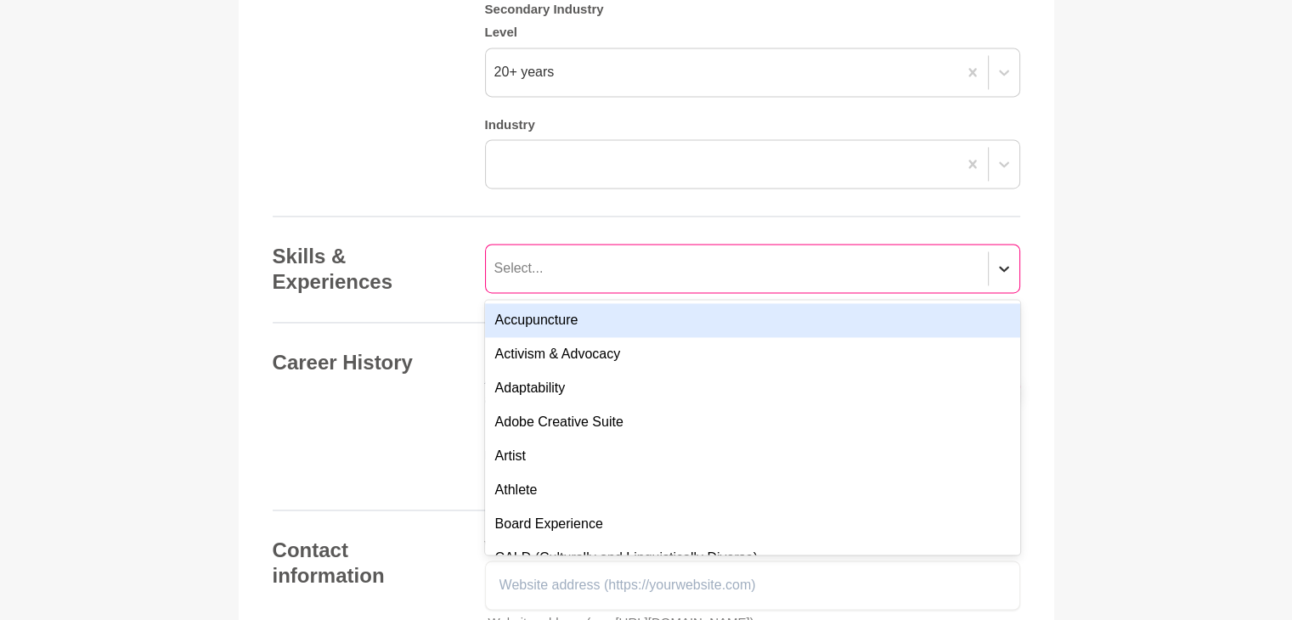
click at [1004, 260] on icon at bounding box center [1004, 268] width 17 height 17
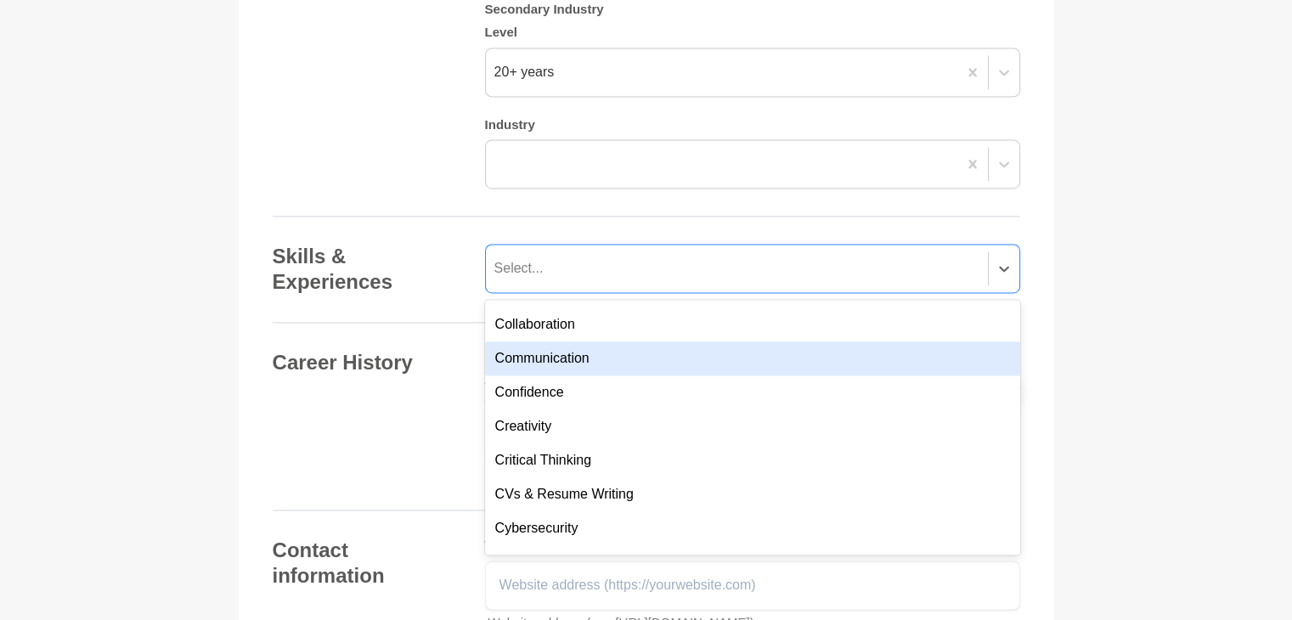
scroll to position [304, 0]
click at [863, 339] on div "Communication" at bounding box center [752, 356] width 535 height 34
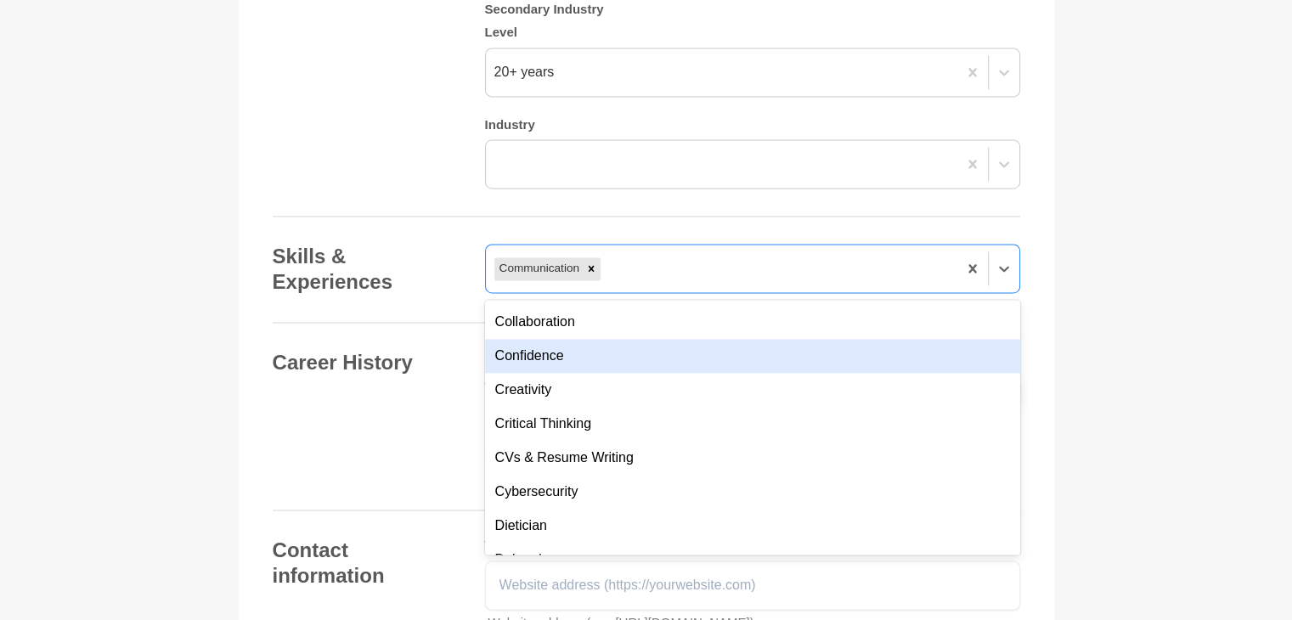
click at [775, 339] on div "Confidence" at bounding box center [752, 356] width 535 height 34
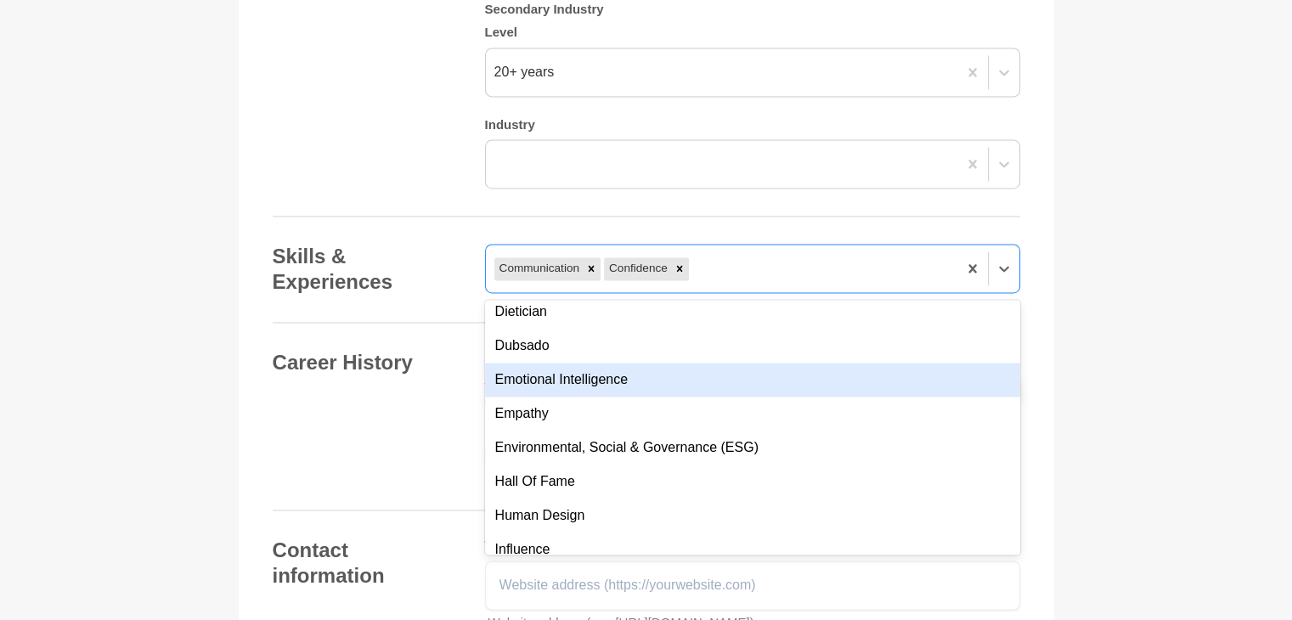
scroll to position [489, 0]
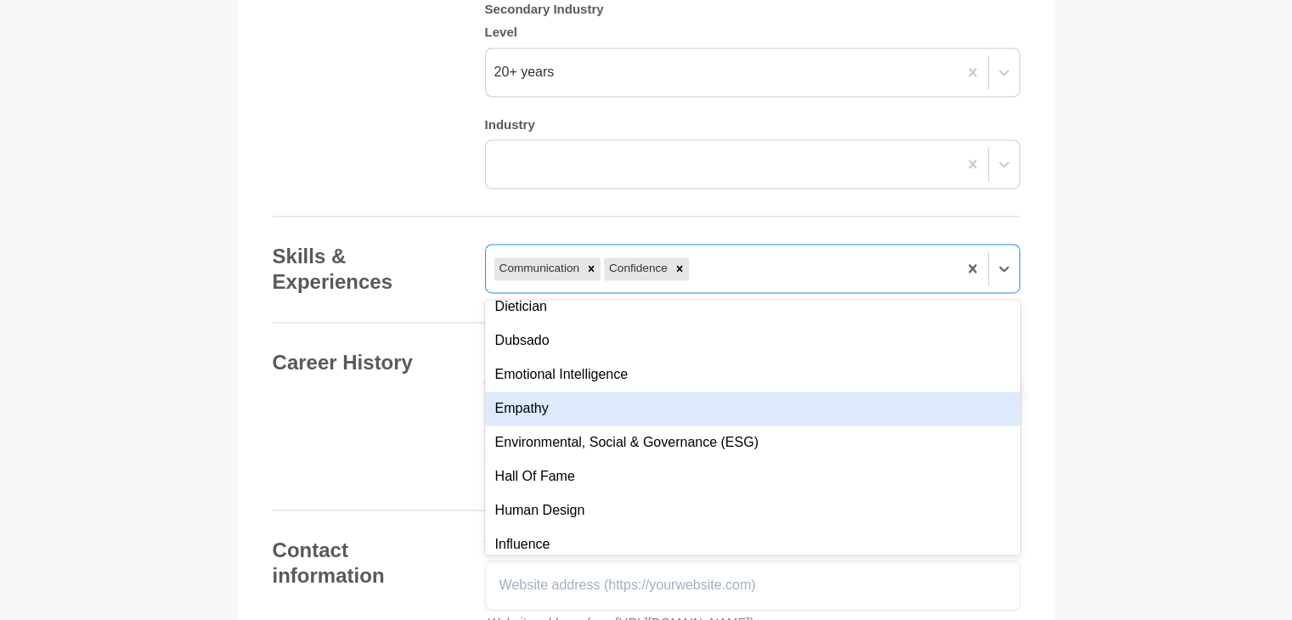
click at [783, 395] on div "Empathy" at bounding box center [752, 409] width 535 height 34
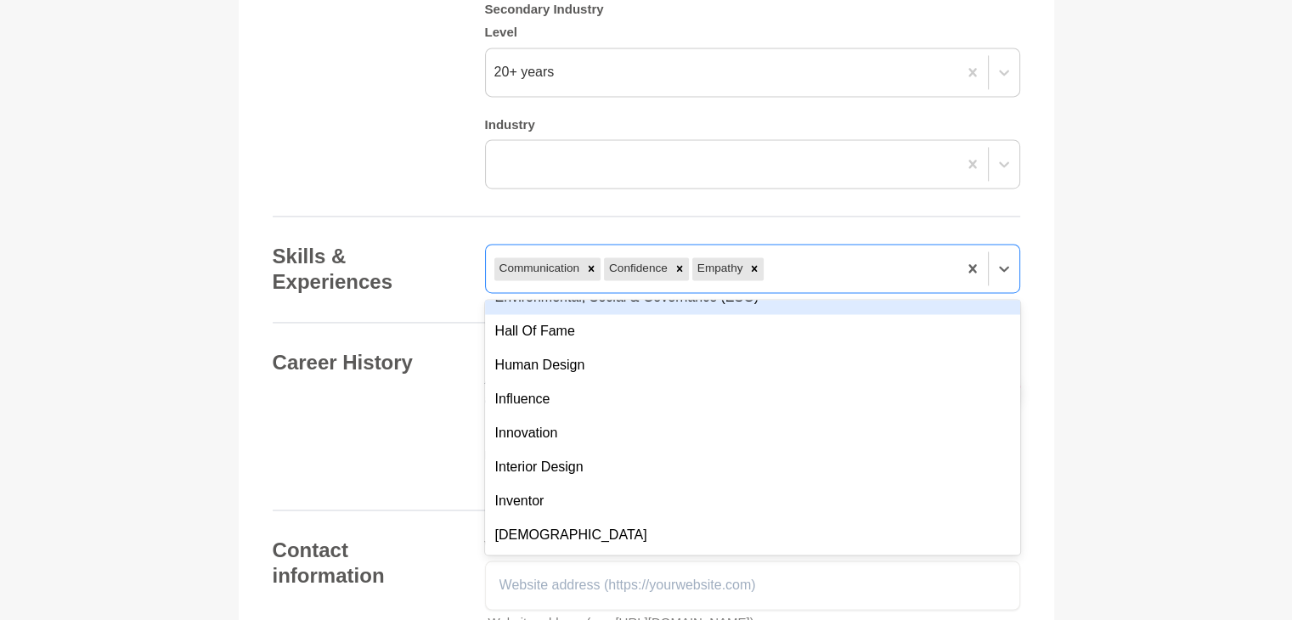
scroll to position [610, 0]
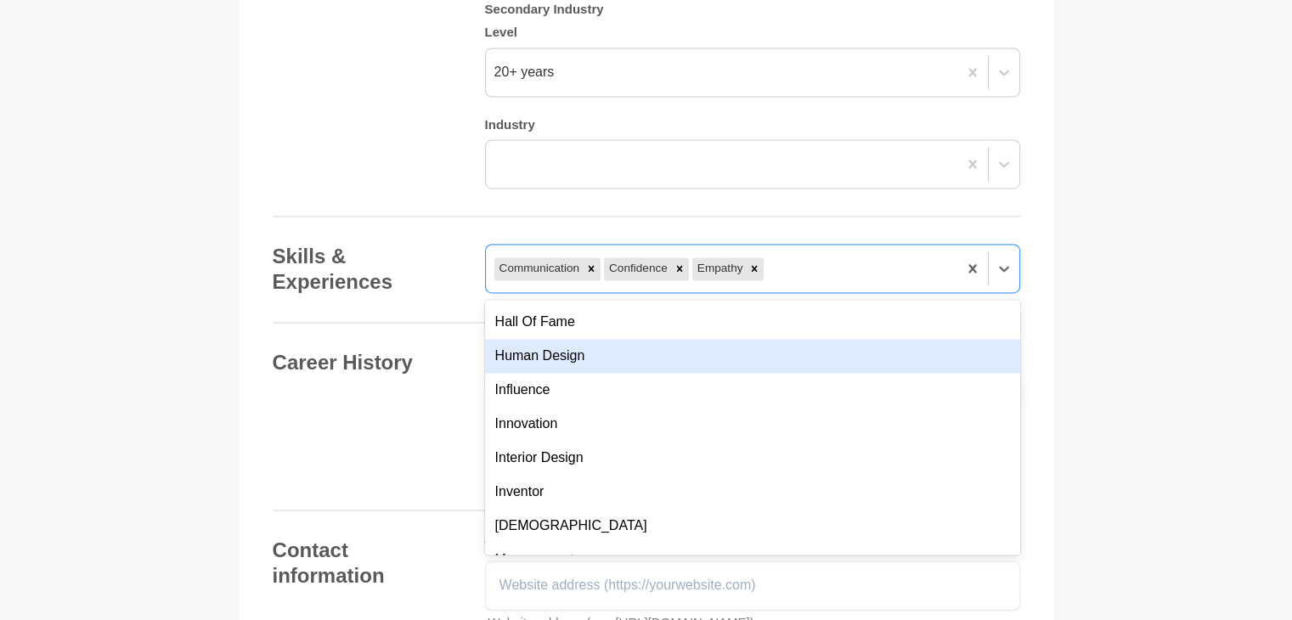
click at [775, 339] on div "Human Design" at bounding box center [752, 356] width 535 height 34
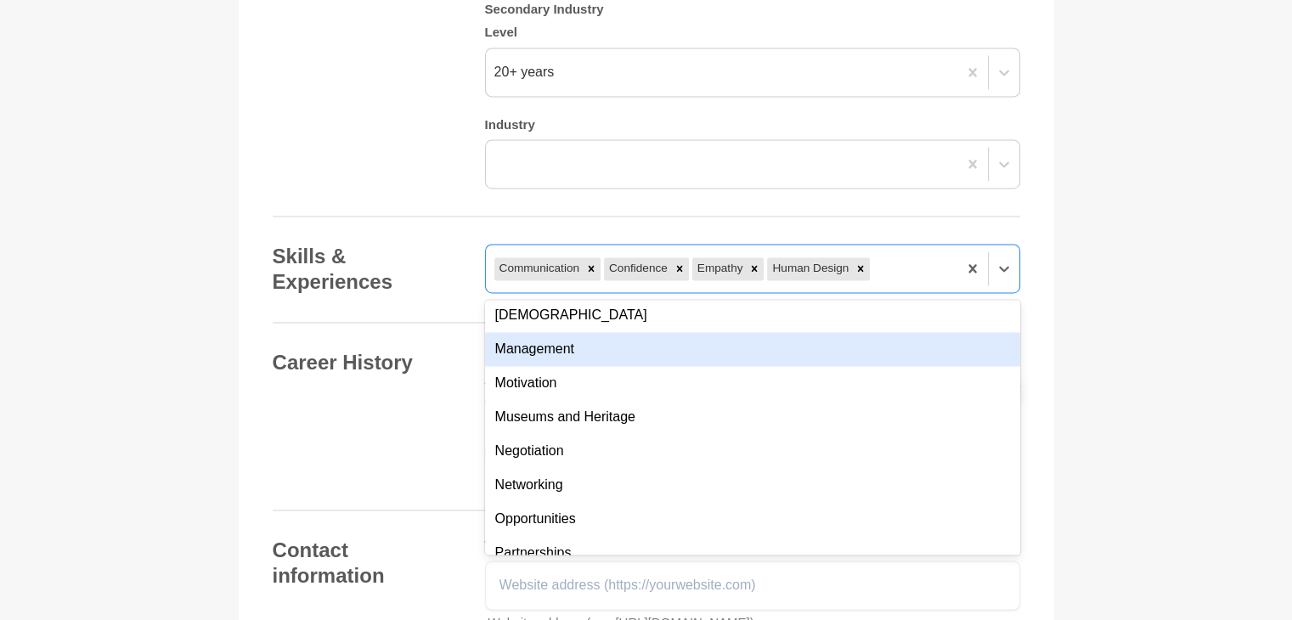
scroll to position [788, 0]
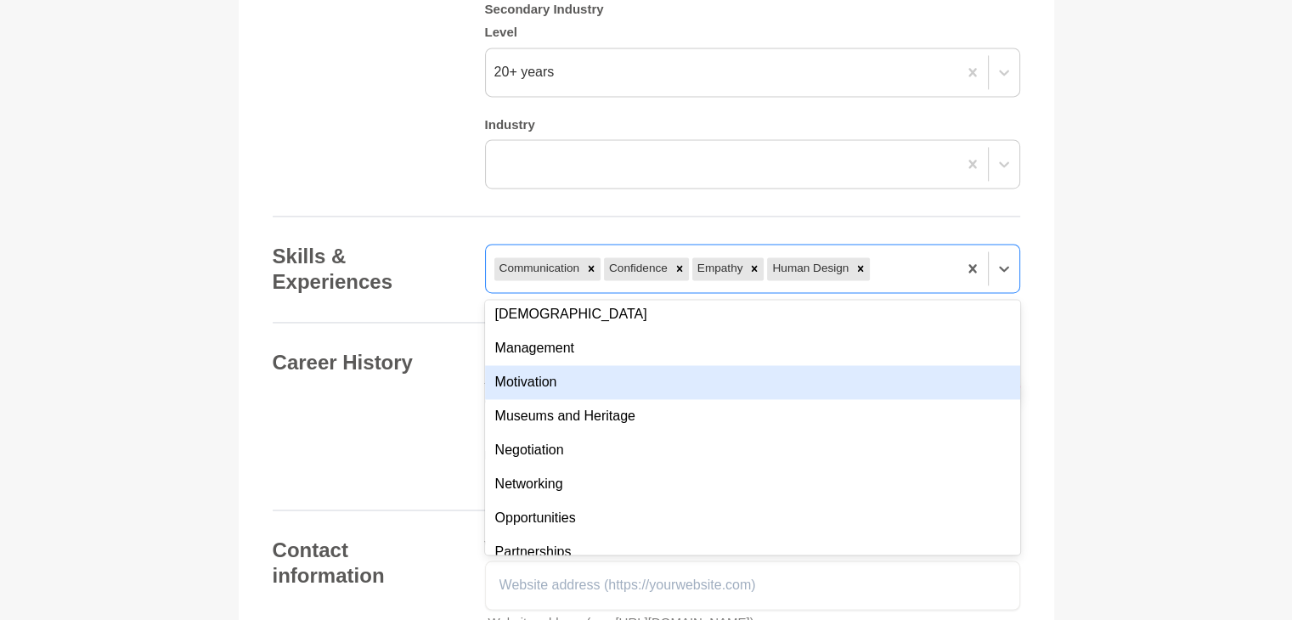
click at [775, 365] on div "Motivation" at bounding box center [752, 382] width 535 height 34
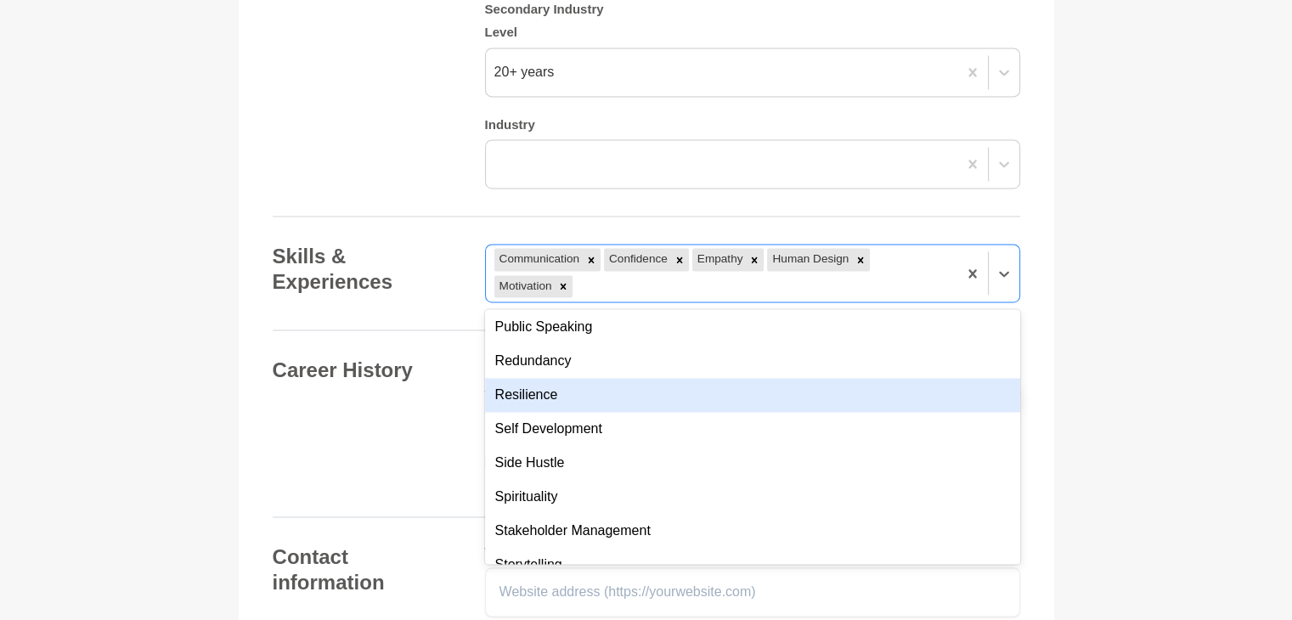
scroll to position [1264, 0]
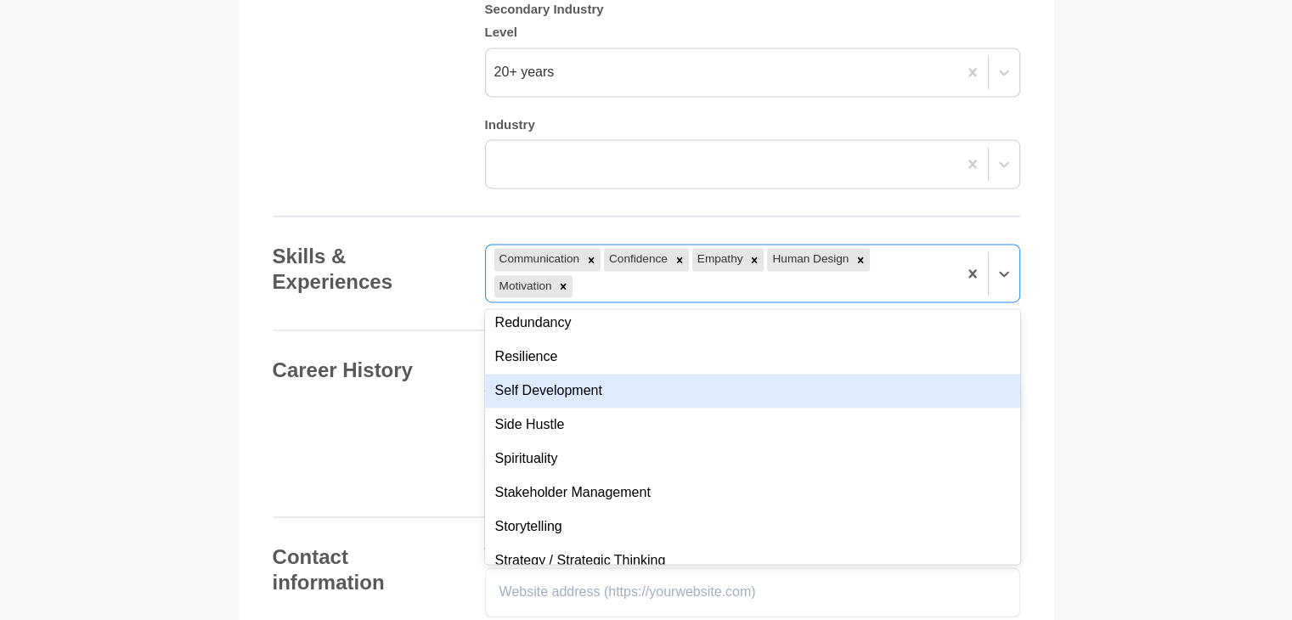
click at [776, 374] on div "Self Development" at bounding box center [752, 391] width 535 height 34
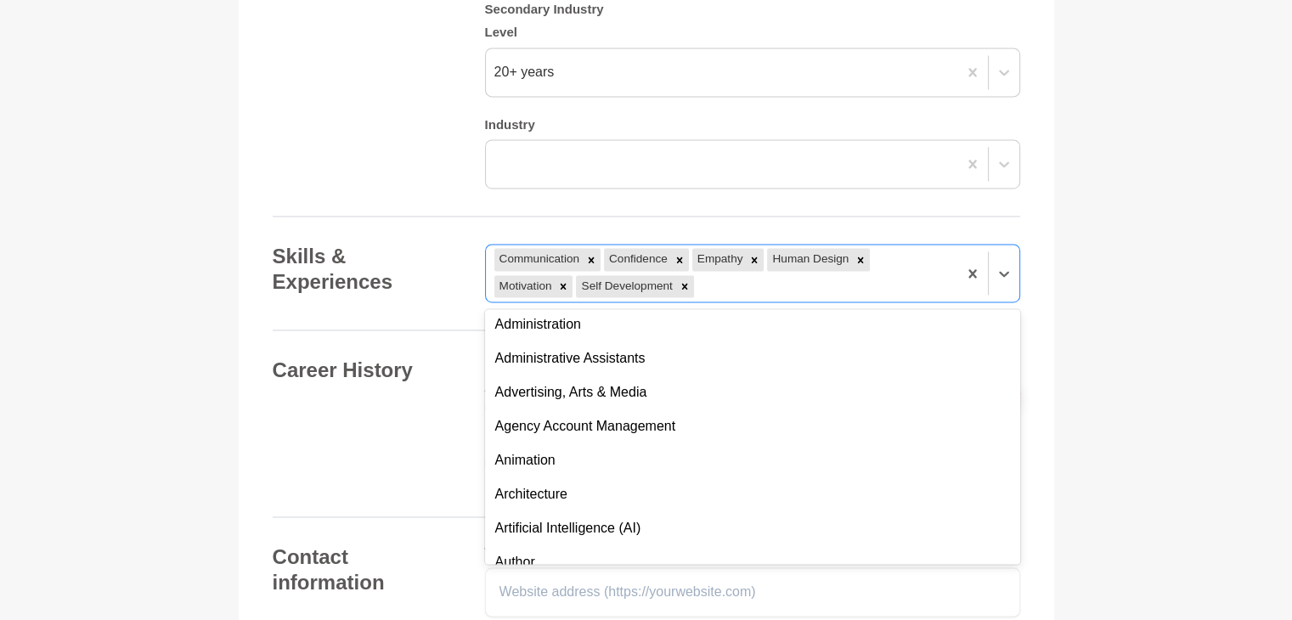
scroll to position [1764, 0]
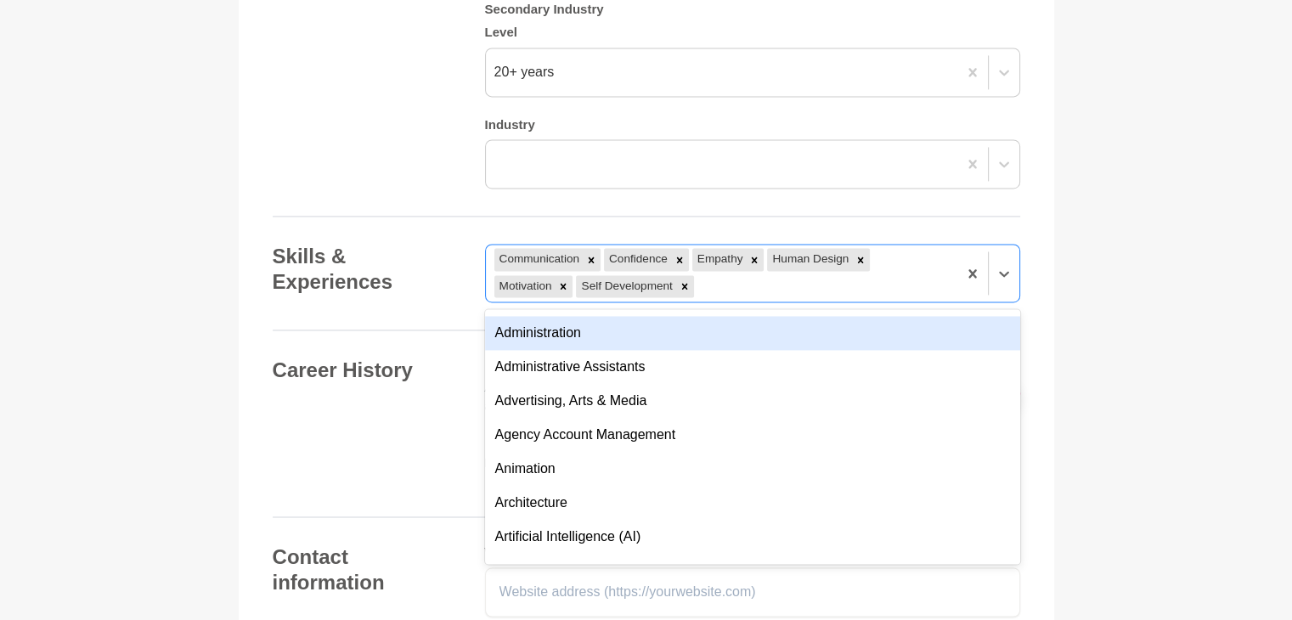
click at [769, 316] on div "Administration" at bounding box center [752, 333] width 535 height 34
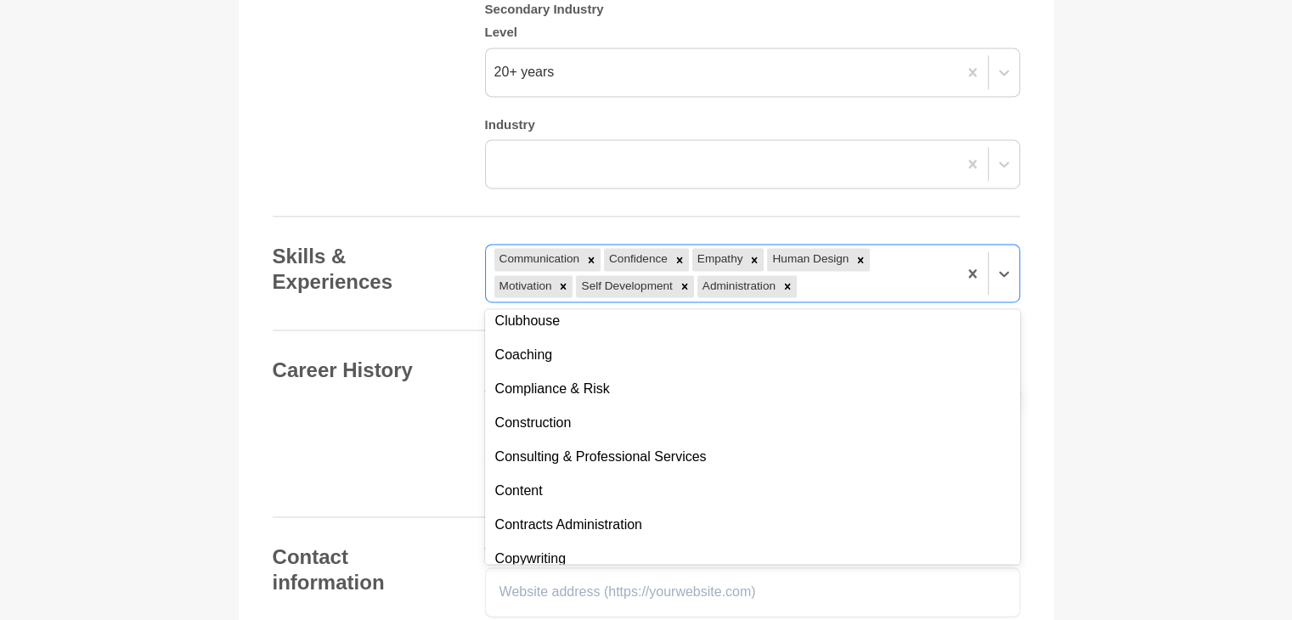
scroll to position [2462, 0]
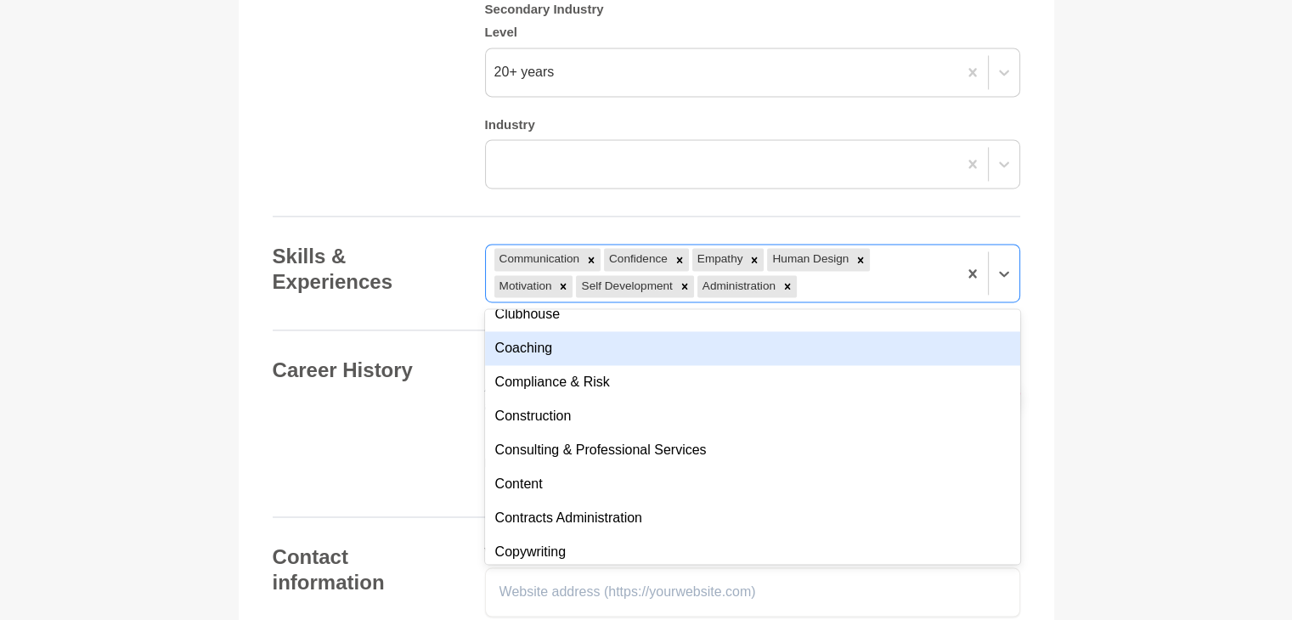
click at [771, 331] on div "Coaching" at bounding box center [752, 348] width 535 height 34
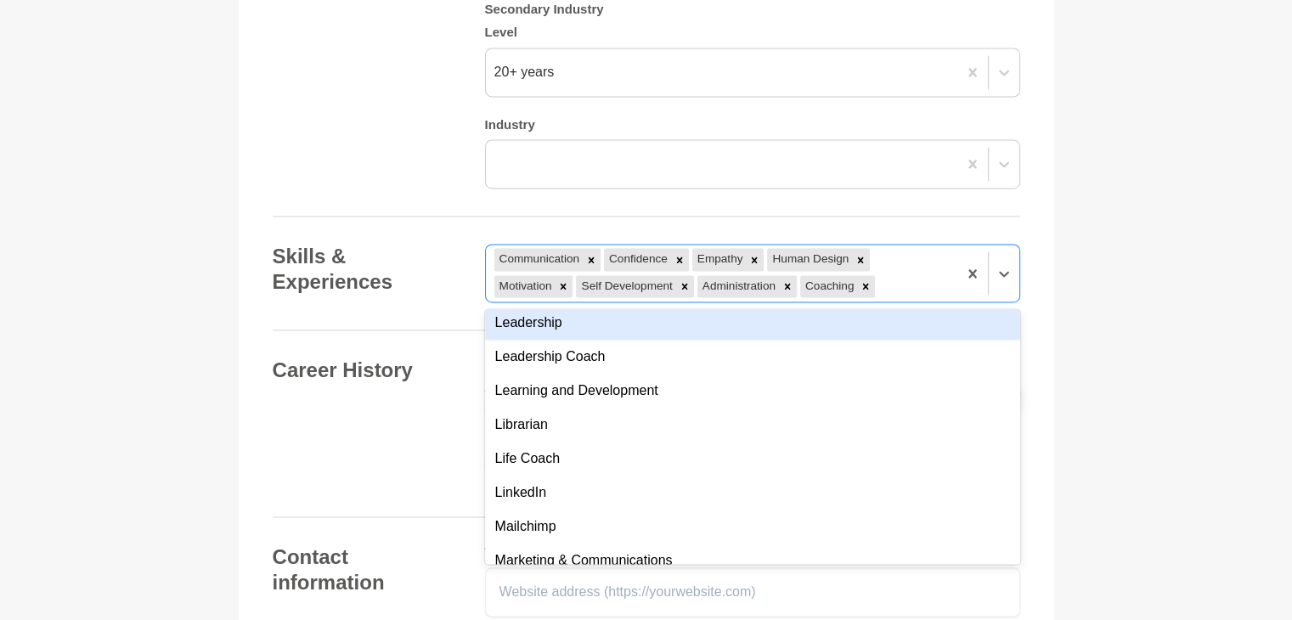
scroll to position [4018, 0]
click at [725, 304] on div "Leadership" at bounding box center [752, 321] width 535 height 34
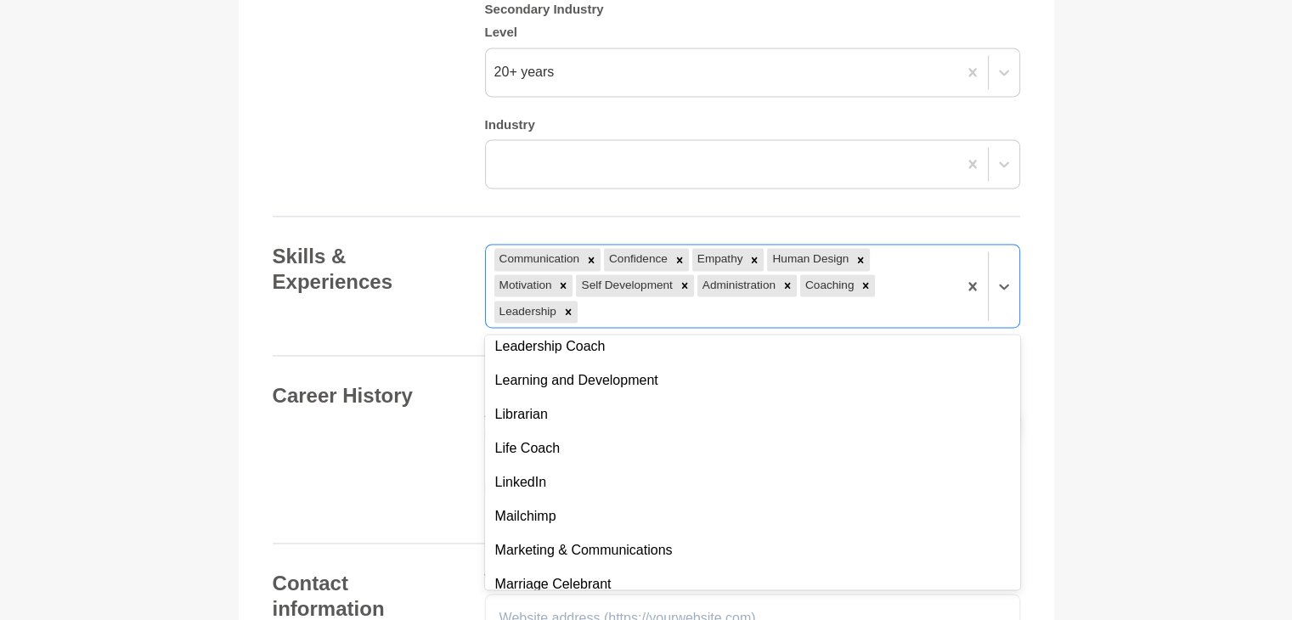
scroll to position [3984, 0]
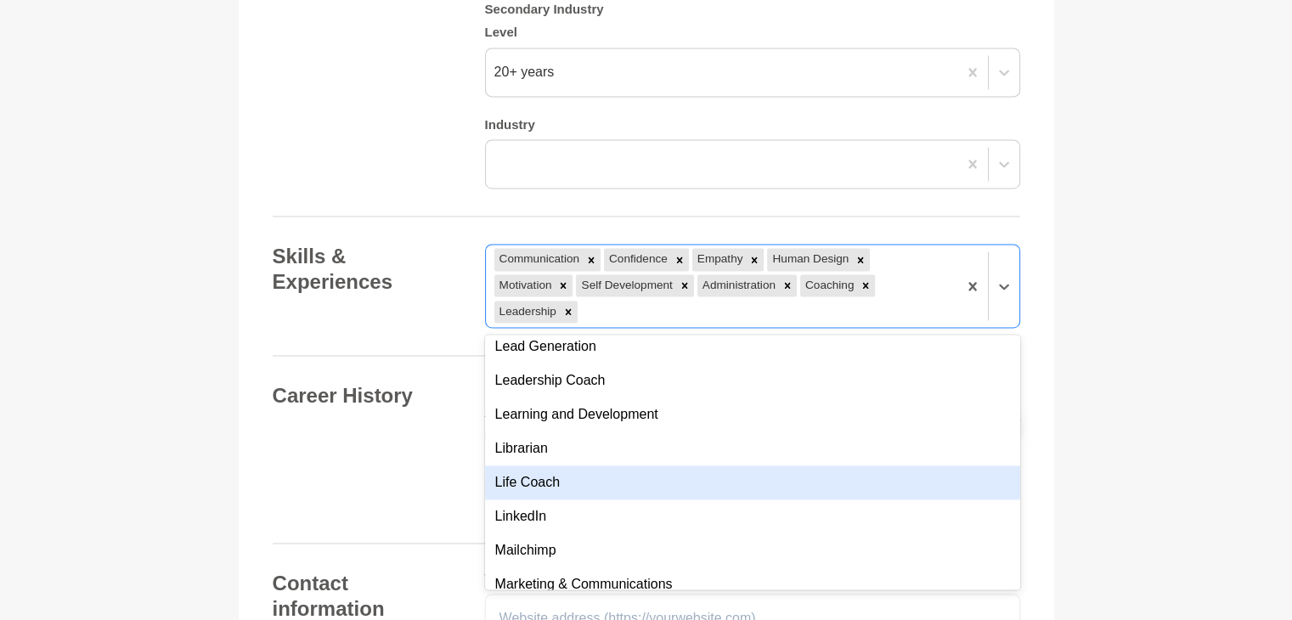
click at [717, 469] on div "Life Coach" at bounding box center [752, 483] width 535 height 34
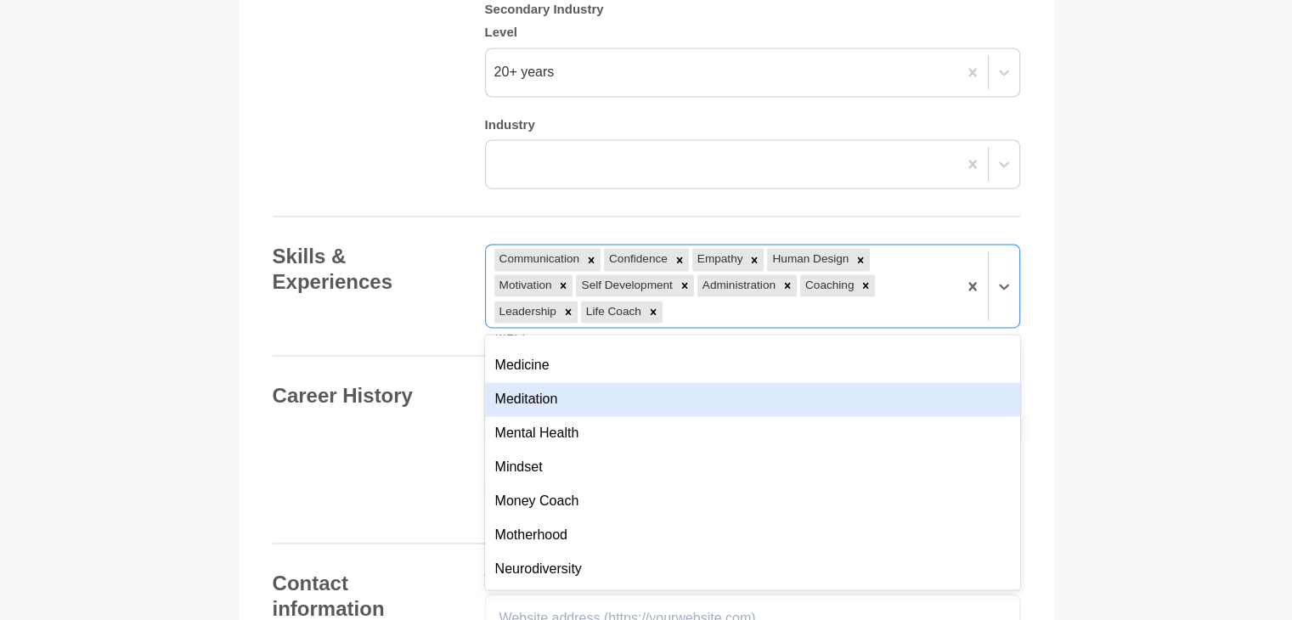
scroll to position [4275, 0]
click at [709, 379] on div "Meditation" at bounding box center [752, 396] width 535 height 34
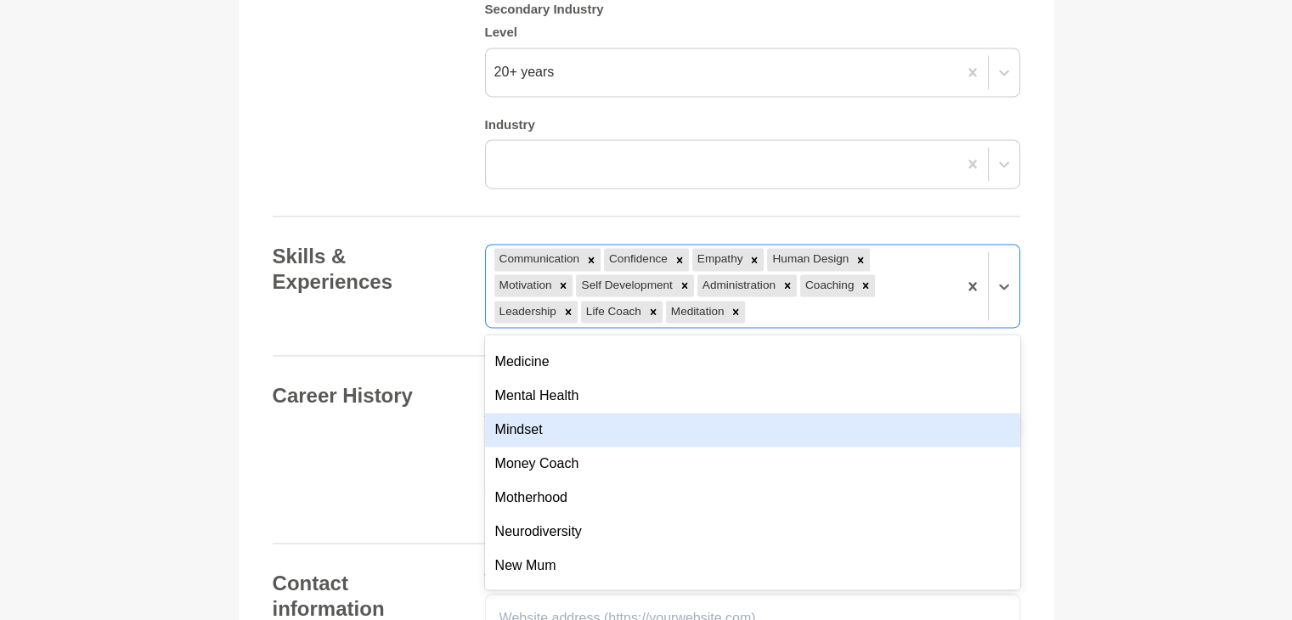
click at [711, 413] on div "Mindset" at bounding box center [752, 430] width 535 height 34
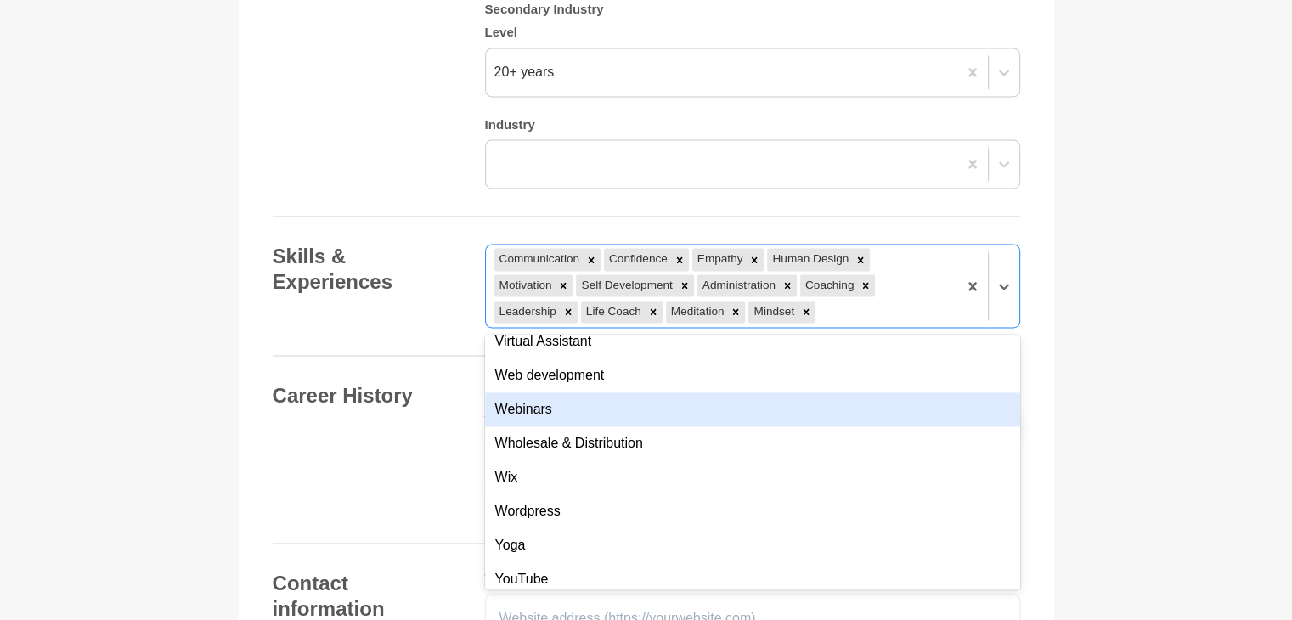
scroll to position [6175, 0]
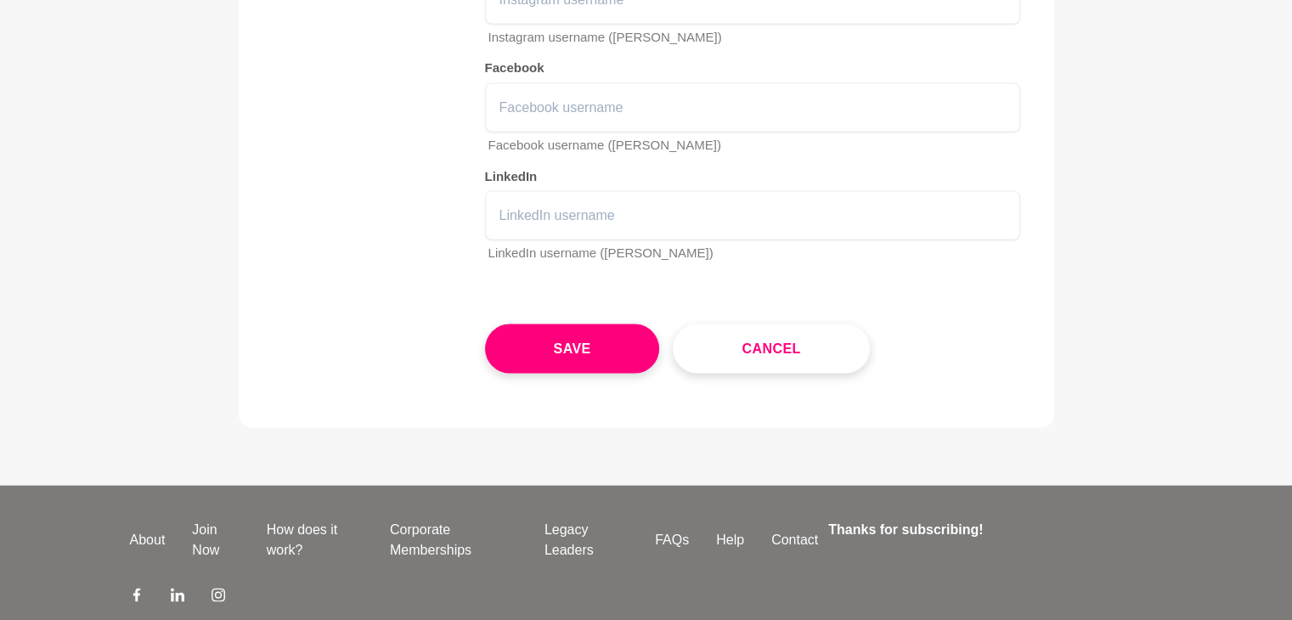
scroll to position [3296, 0]
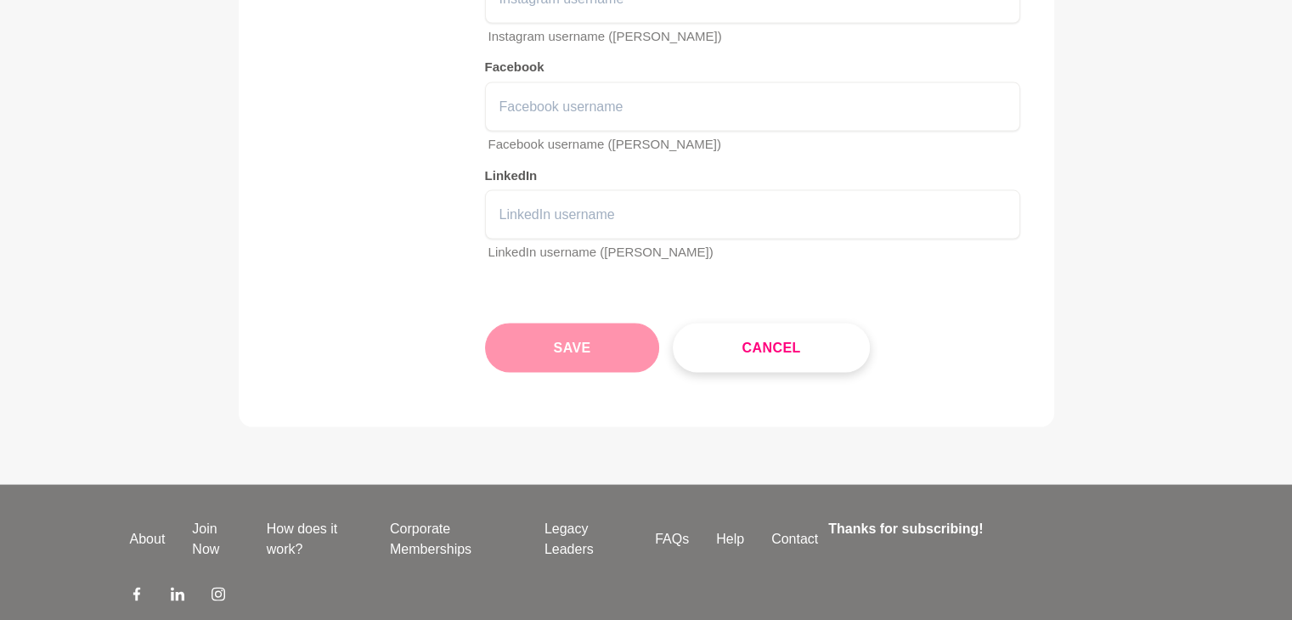
click at [585, 324] on button "Save" at bounding box center [572, 348] width 175 height 49
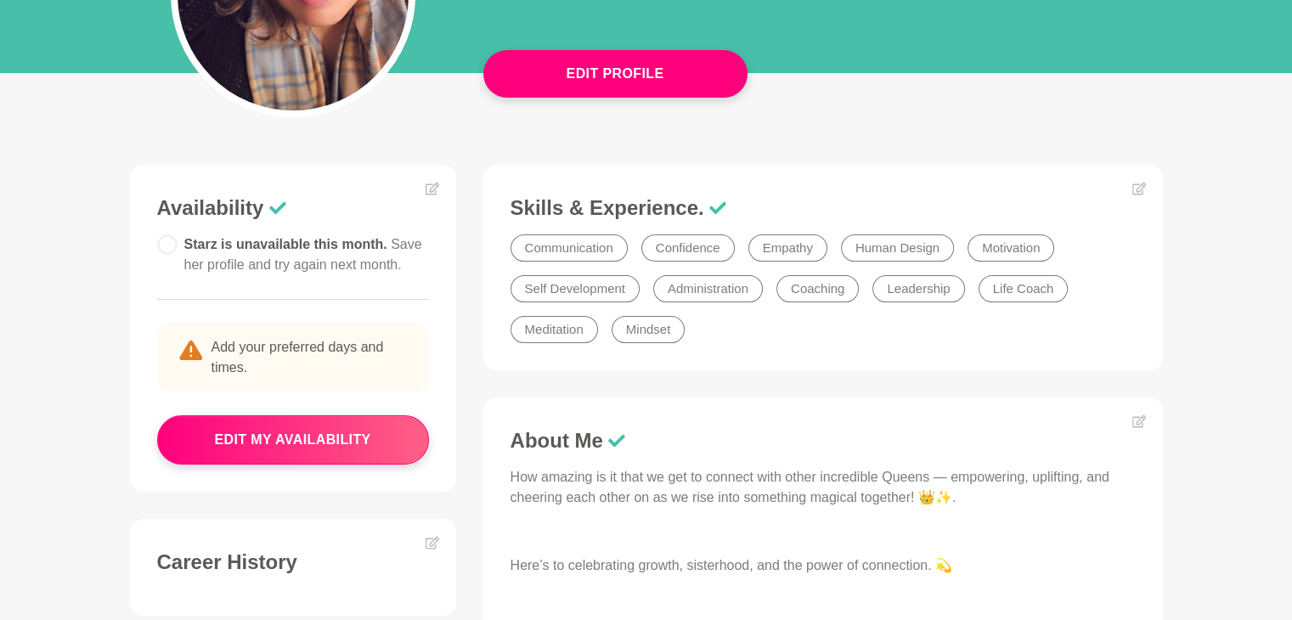
scroll to position [296, 0]
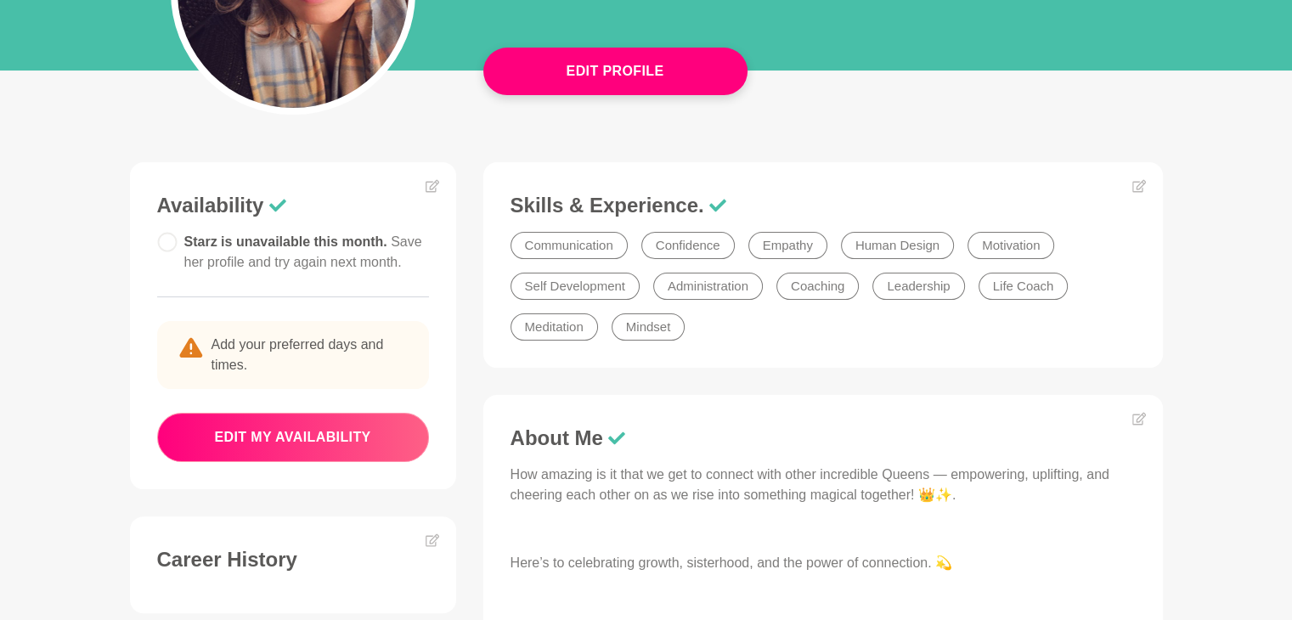
click at [313, 455] on button "edit my availability" at bounding box center [293, 437] width 272 height 49
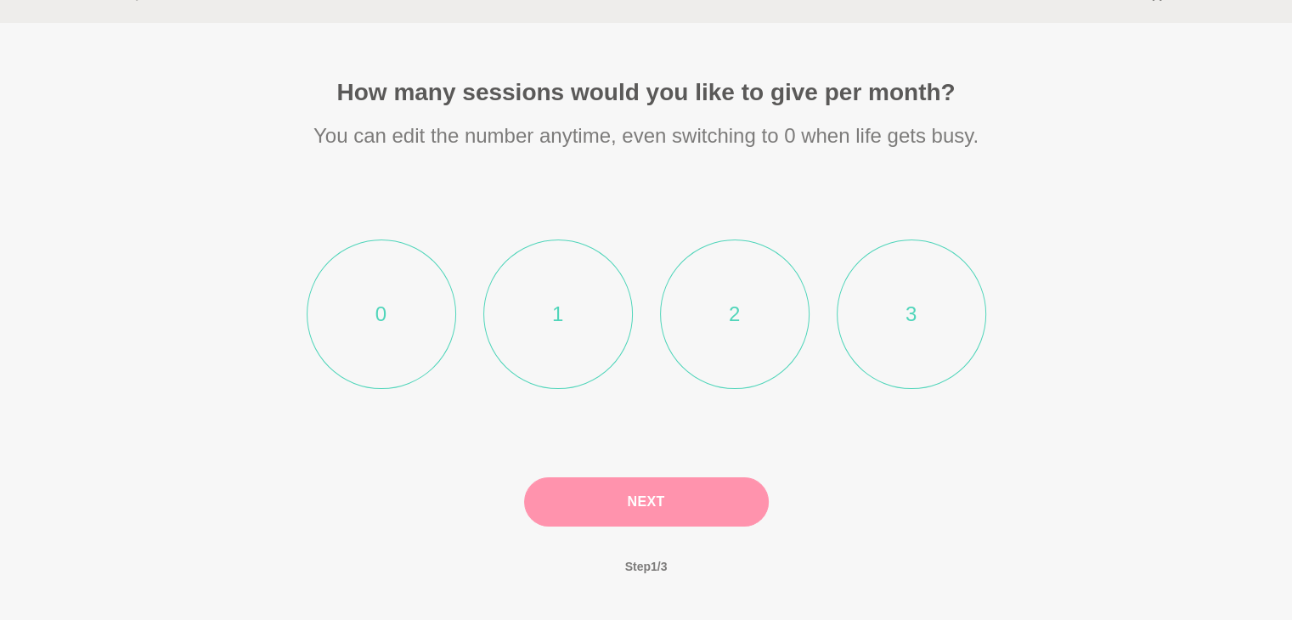
scroll to position [93, 0]
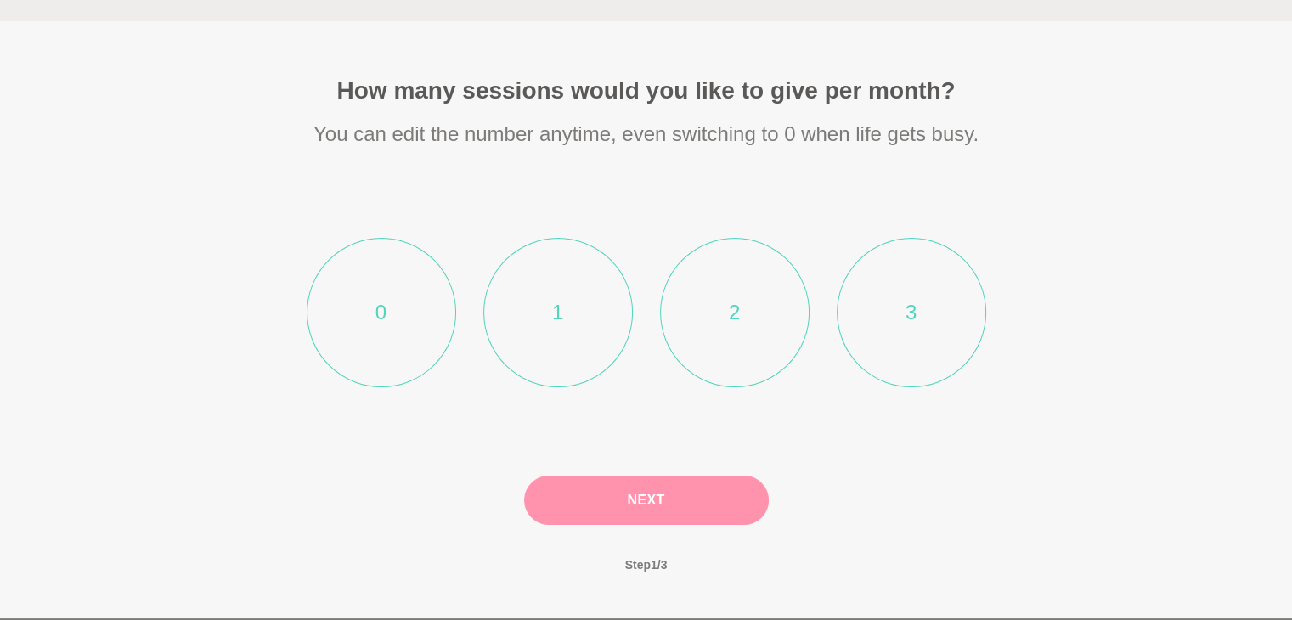
click at [915, 319] on li "3" at bounding box center [912, 313] width 150 height 150
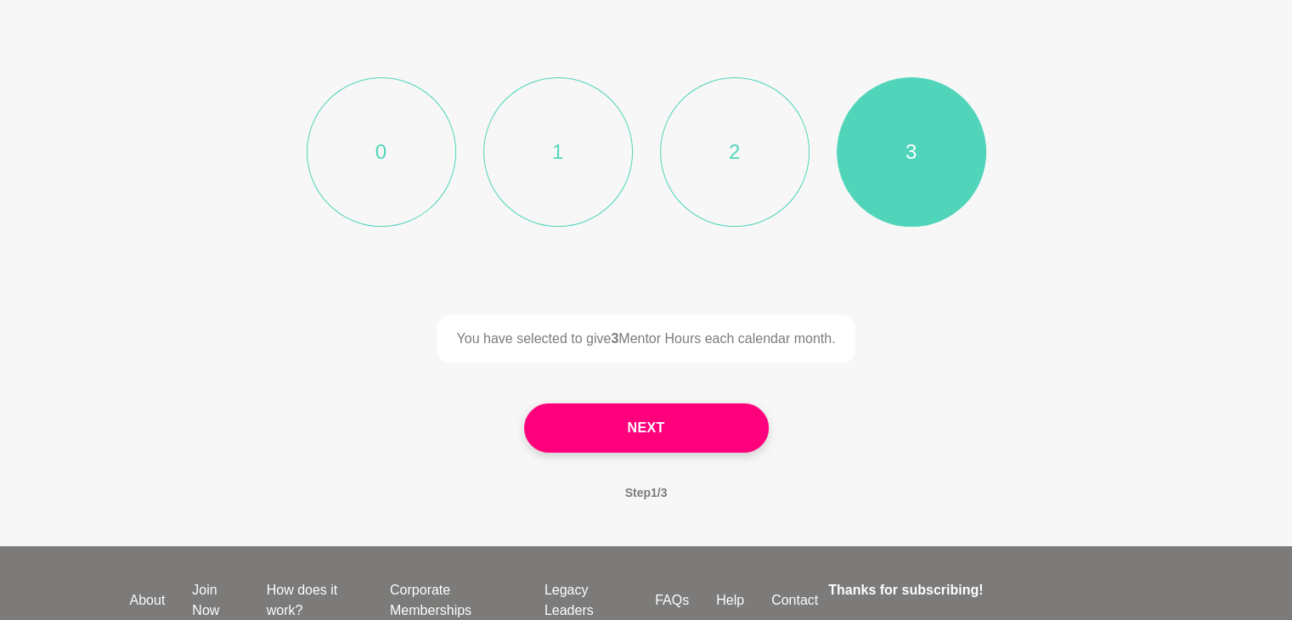
scroll to position [280, 0]
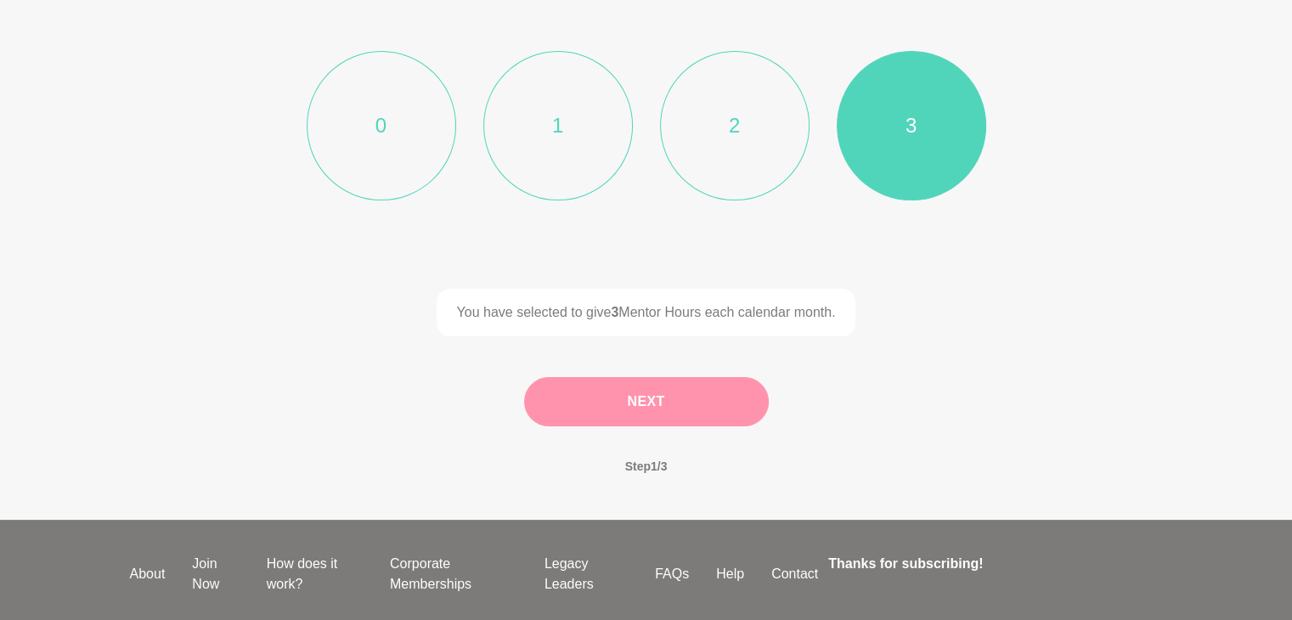
click at [635, 398] on button "Next" at bounding box center [646, 401] width 245 height 49
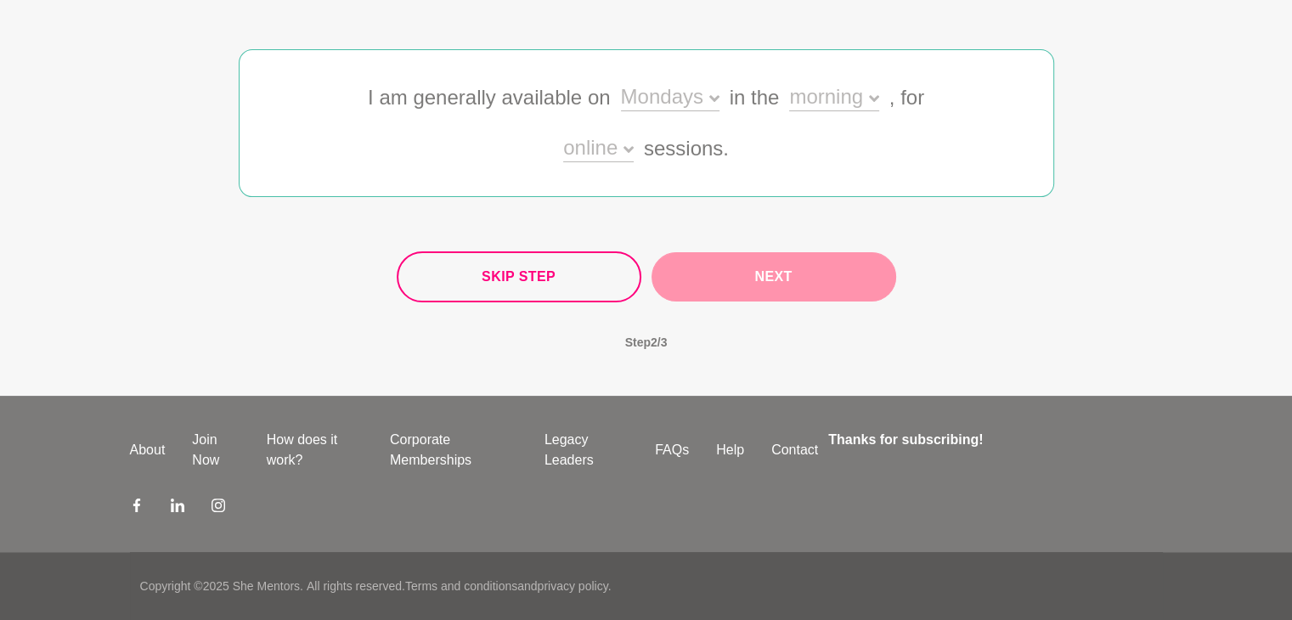
scroll to position [246, 0]
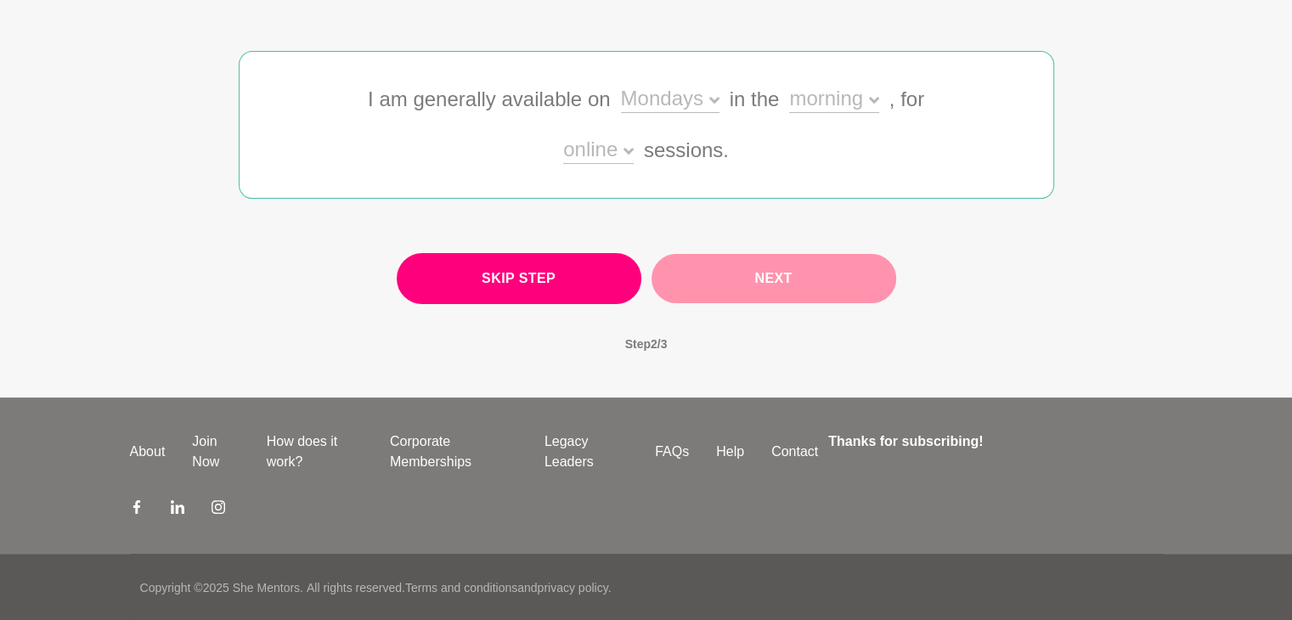
click at [579, 281] on button "Skip Step" at bounding box center [519, 278] width 245 height 51
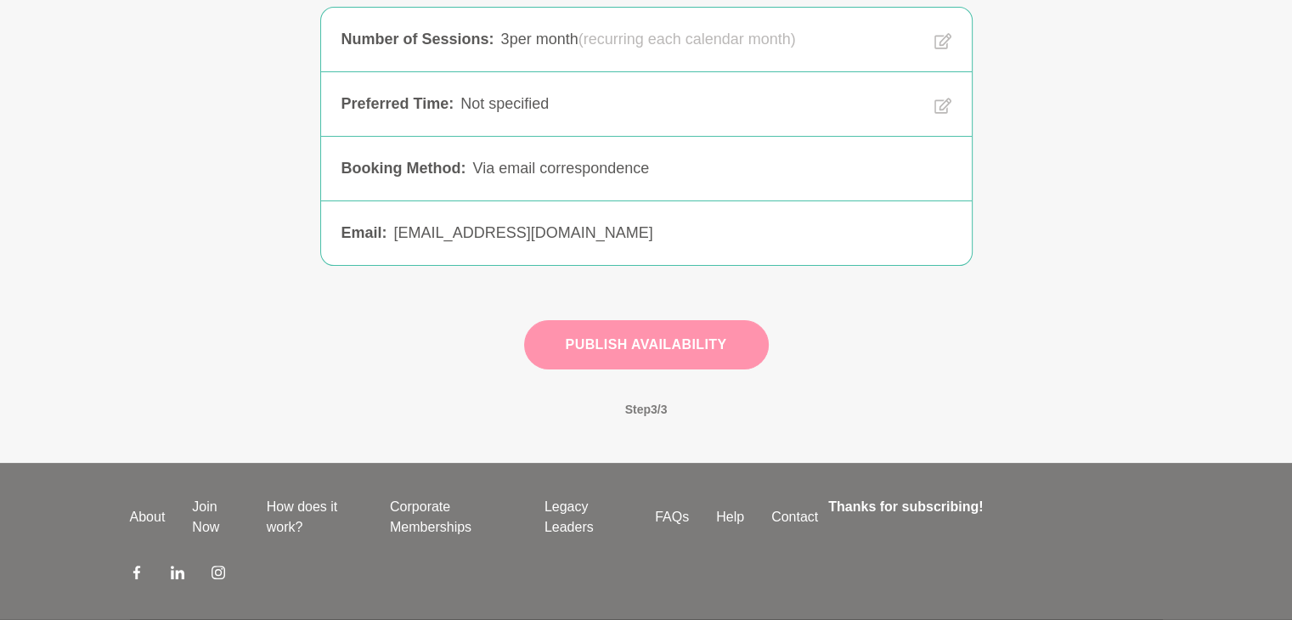
click at [703, 349] on button "Publish Availability" at bounding box center [646, 344] width 245 height 49
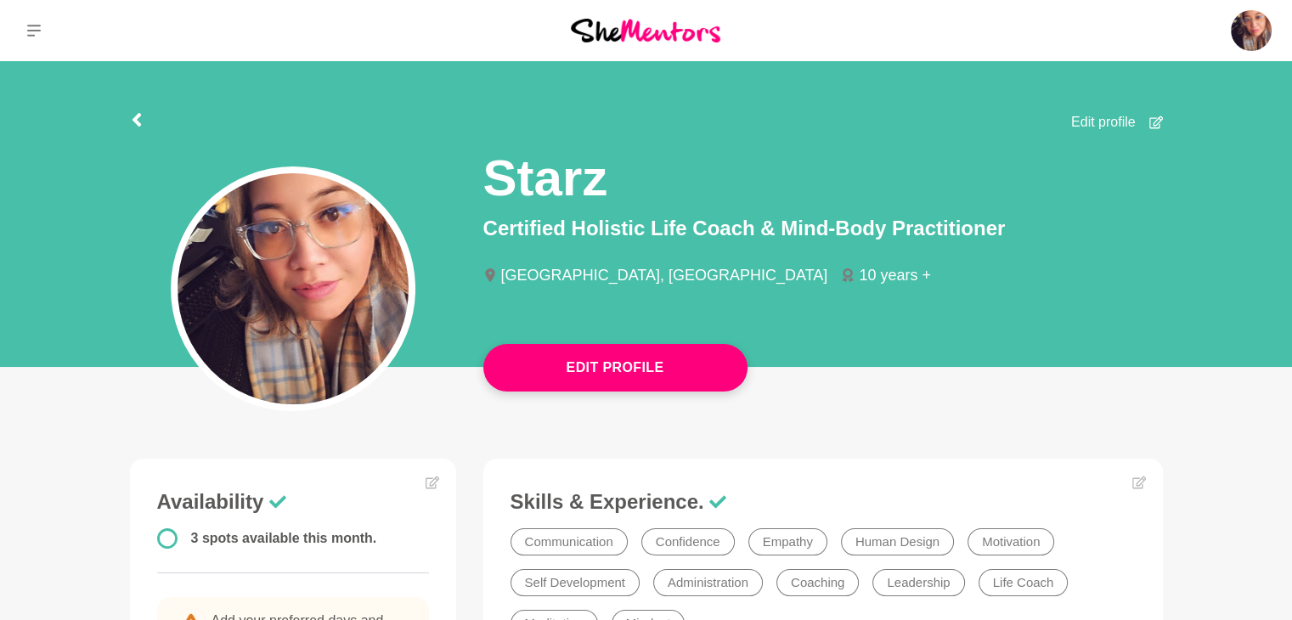
click at [333, 279] on img at bounding box center [293, 288] width 231 height 231
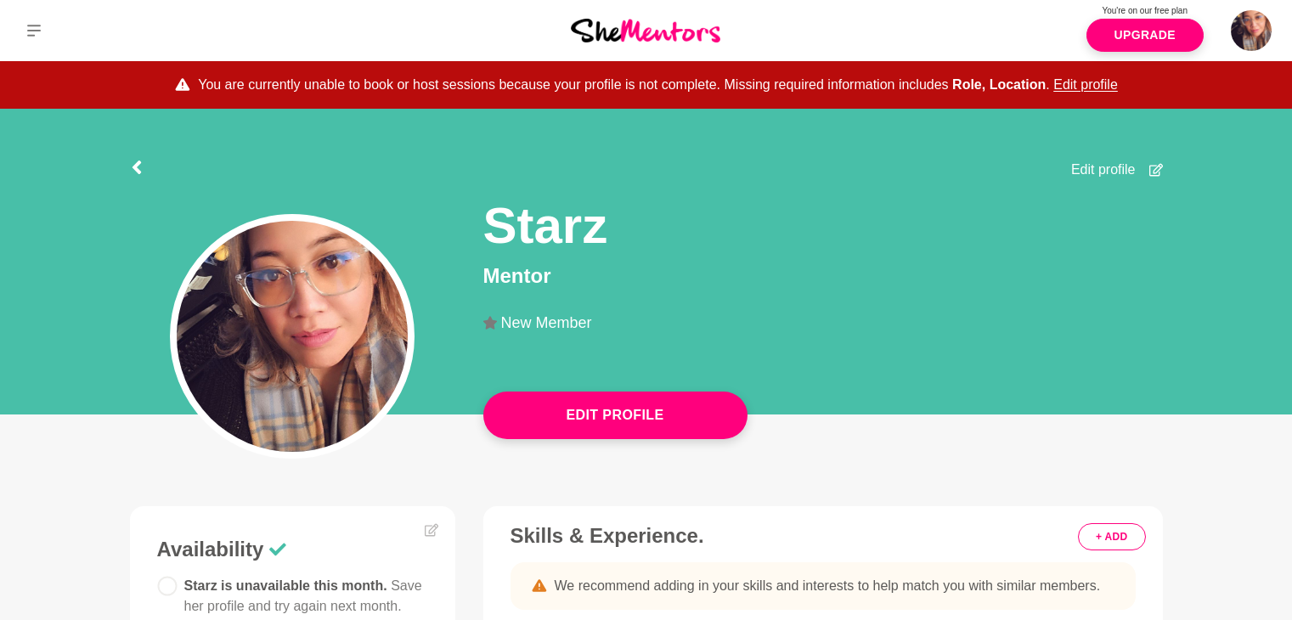
scroll to position [166, 0]
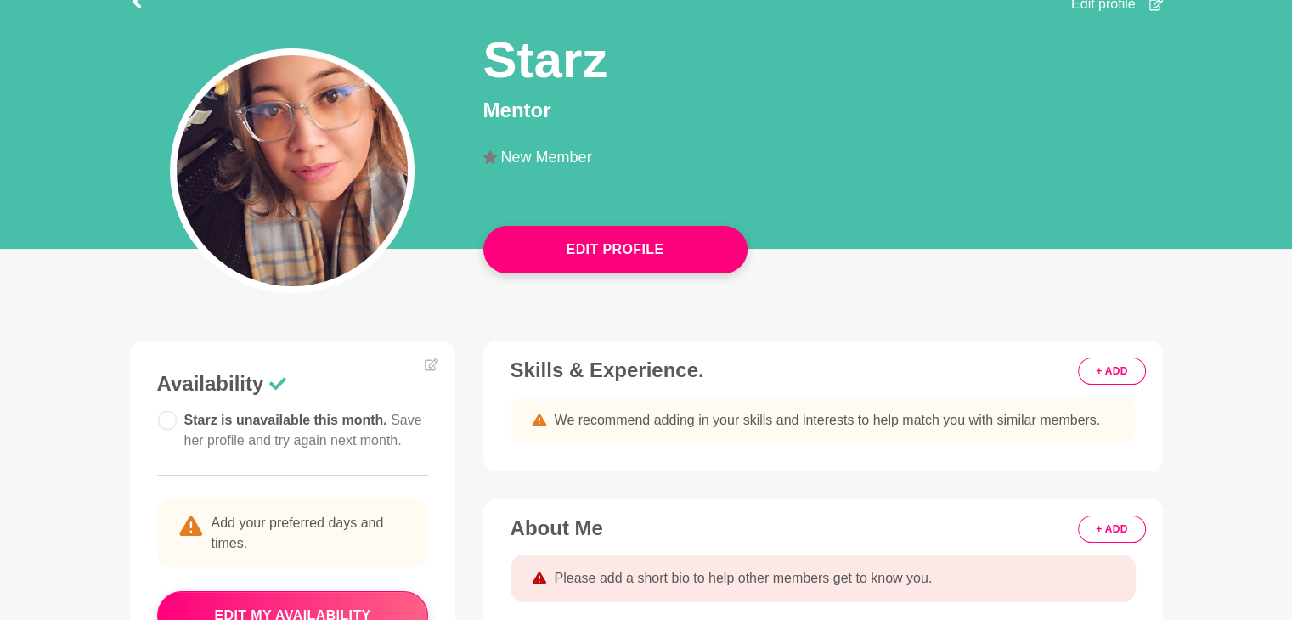
click at [338, 199] on img at bounding box center [292, 170] width 231 height 231
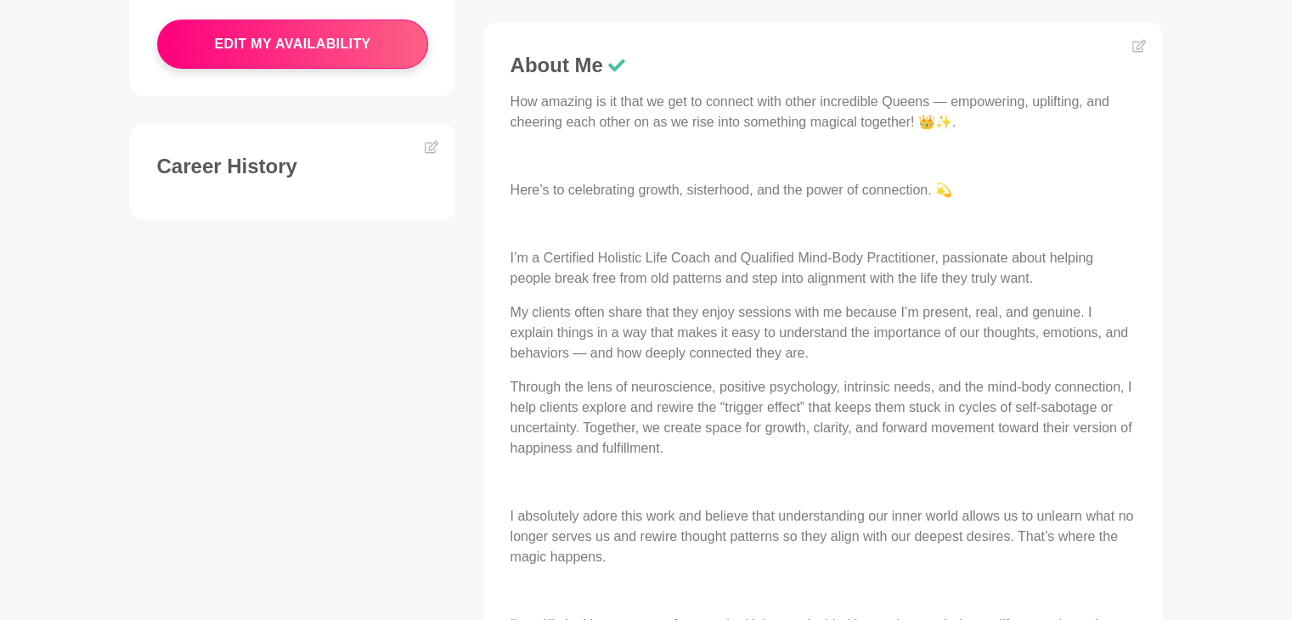
scroll to position [607, 0]
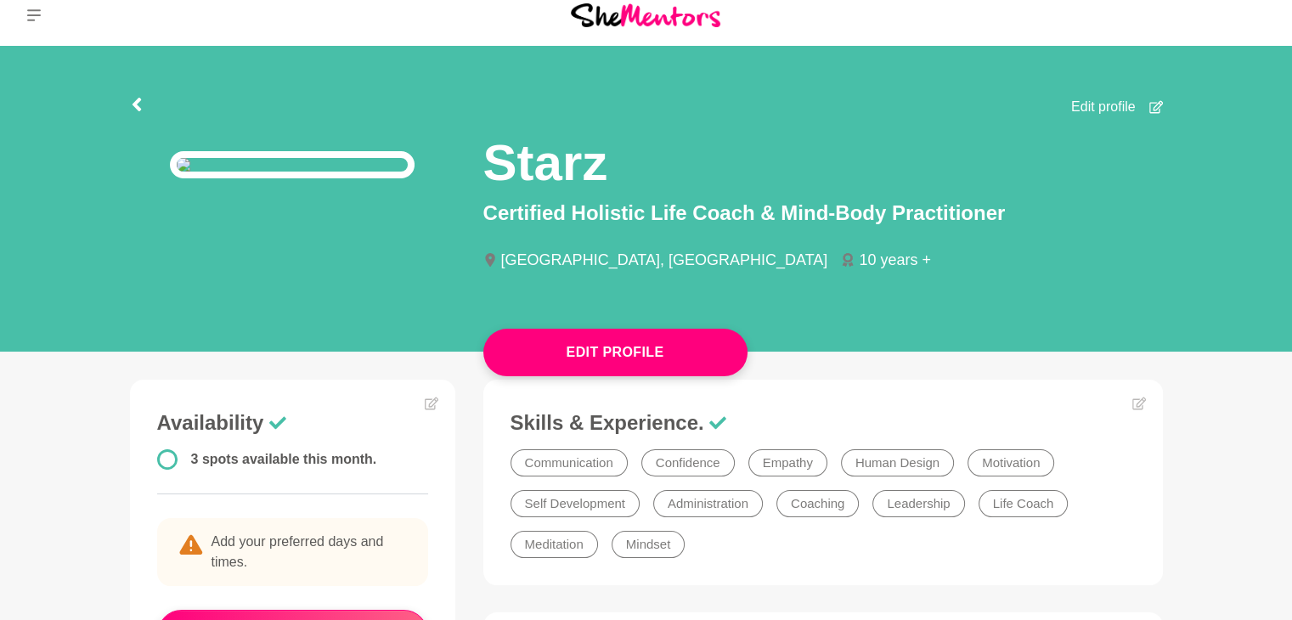
scroll to position [0, 0]
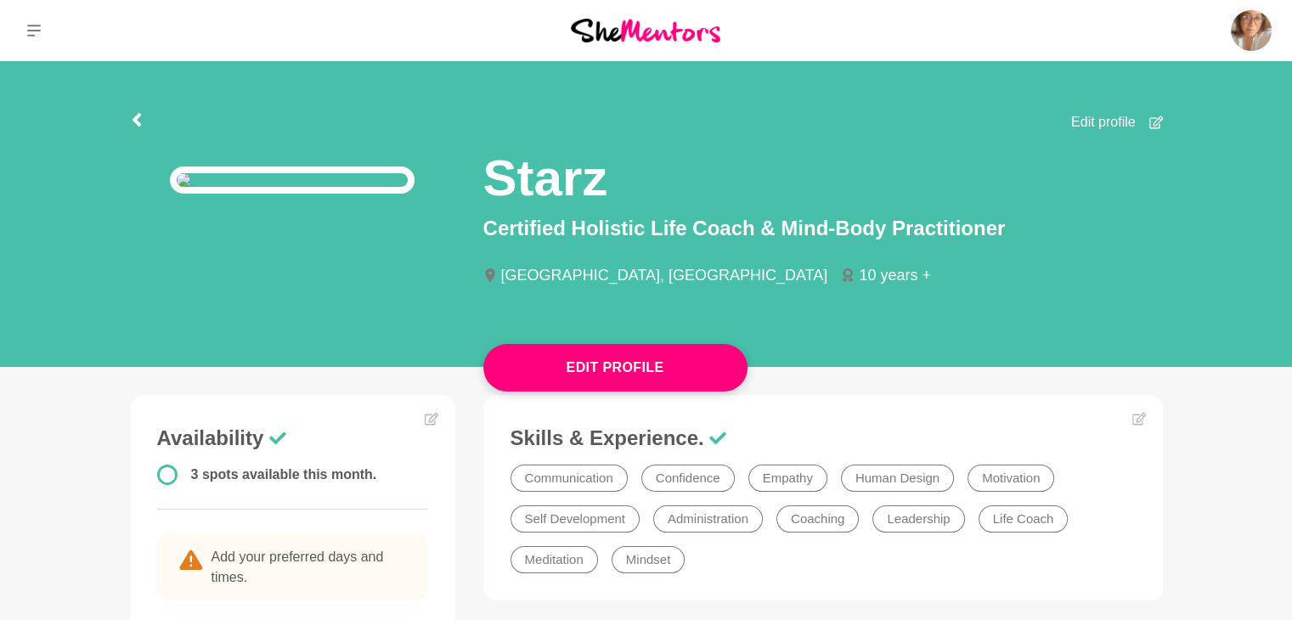
drag, startPoint x: 99, startPoint y: 87, endPoint x: 534, endPoint y: 79, distance: 434.2
click at [534, 79] on div "Edit Profile Edit profile Starz Certified Holistic Life Coach & Mind-Body Pract…" at bounding box center [646, 187] width 1292 height 252
